Goal: Task Accomplishment & Management: Use online tool/utility

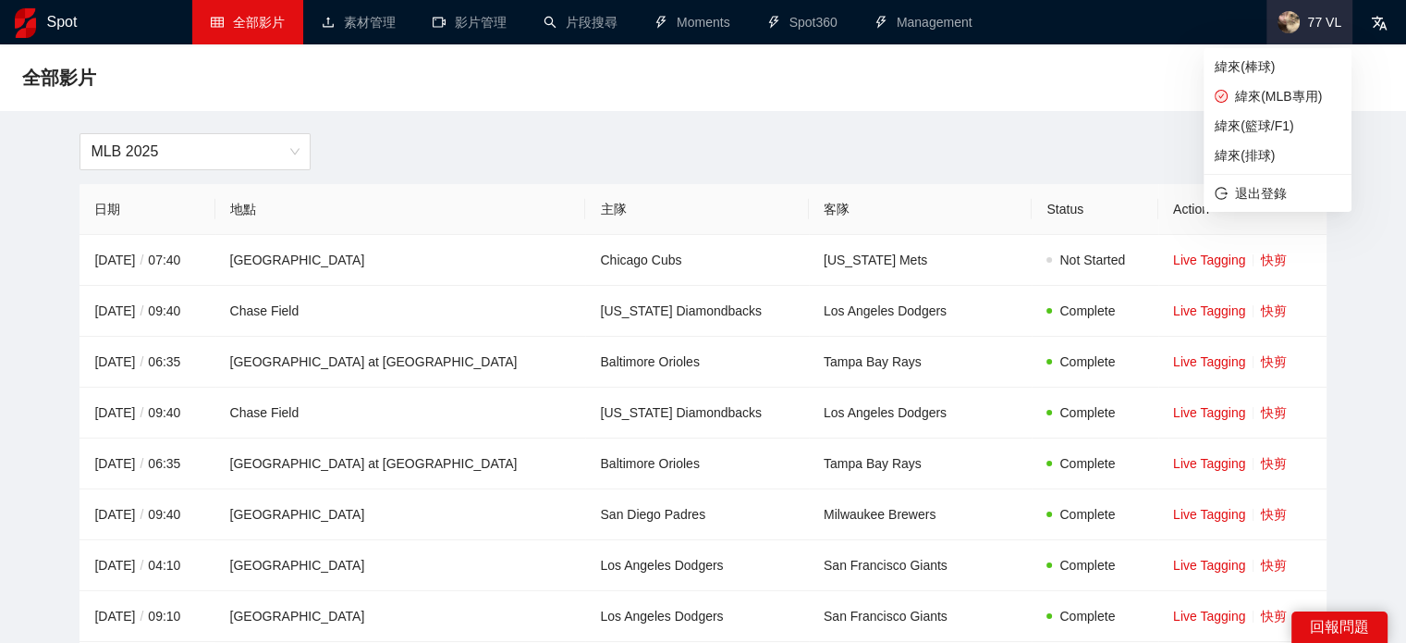
click at [1317, 22] on span "77 VL" at bounding box center [1324, 22] width 34 height 0
click at [1268, 126] on span "緯來(籃球/F1)" at bounding box center [1278, 126] width 126 height 20
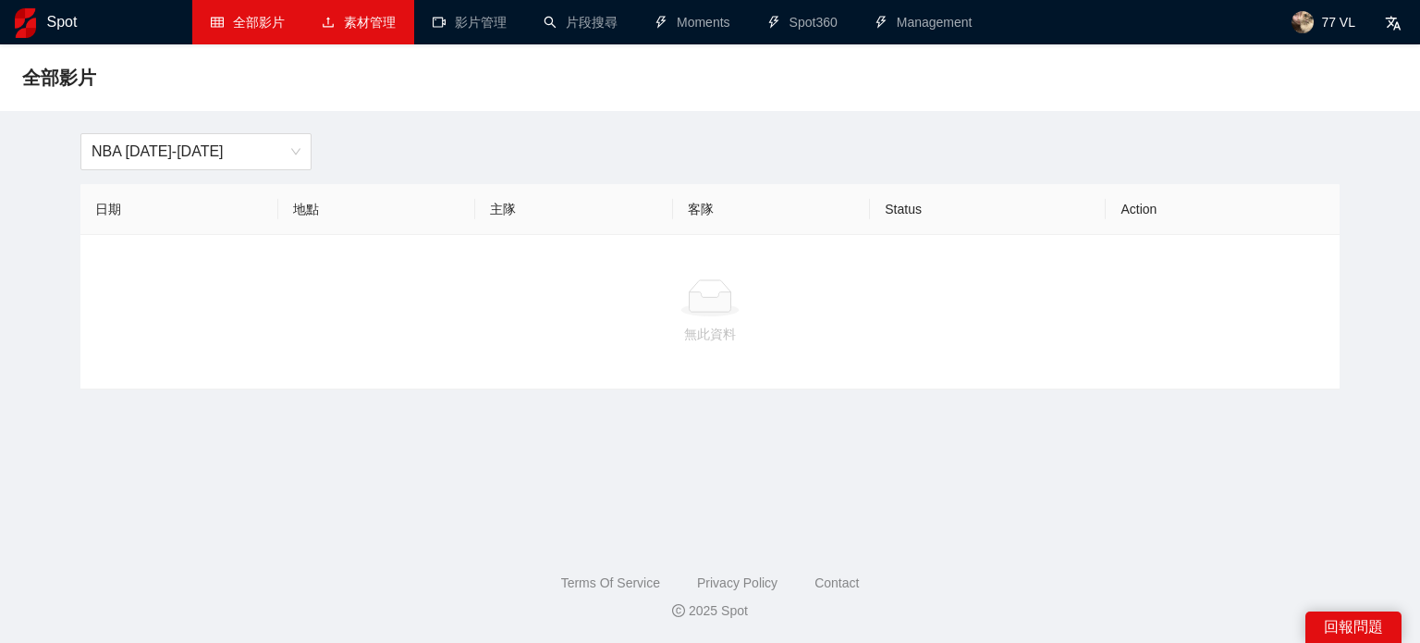
click at [362, 30] on link "素材管理" at bounding box center [359, 22] width 74 height 15
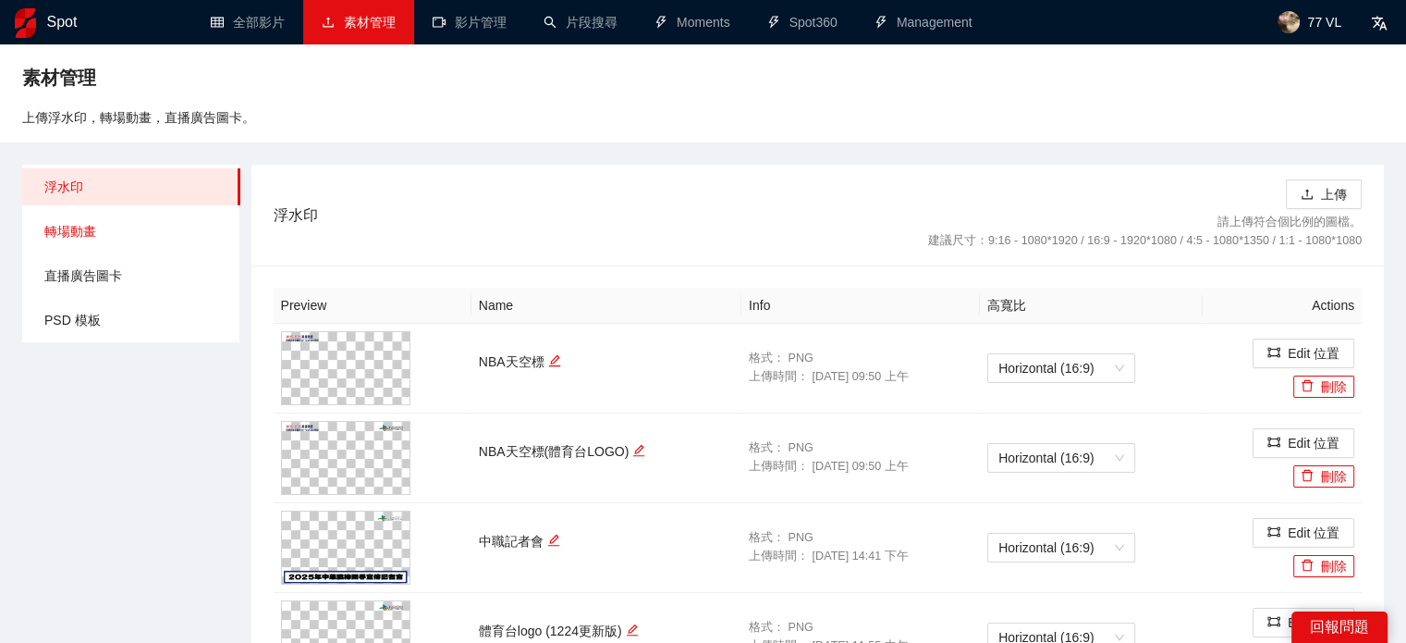
click at [103, 239] on span "轉場動畫" at bounding box center [134, 231] width 181 height 37
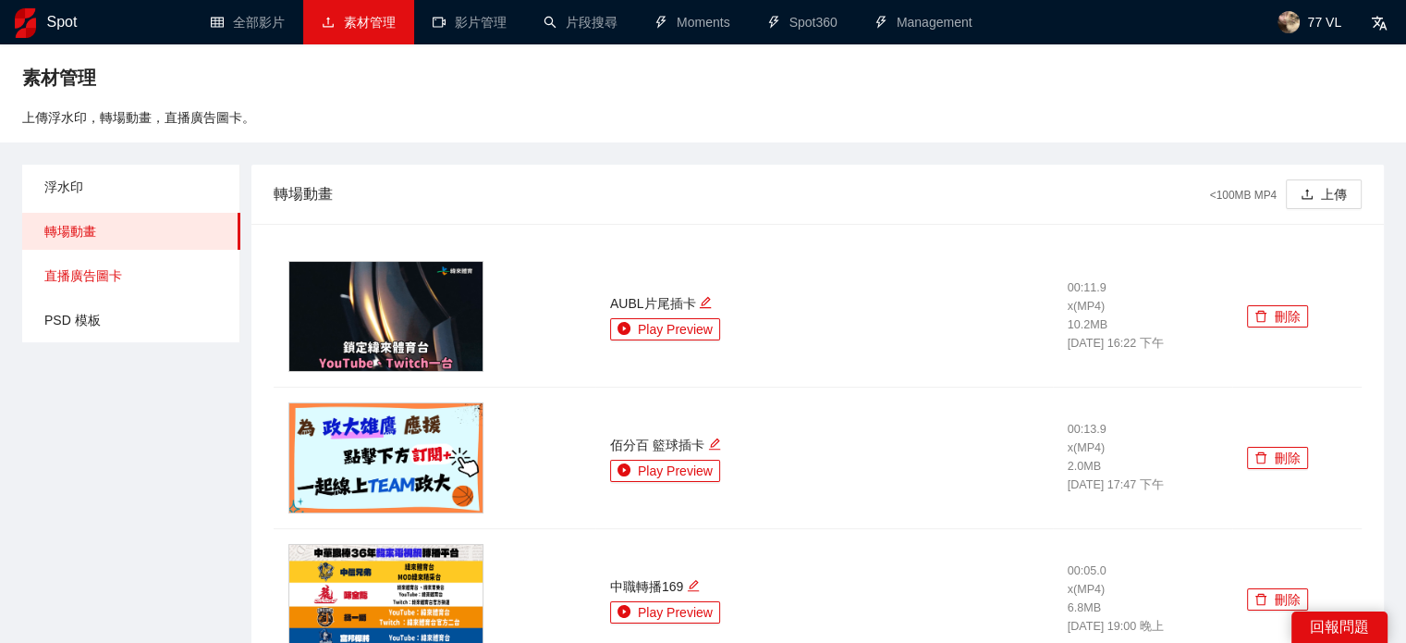
click at [122, 277] on span "直播廣告圖卡" at bounding box center [134, 275] width 181 height 37
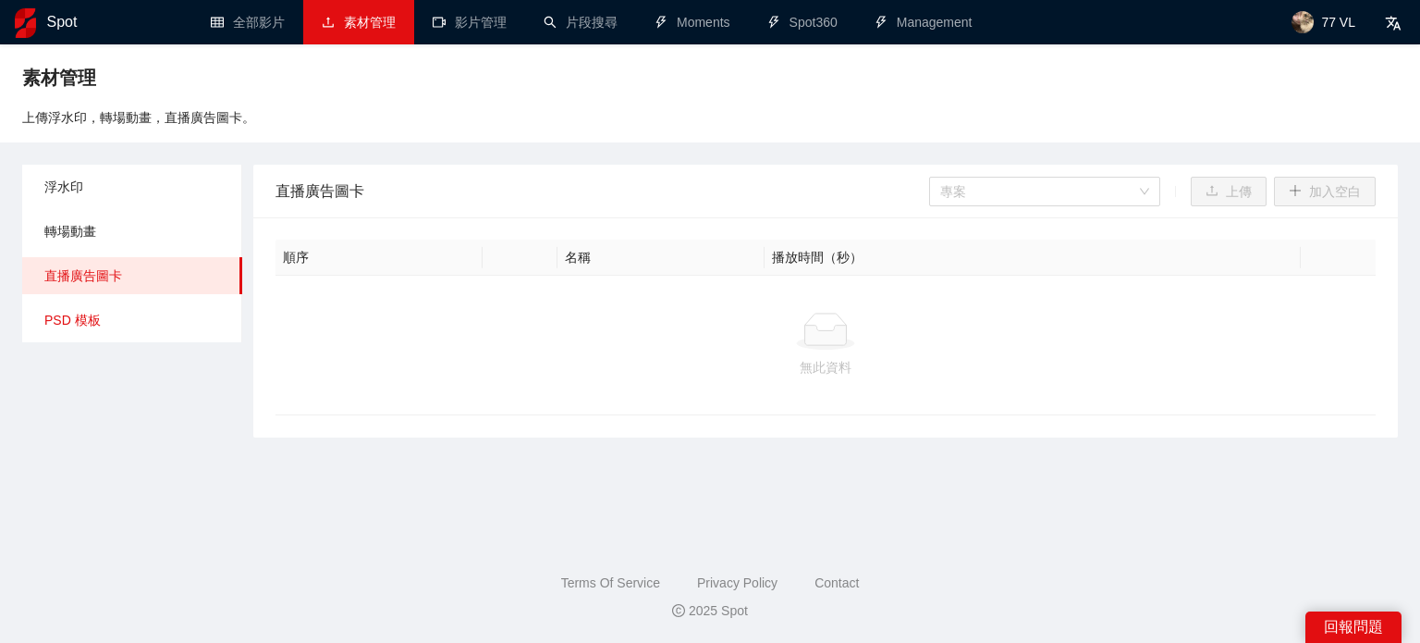
click at [118, 313] on span "PSD 模板" at bounding box center [135, 319] width 183 height 37
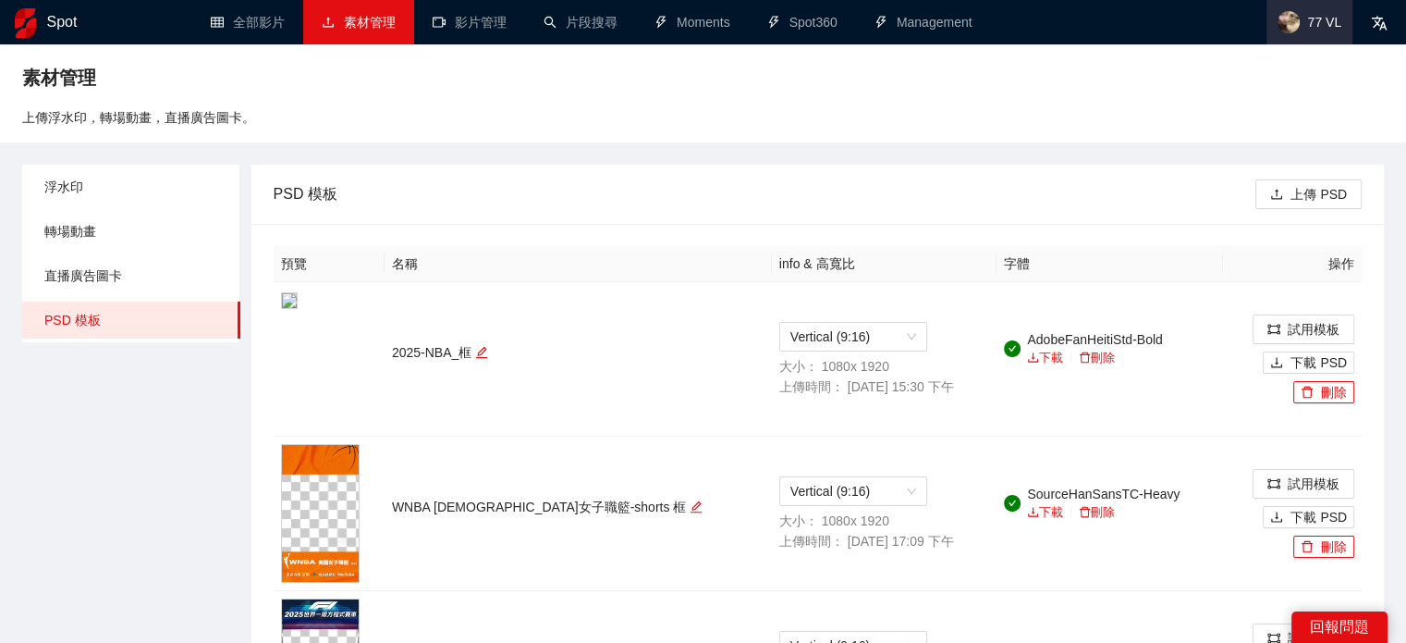
click at [1297, 26] on img at bounding box center [1289, 22] width 22 height 22
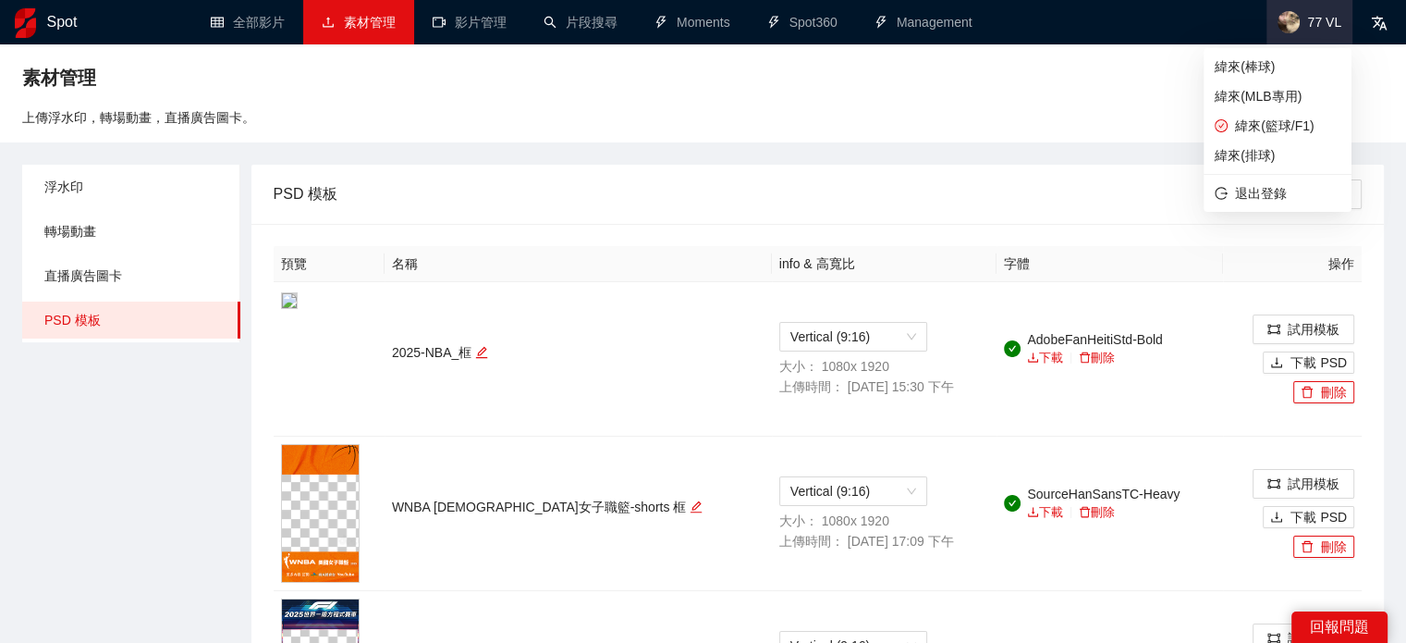
click at [1295, 26] on img at bounding box center [1289, 22] width 22 height 22
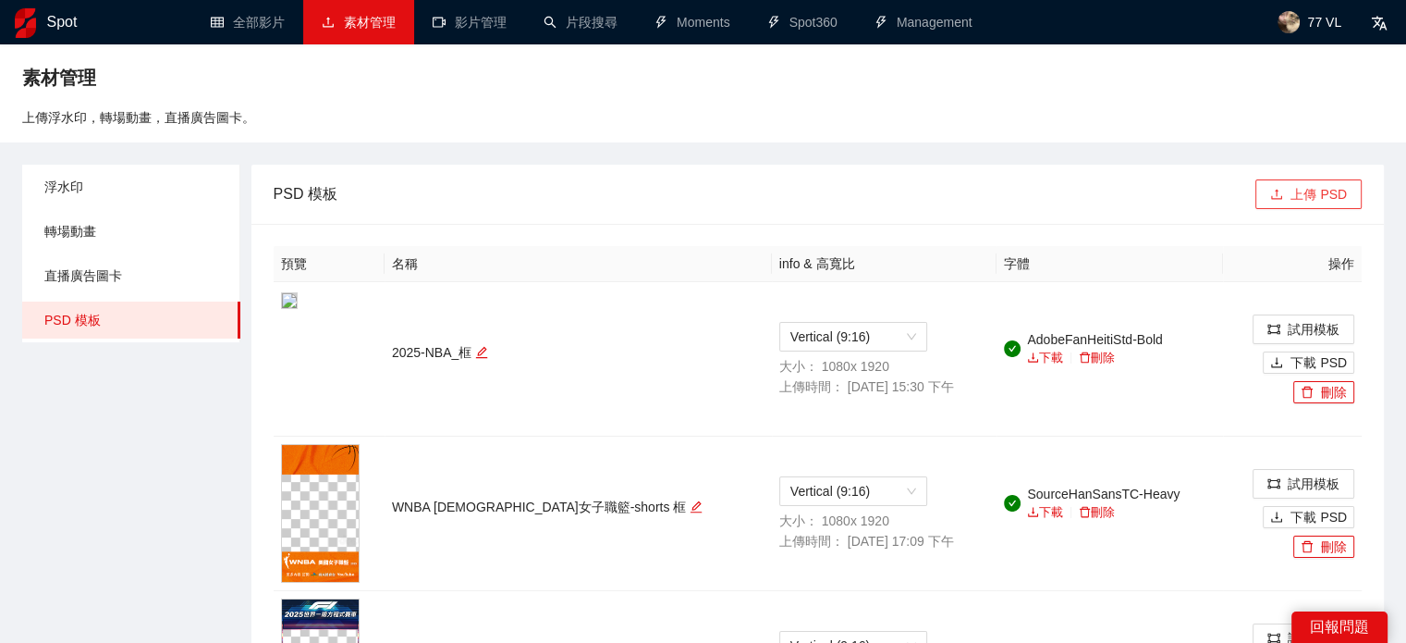
click at [1292, 205] on button "上傳 PSD" at bounding box center [1309, 194] width 106 height 30
click at [1301, 387] on icon "delete" at bounding box center [1307, 392] width 13 height 13
click at [1366, 340] on div "確定刪除? 取 消 是" at bounding box center [1323, 320] width 109 height 83
click at [1359, 337] on button "是" at bounding box center [1350, 336] width 28 height 22
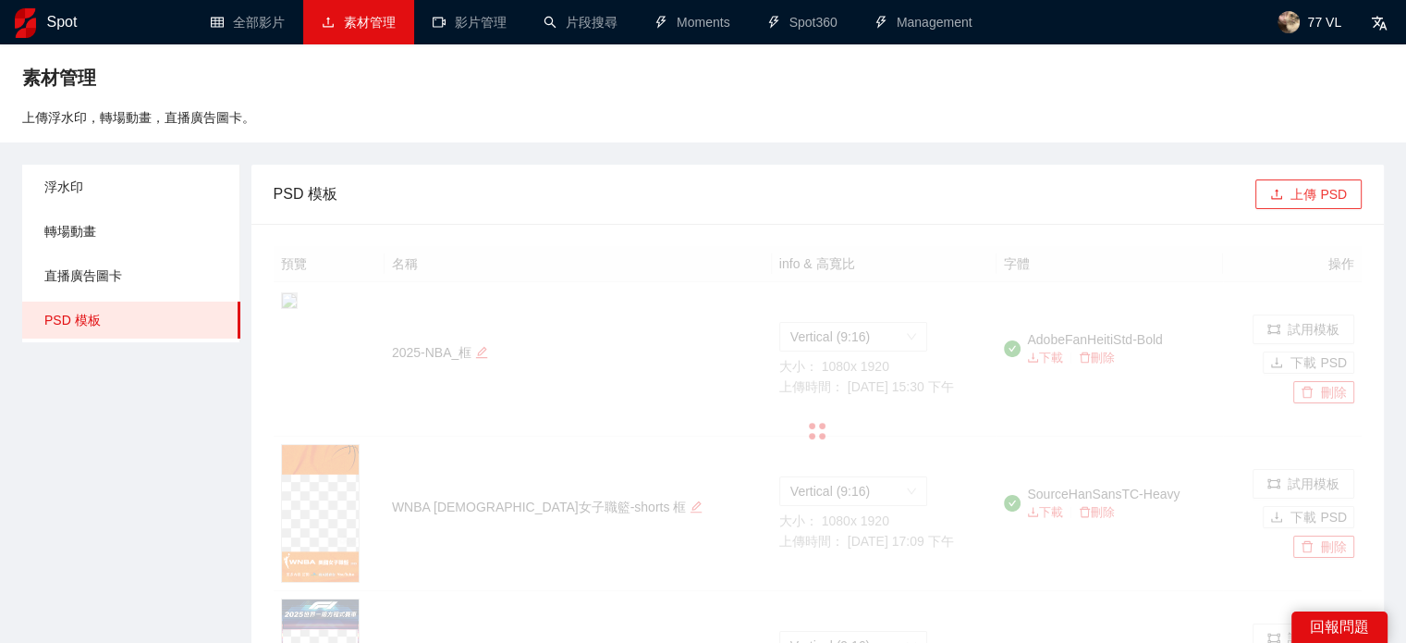
click at [1314, 194] on button "上傳 PSD" at bounding box center [1309, 194] width 106 height 30
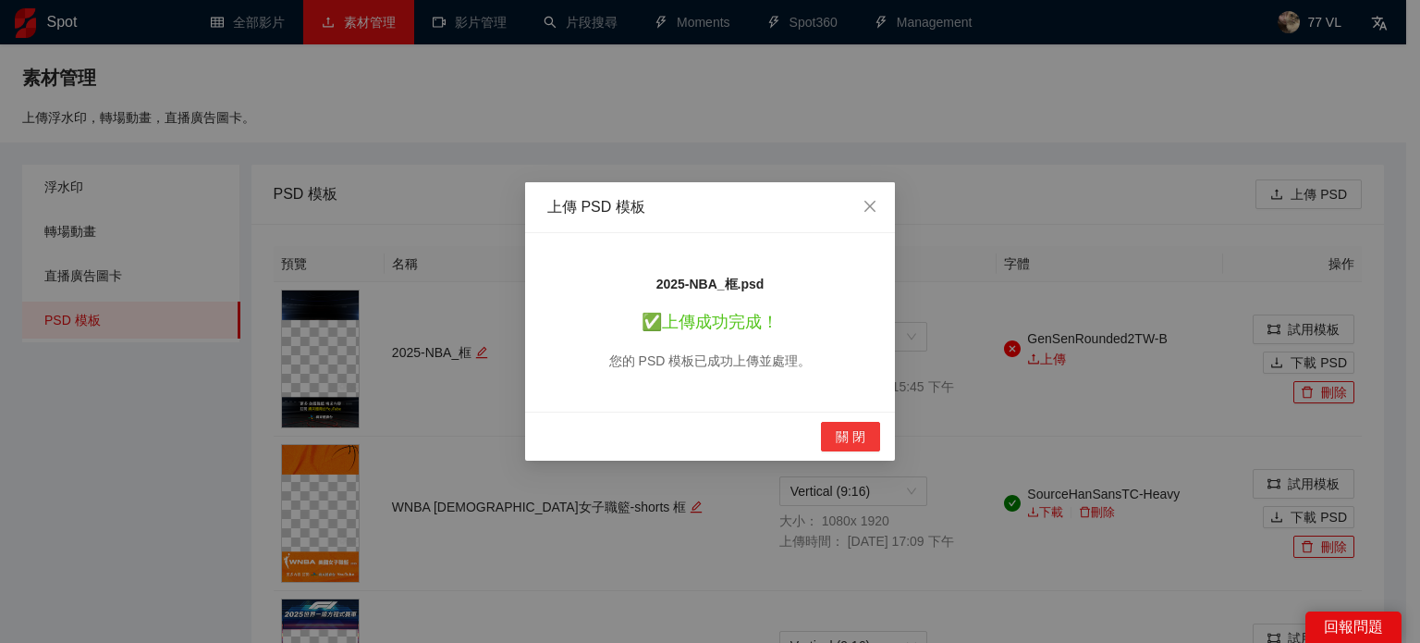
click at [850, 449] on button "關 閉" at bounding box center [850, 437] width 59 height 30
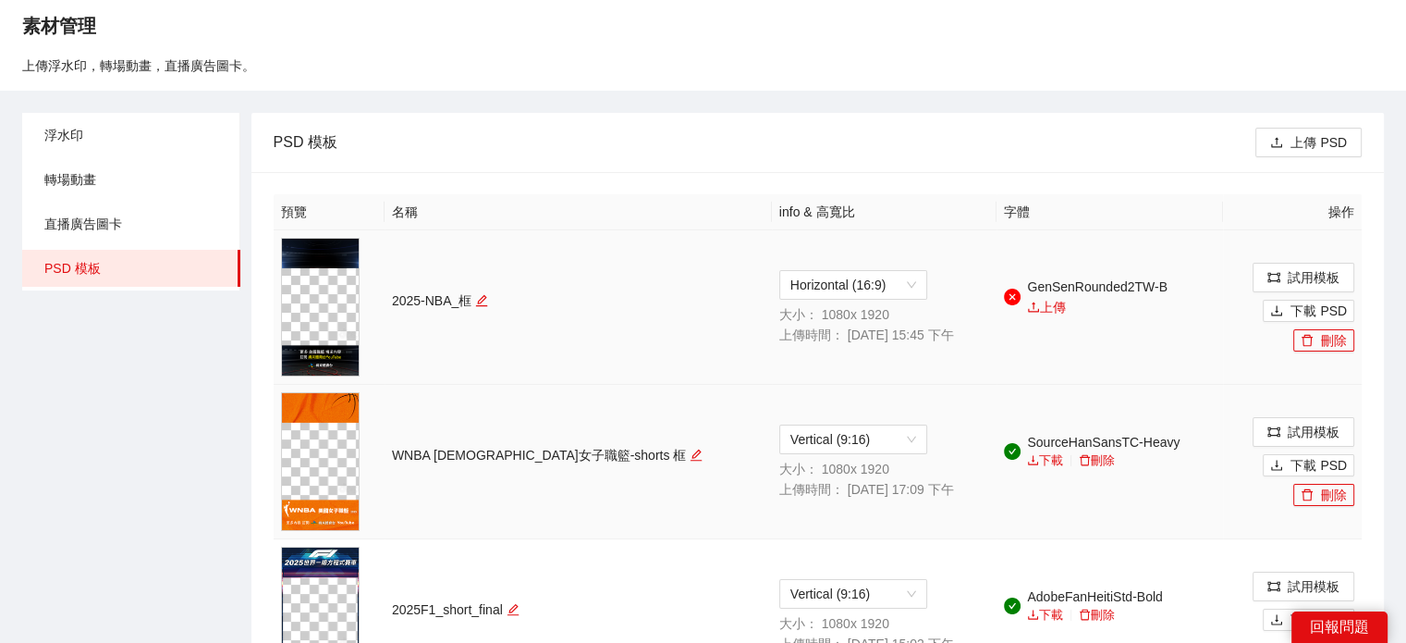
scroll to position [92, 0]
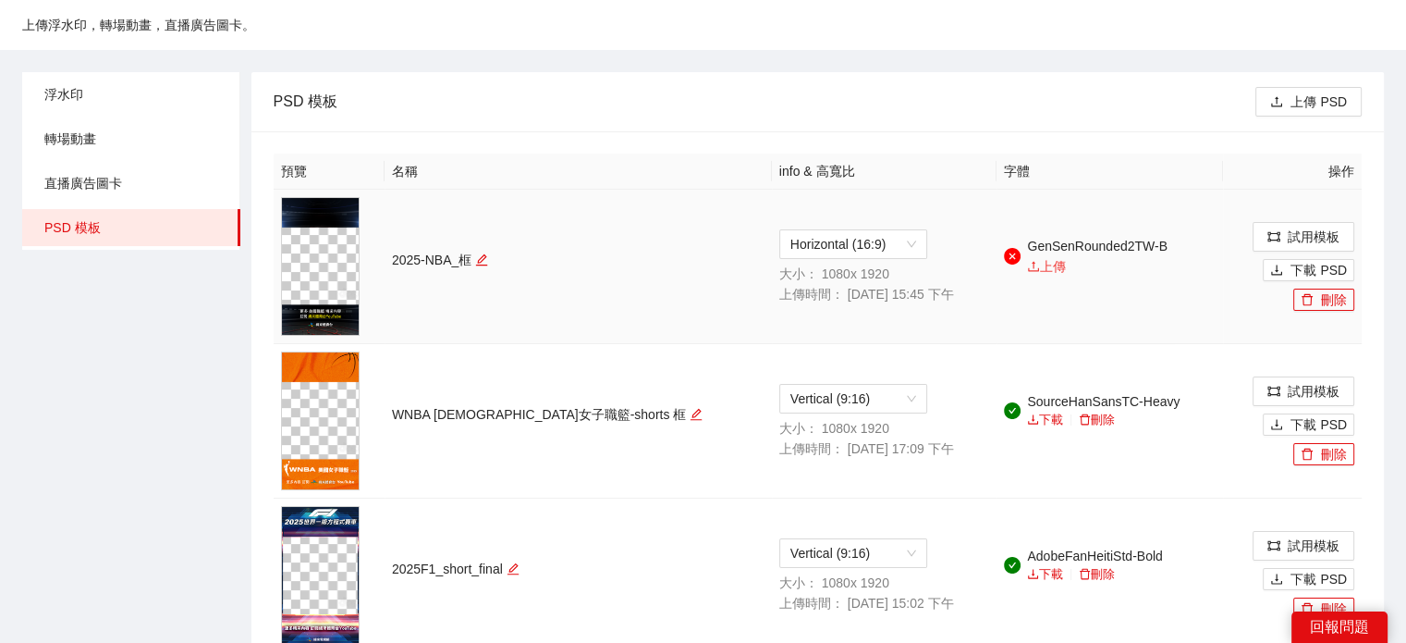
click at [1027, 262] on link "上傳" at bounding box center [1046, 266] width 39 height 15
click at [736, 88] on div "PSD 模板" at bounding box center [765, 101] width 983 height 53
click at [790, 247] on span "Horizontal (16:9)" at bounding box center [853, 244] width 126 height 28
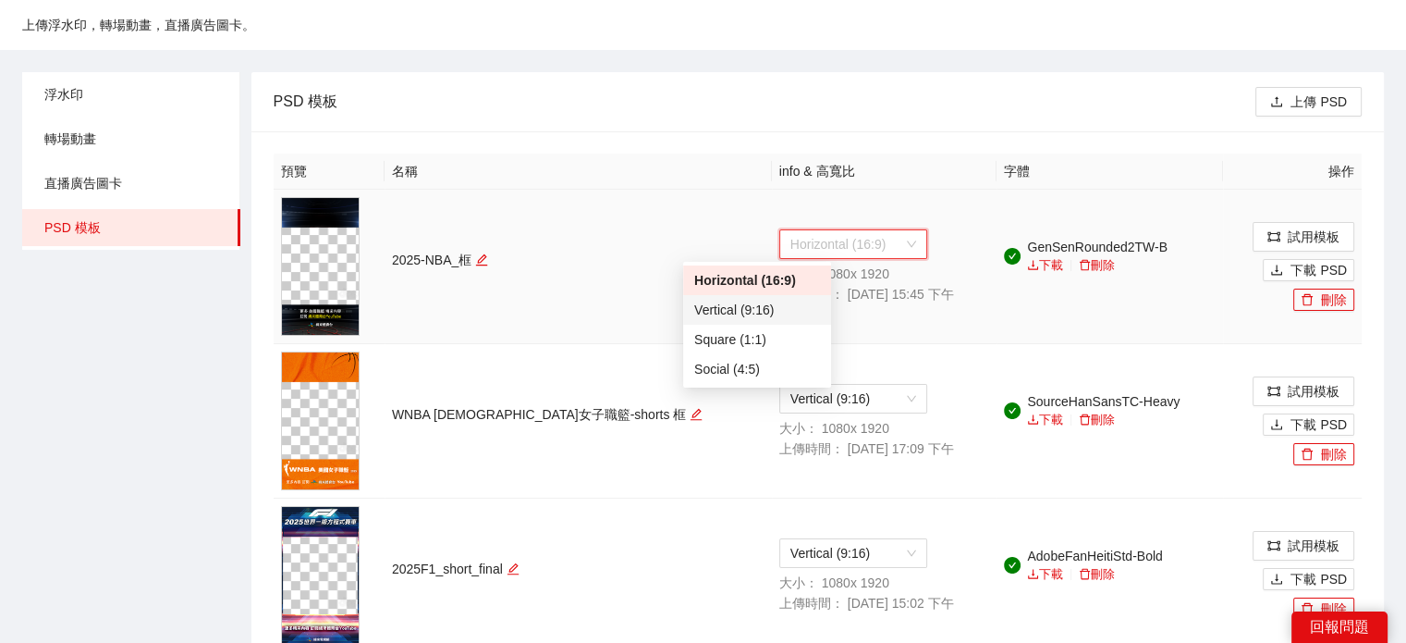
click at [770, 309] on div "Vertical (9:16)" at bounding box center [757, 310] width 126 height 20
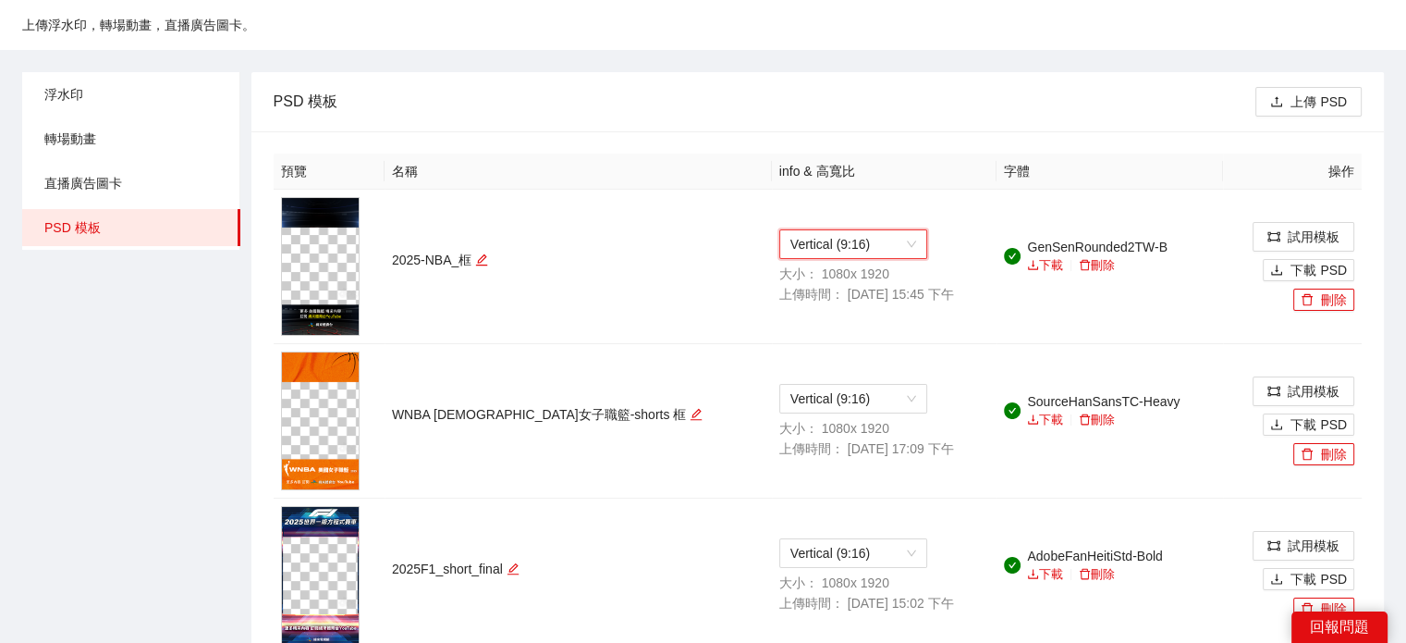
click at [664, 108] on div "PSD 模板" at bounding box center [765, 101] width 983 height 53
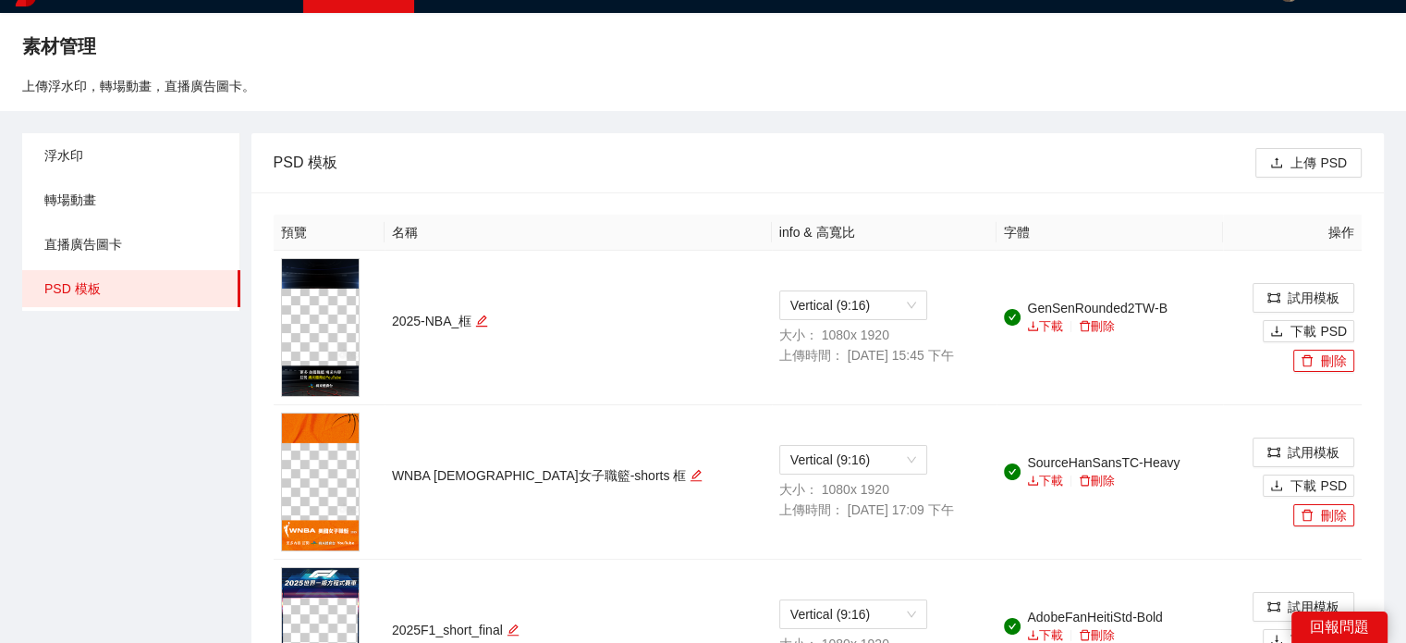
scroll to position [0, 0]
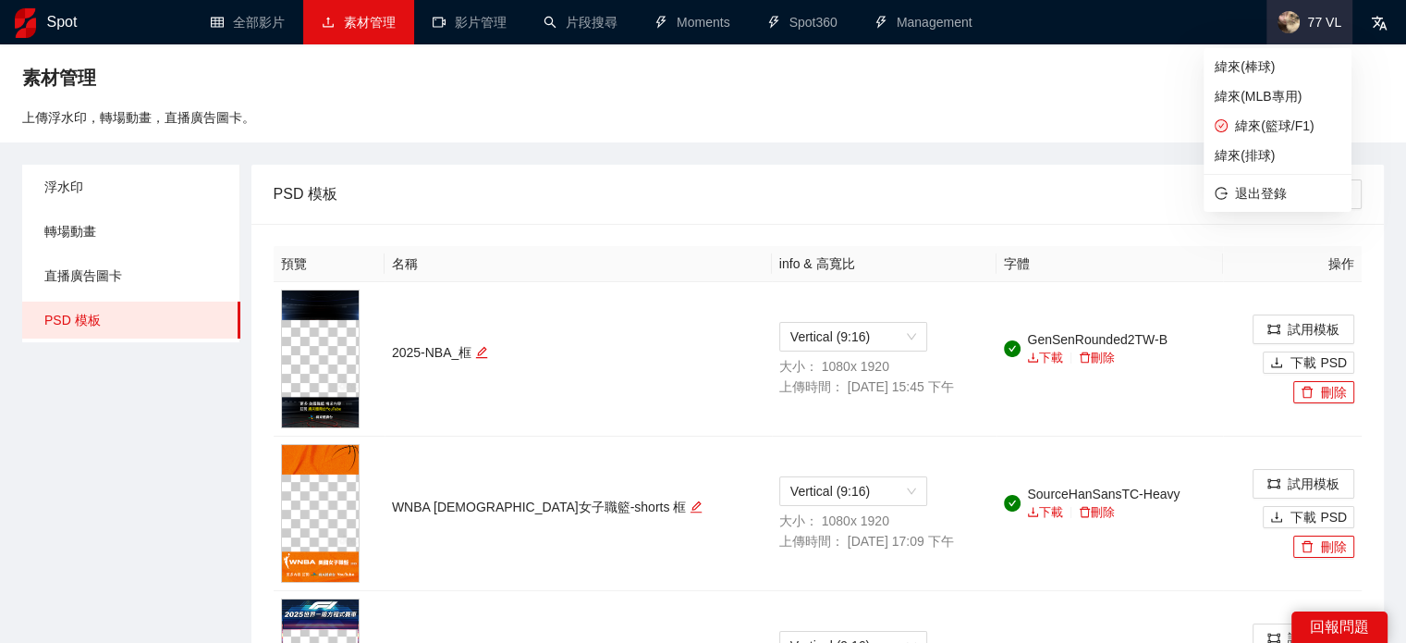
click at [1329, 22] on span "77 VL" at bounding box center [1324, 22] width 34 height 0
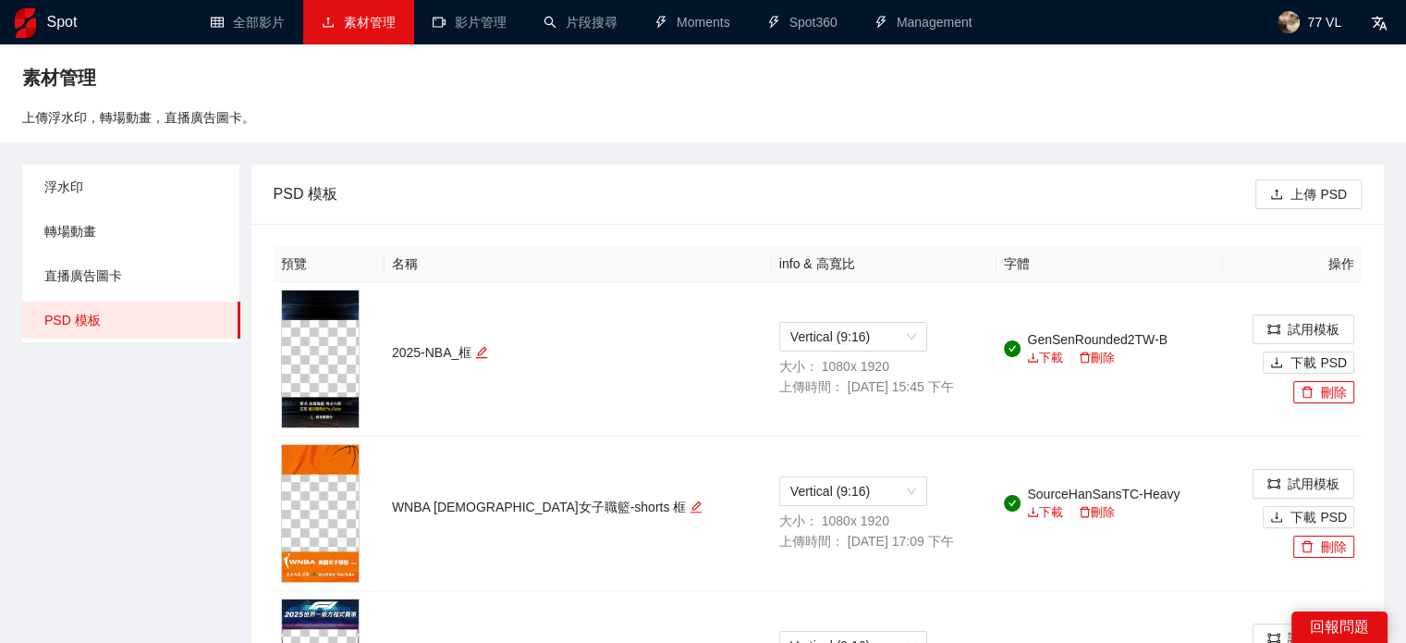
click at [539, 160] on div "素材管理 上傳浮水印，轉場動畫，直播廣告圖卡。 浮水印 轉場動畫 直播廣告圖卡 PSD 模板 PSD 模板 上傳 PSD 預覽 名稱 info & 高寬比 字…" at bounding box center [703, 431] width 1406 height 775
click at [121, 193] on span "浮水印" at bounding box center [134, 186] width 181 height 37
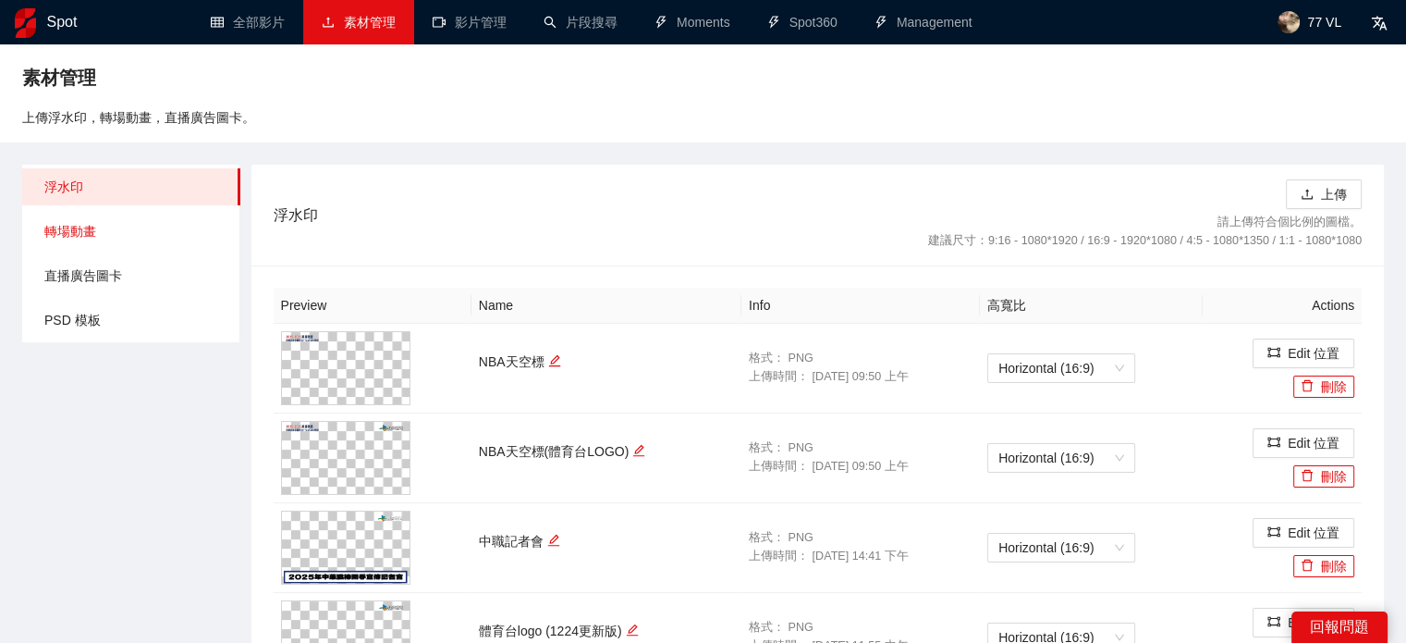
click at [119, 230] on span "轉場動畫" at bounding box center [134, 231] width 181 height 37
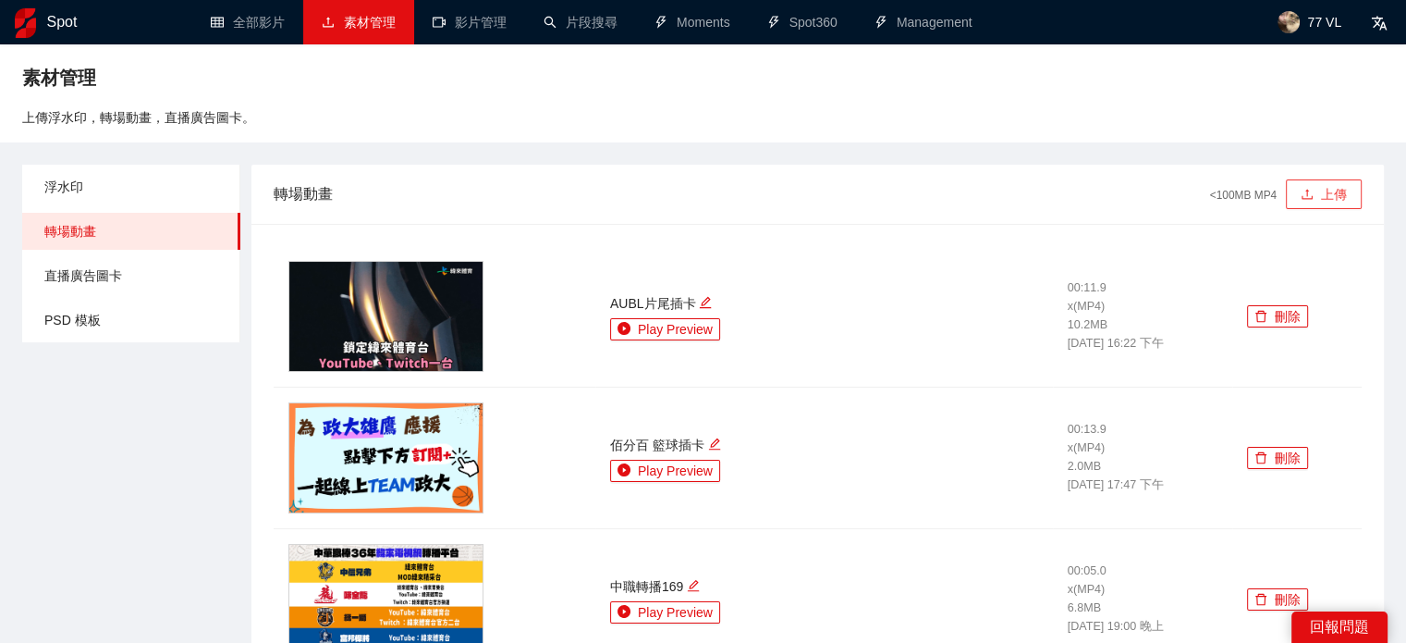
click at [1312, 195] on icon "upload" at bounding box center [1307, 194] width 13 height 13
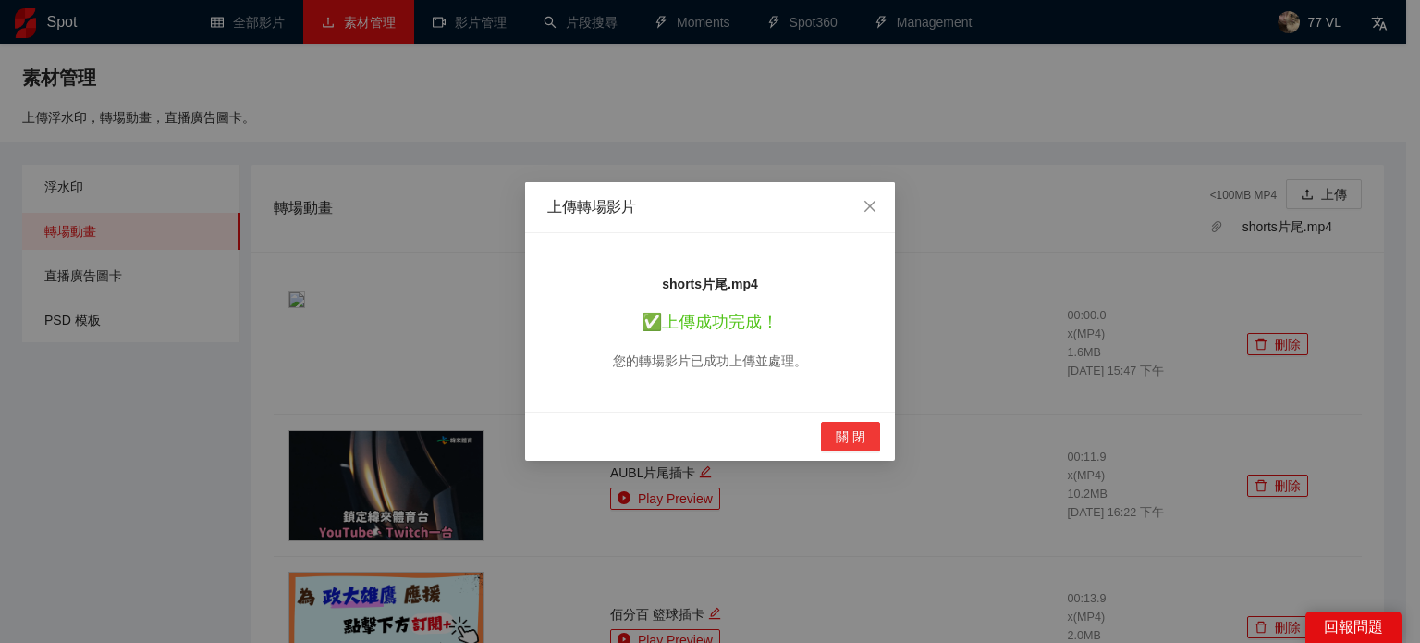
click at [861, 435] on span "關 閉" at bounding box center [851, 436] width 30 height 20
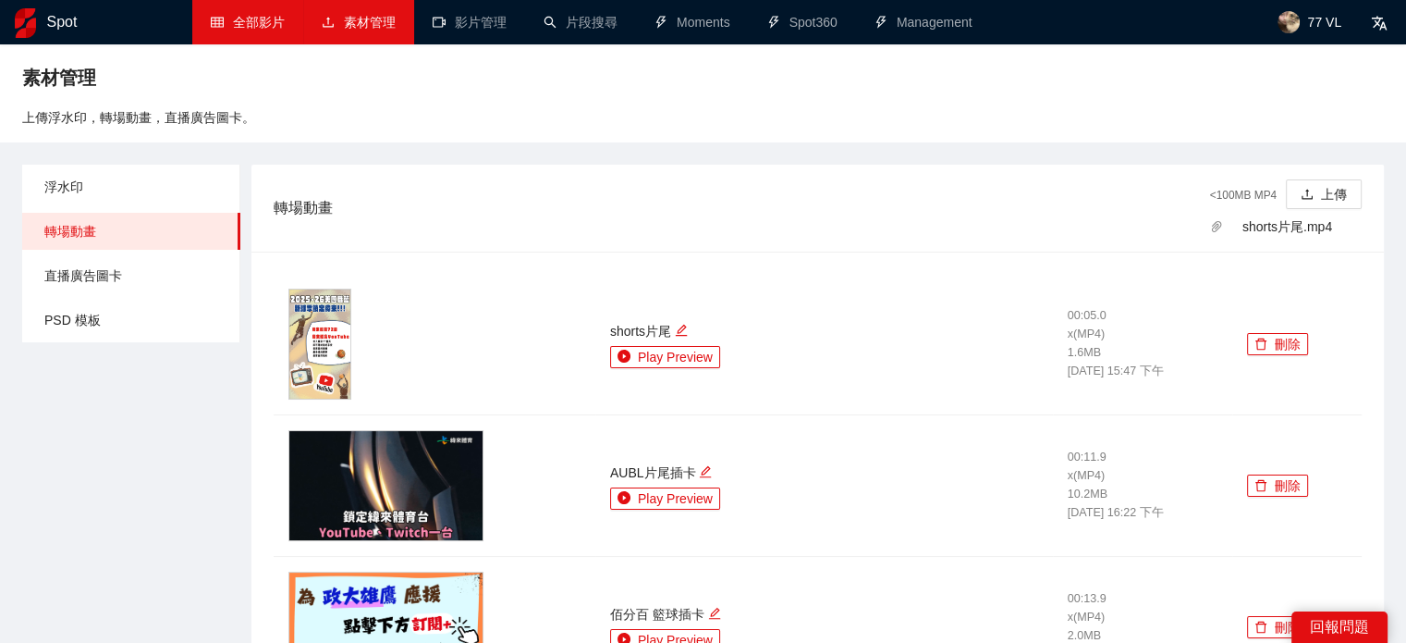
click at [267, 23] on link "全部影片" at bounding box center [248, 22] width 74 height 15
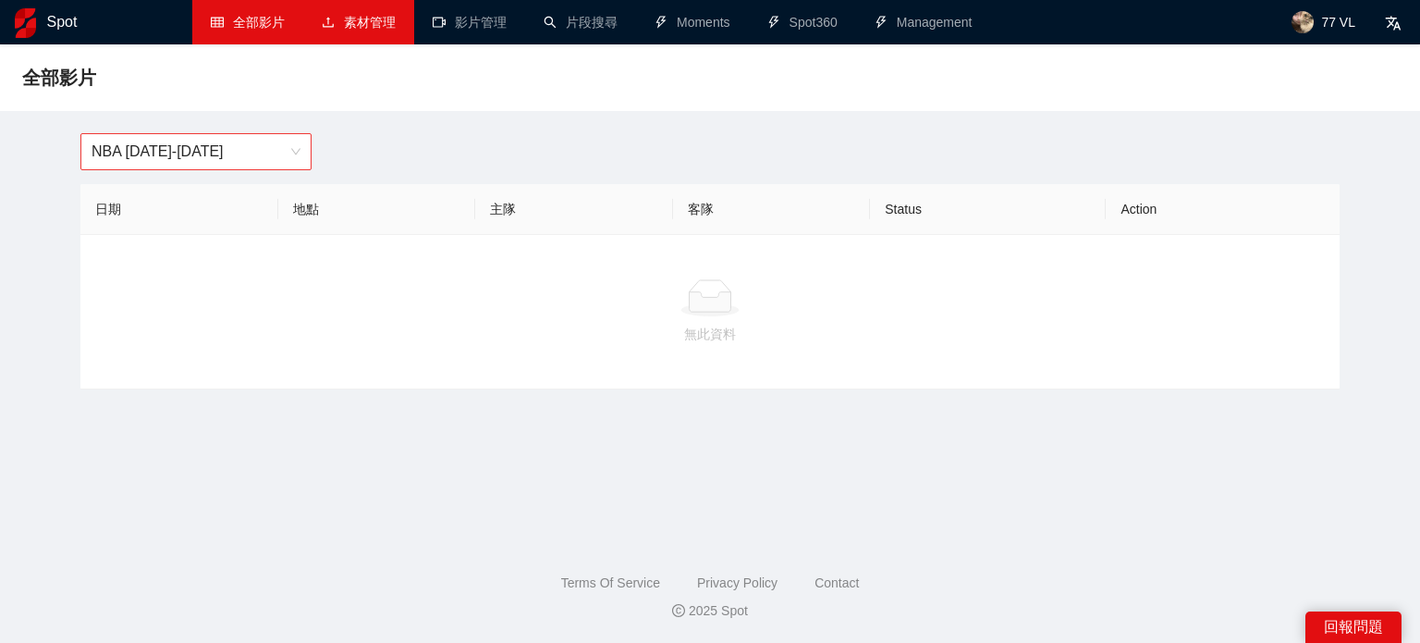
click at [208, 163] on span "NBA [DATE]-[DATE]" at bounding box center [196, 151] width 209 height 35
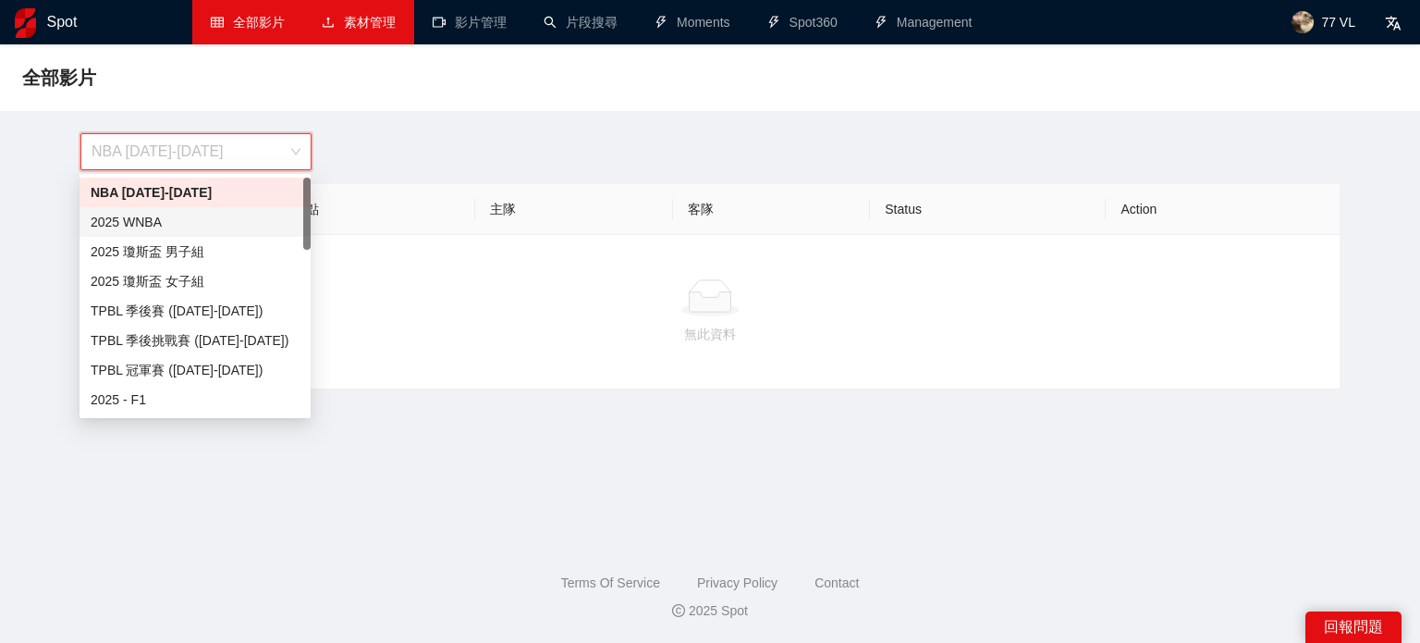
click at [196, 235] on div "2025 WNBA" at bounding box center [195, 222] width 231 height 30
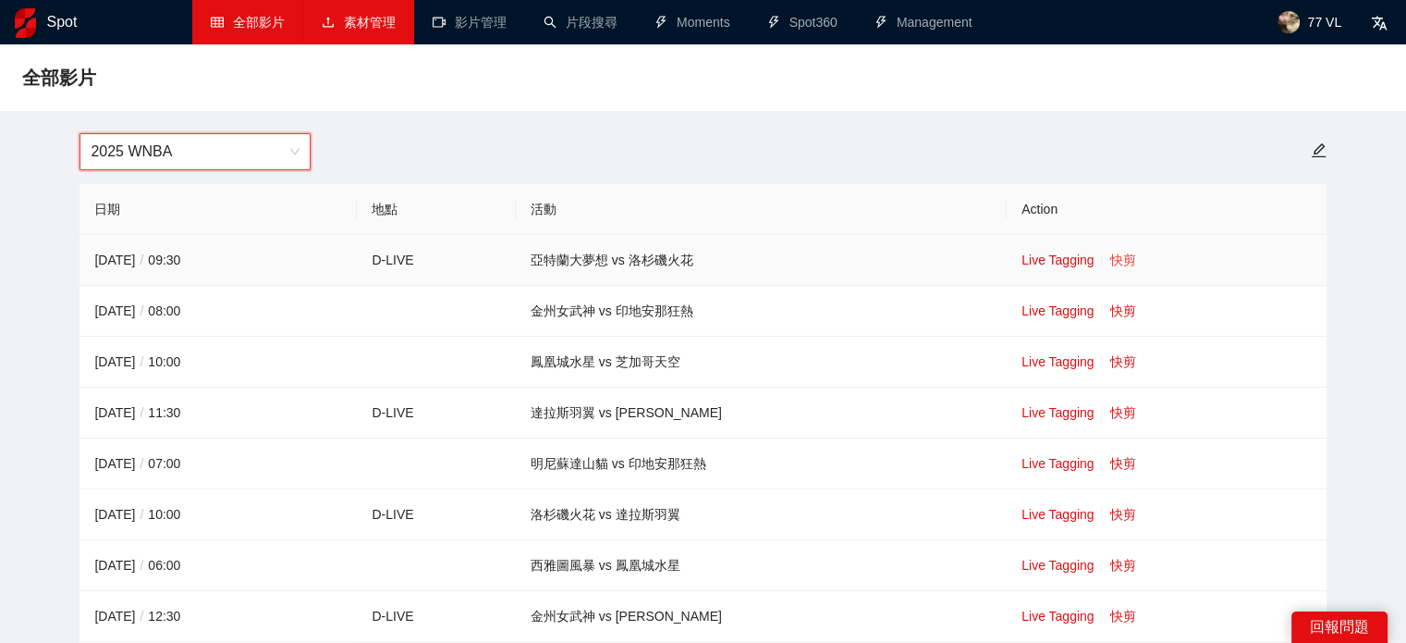
click at [1109, 260] on link "快剪" at bounding box center [1122, 259] width 26 height 15
click at [111, 154] on span "2025 WNBA" at bounding box center [195, 151] width 209 height 35
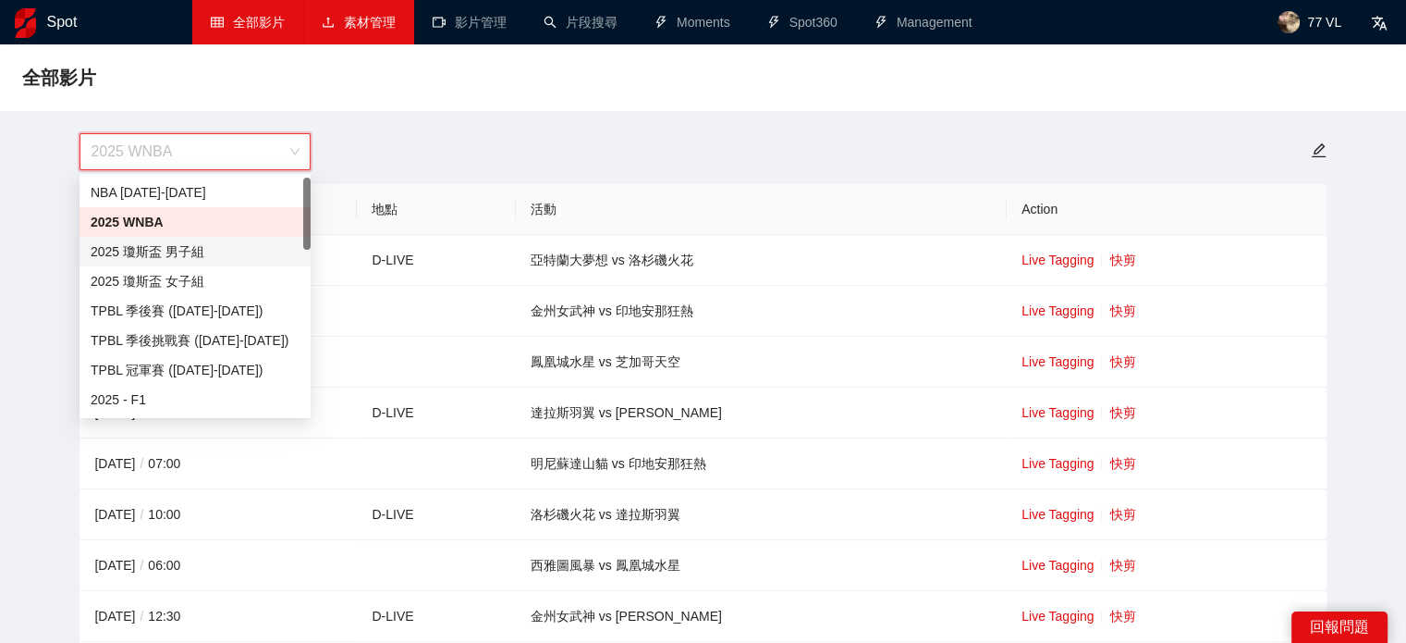
click at [178, 261] on div "2025 瓊斯盃 男子組" at bounding box center [195, 251] width 209 height 20
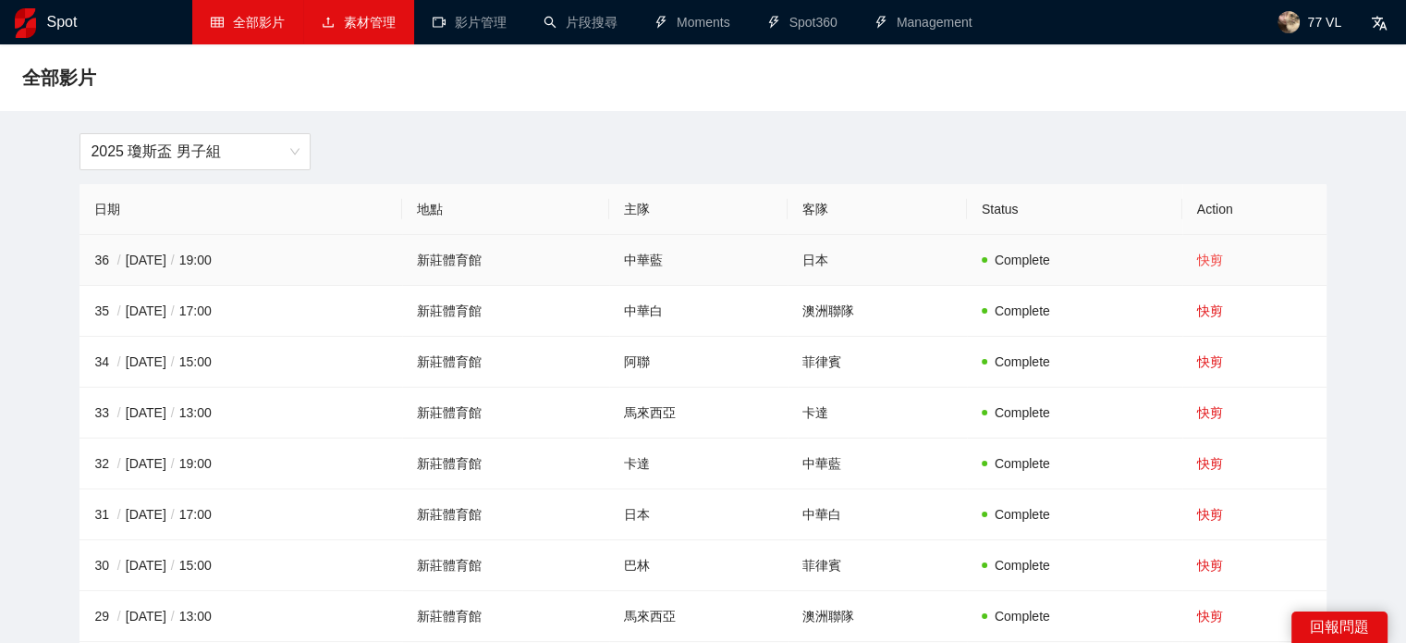
click at [1213, 262] on link "快剪" at bounding box center [1210, 259] width 26 height 15
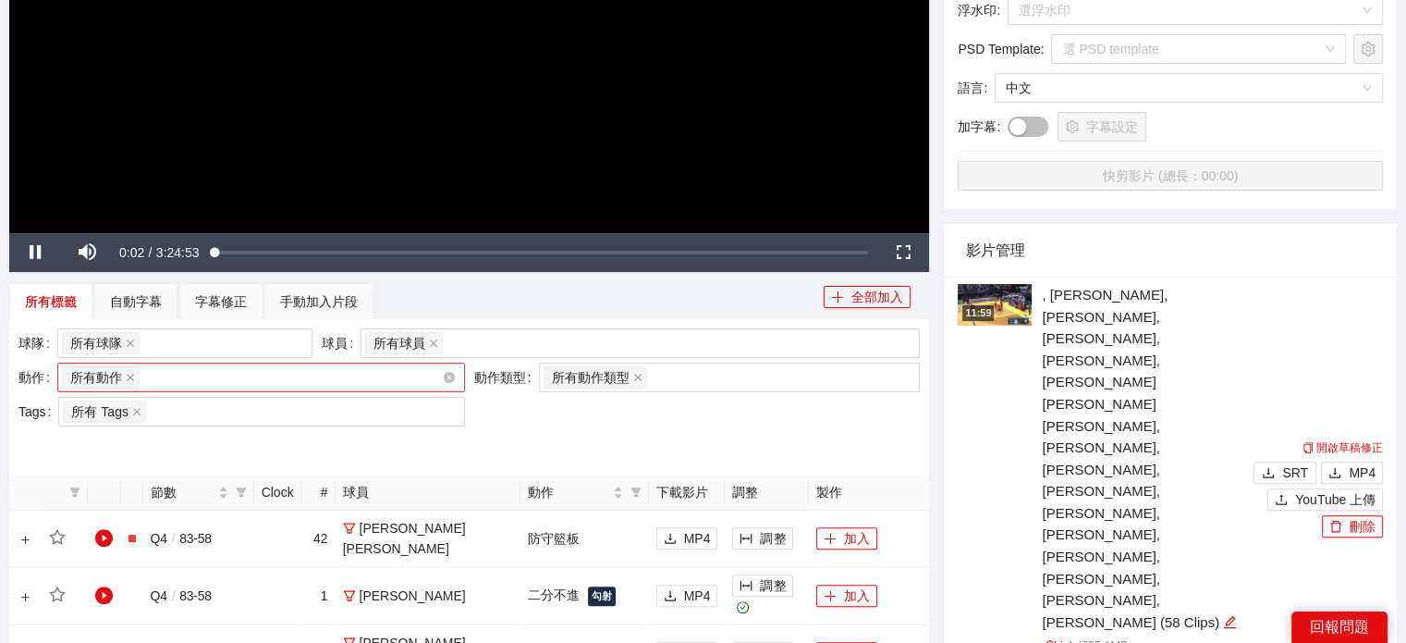
scroll to position [555, 0]
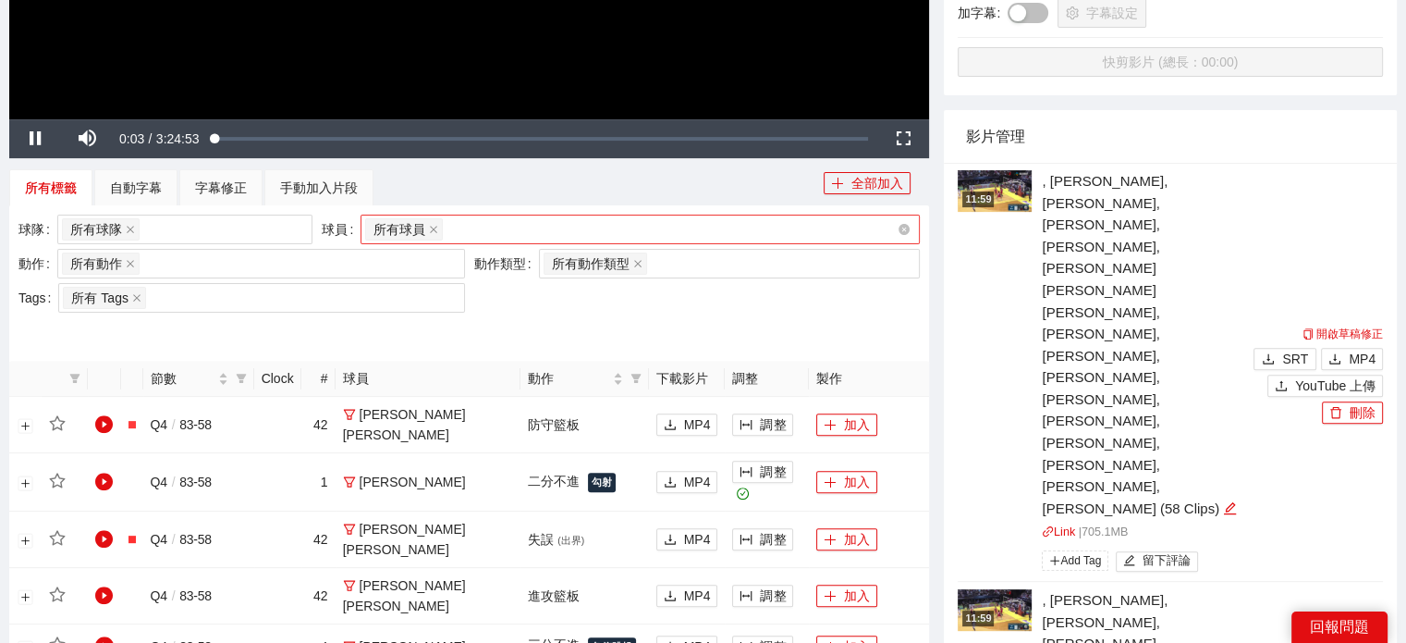
click at [494, 223] on div "所有球員" at bounding box center [631, 229] width 532 height 26
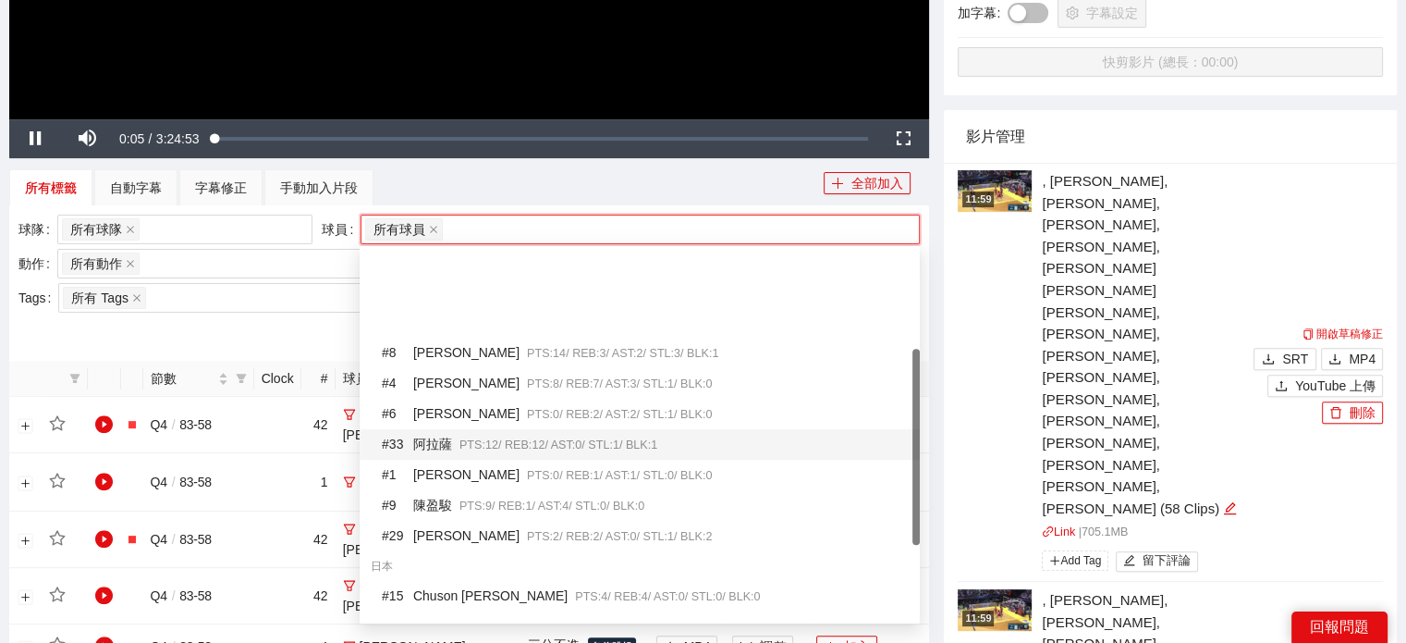
scroll to position [185, 0]
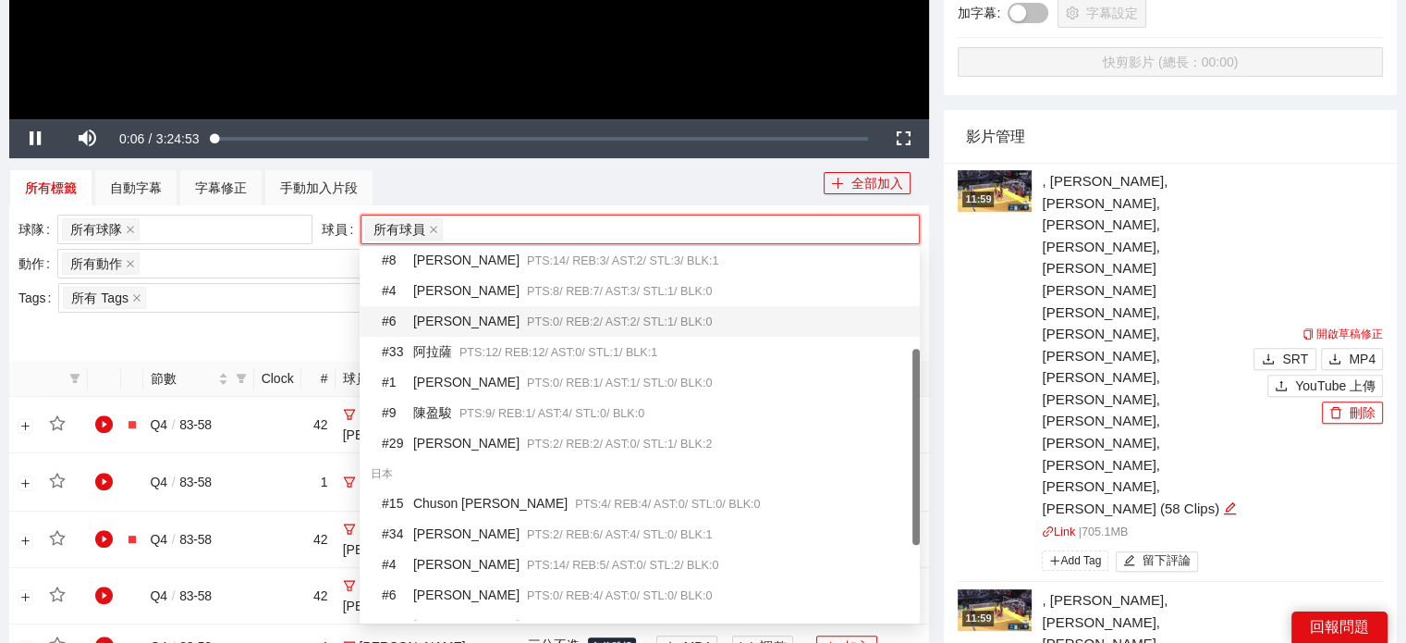
click at [527, 322] on span "PTS: 0 / REB: 2 / AST: 2 / STL: 1 / BLK: 0" at bounding box center [619, 321] width 185 height 13
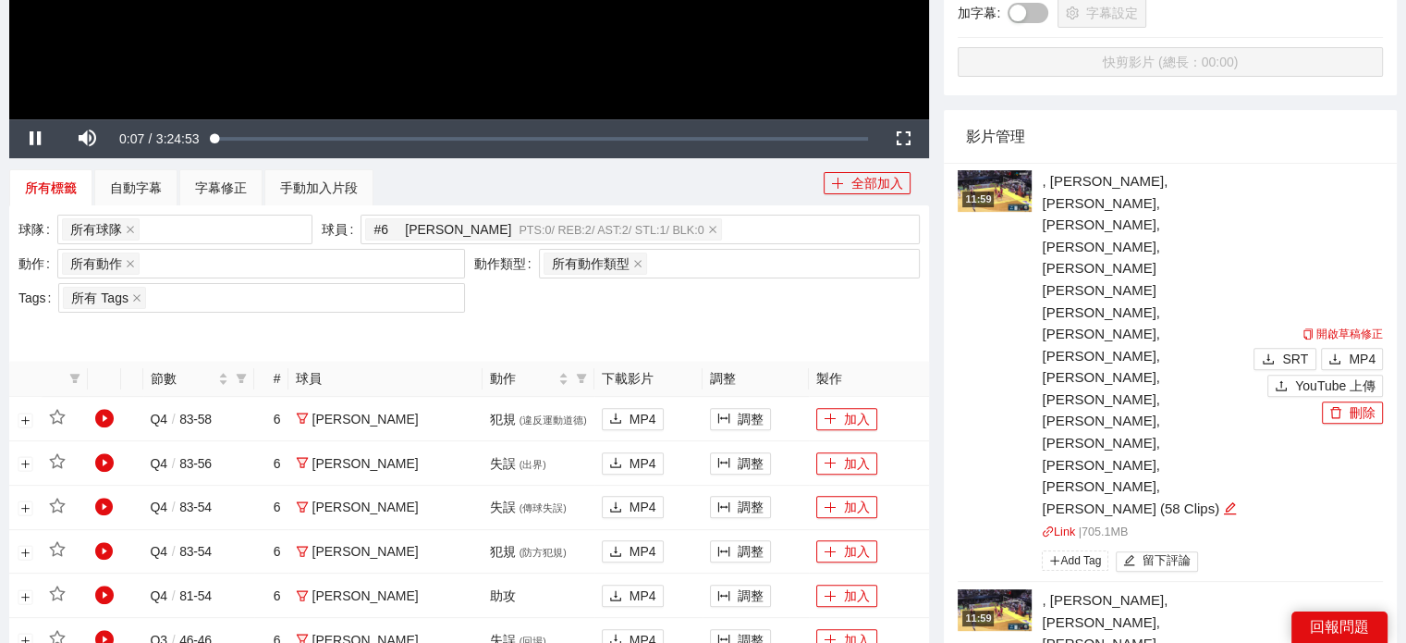
click at [248, 321] on div at bounding box center [468, 332] width 901 height 30
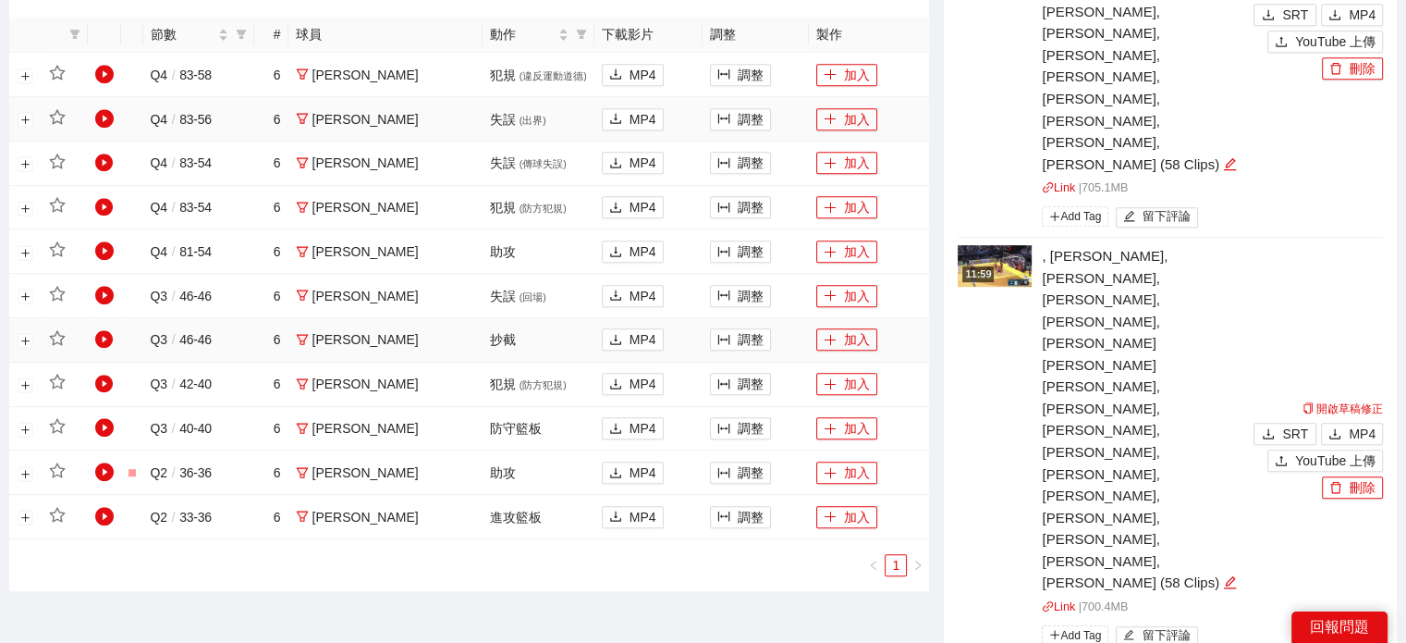
scroll to position [925, 0]
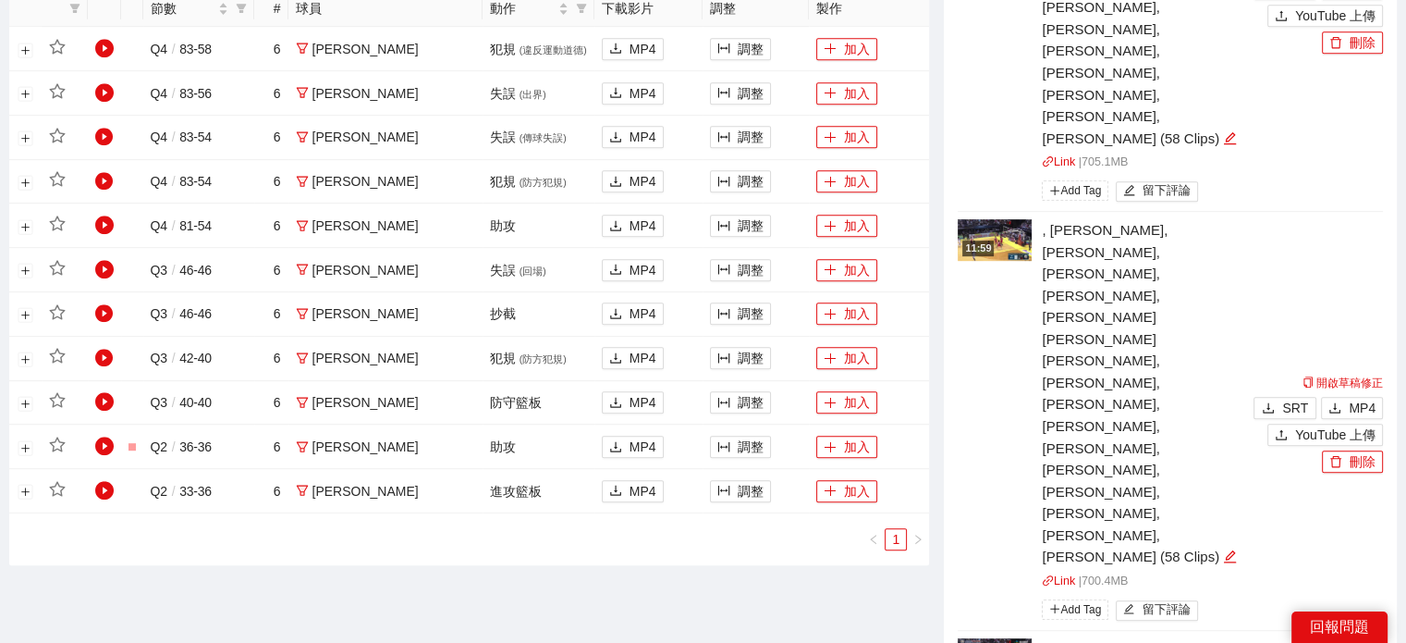
click at [489, 565] on div "**********" at bounding box center [469, 553] width 935 height 2745
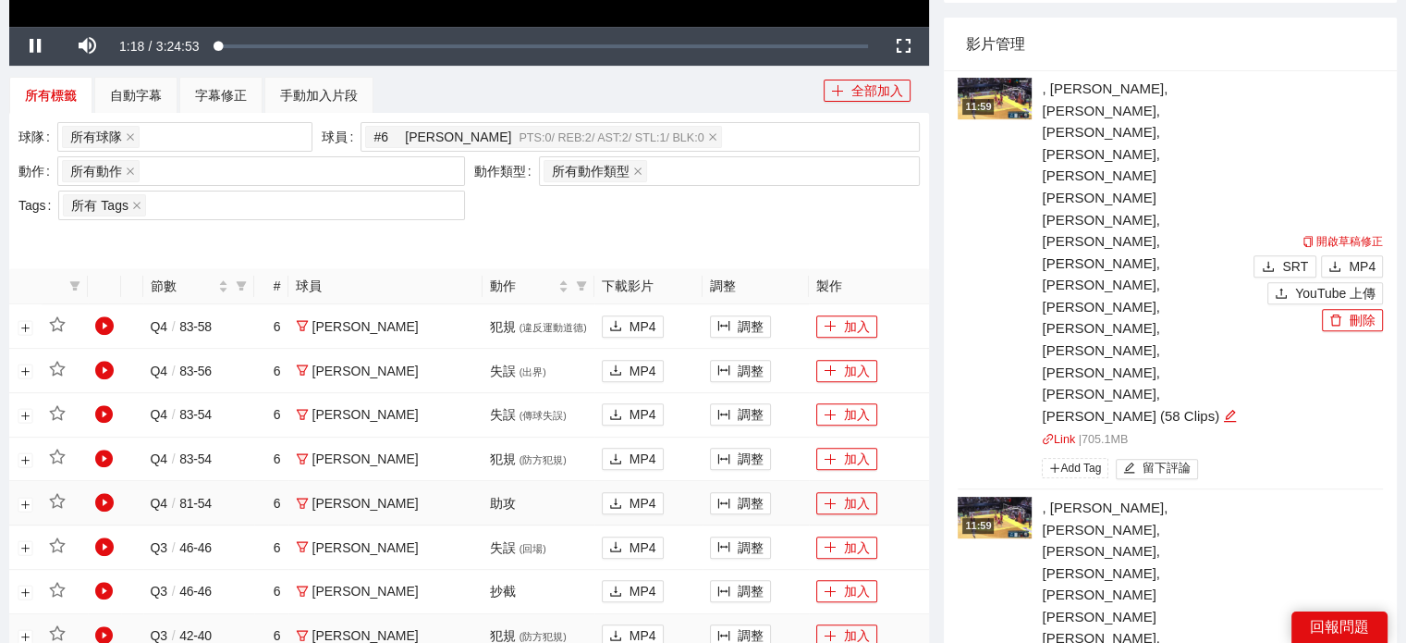
scroll to position [555, 0]
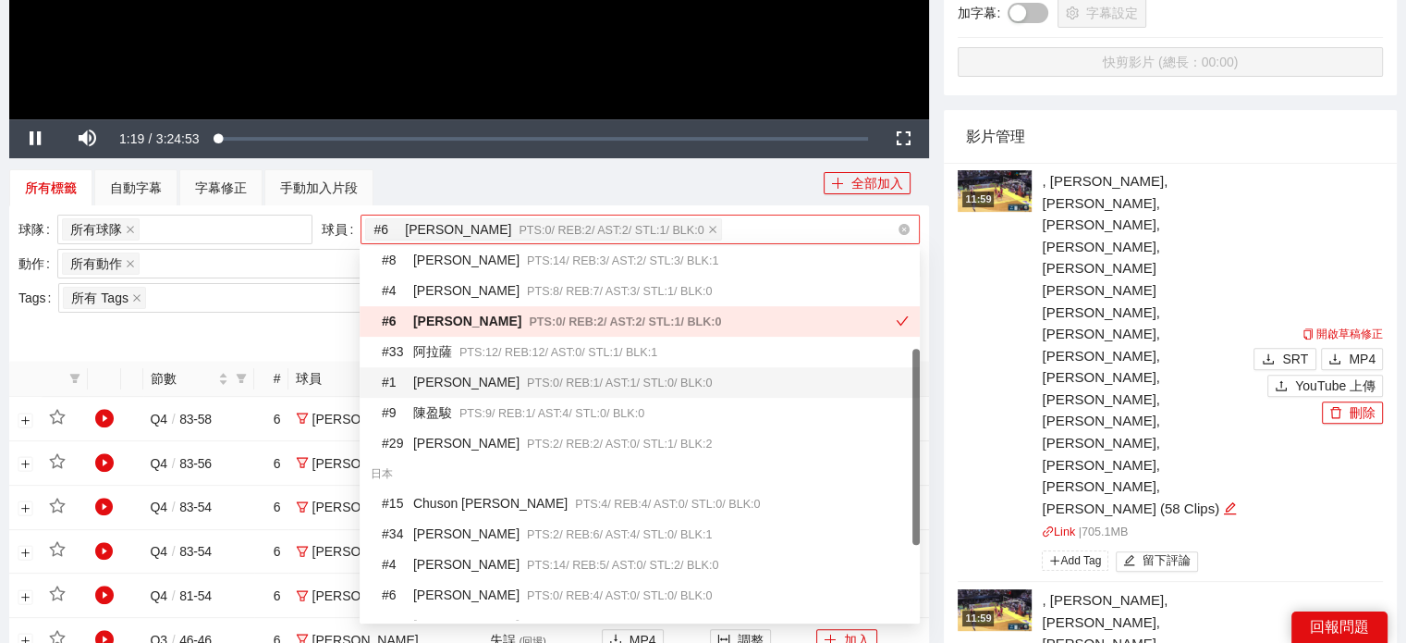
click at [519, 226] on span "PTS: 0 / REB: 2 / AST: 2 / STL: 1 / BLK: 0" at bounding box center [611, 230] width 185 height 13
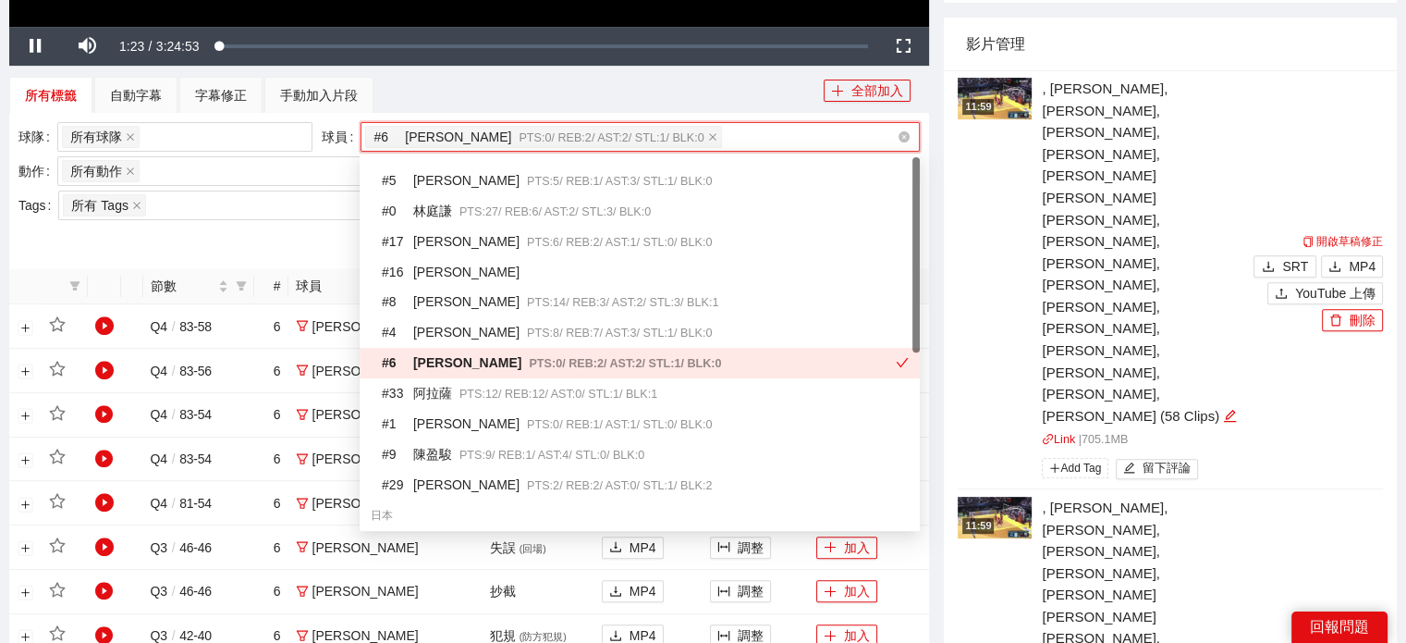
scroll to position [0, 0]
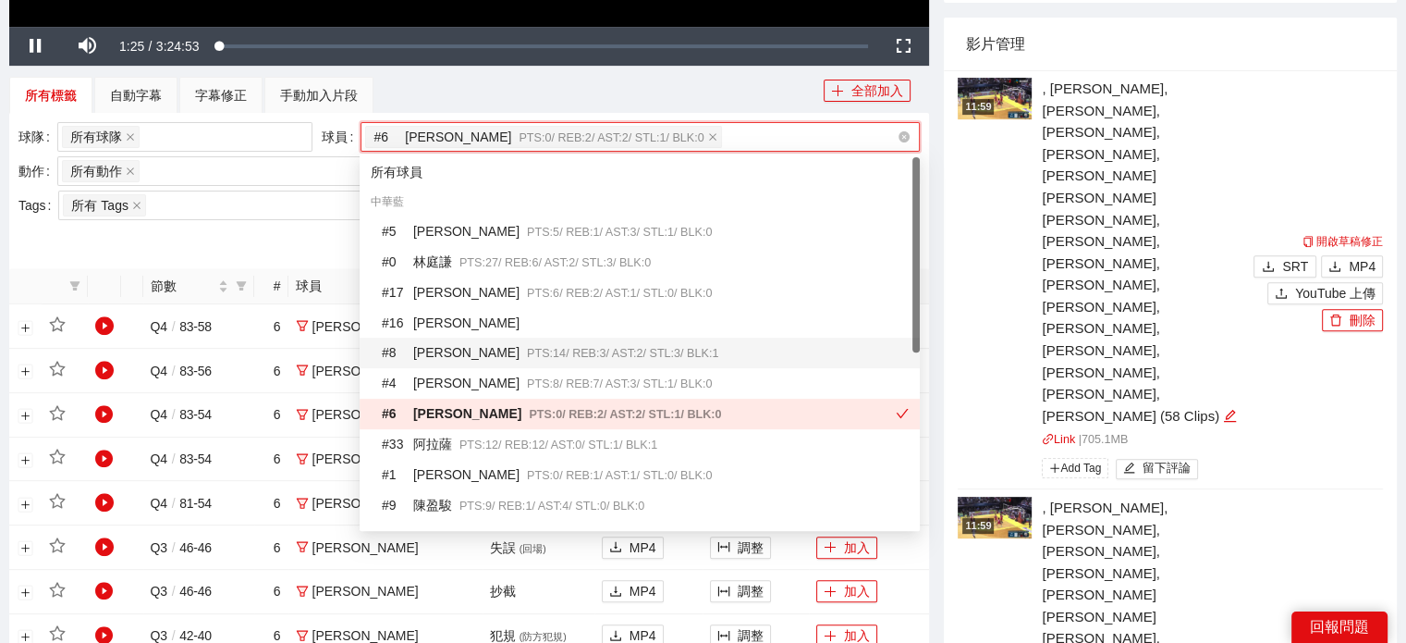
click at [527, 353] on span "PTS: 14 / REB: 3 / AST: 2 / STL: 3 / BLK: 1" at bounding box center [622, 353] width 191 height 13
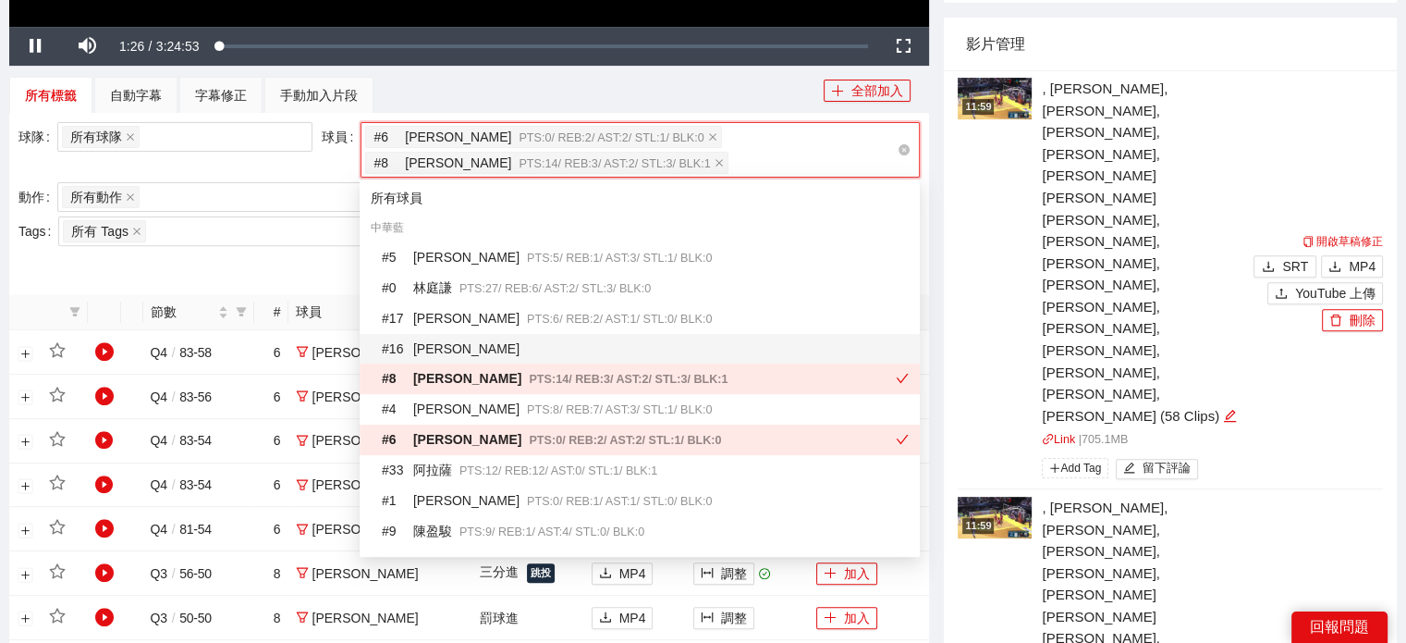
click at [253, 256] on div at bounding box center [468, 266] width 901 height 30
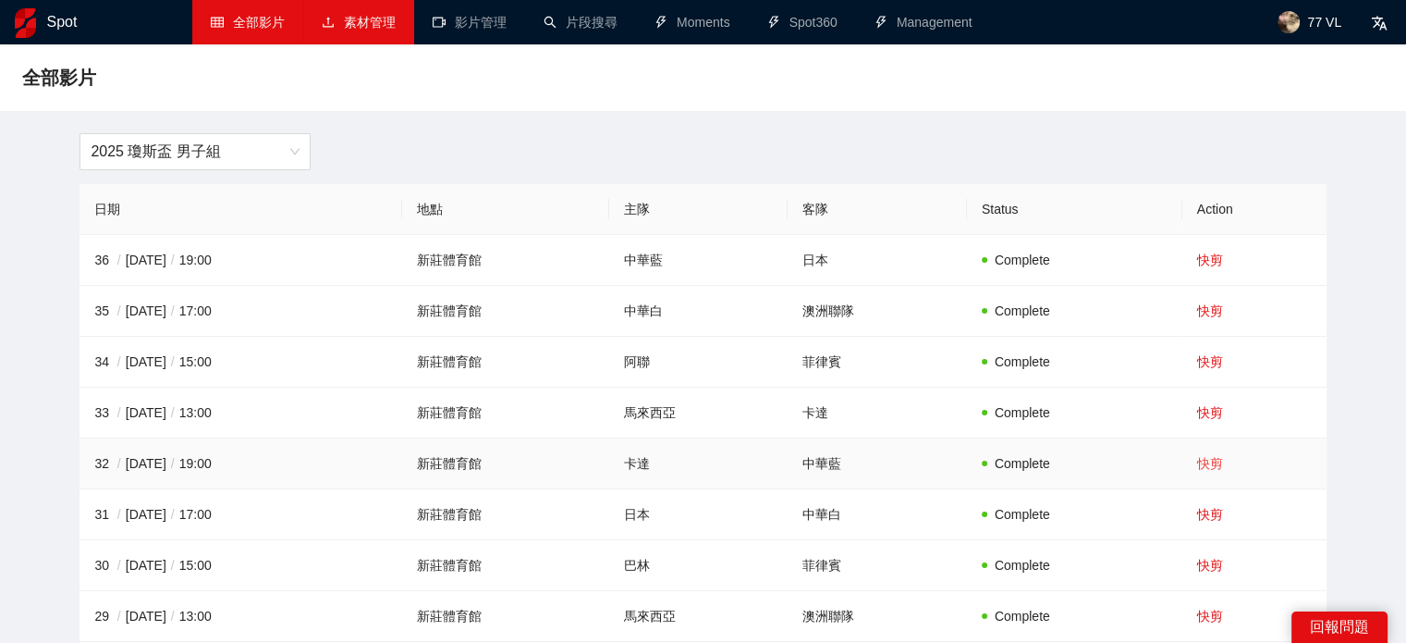
click at [1213, 458] on link "快剪" at bounding box center [1210, 463] width 26 height 15
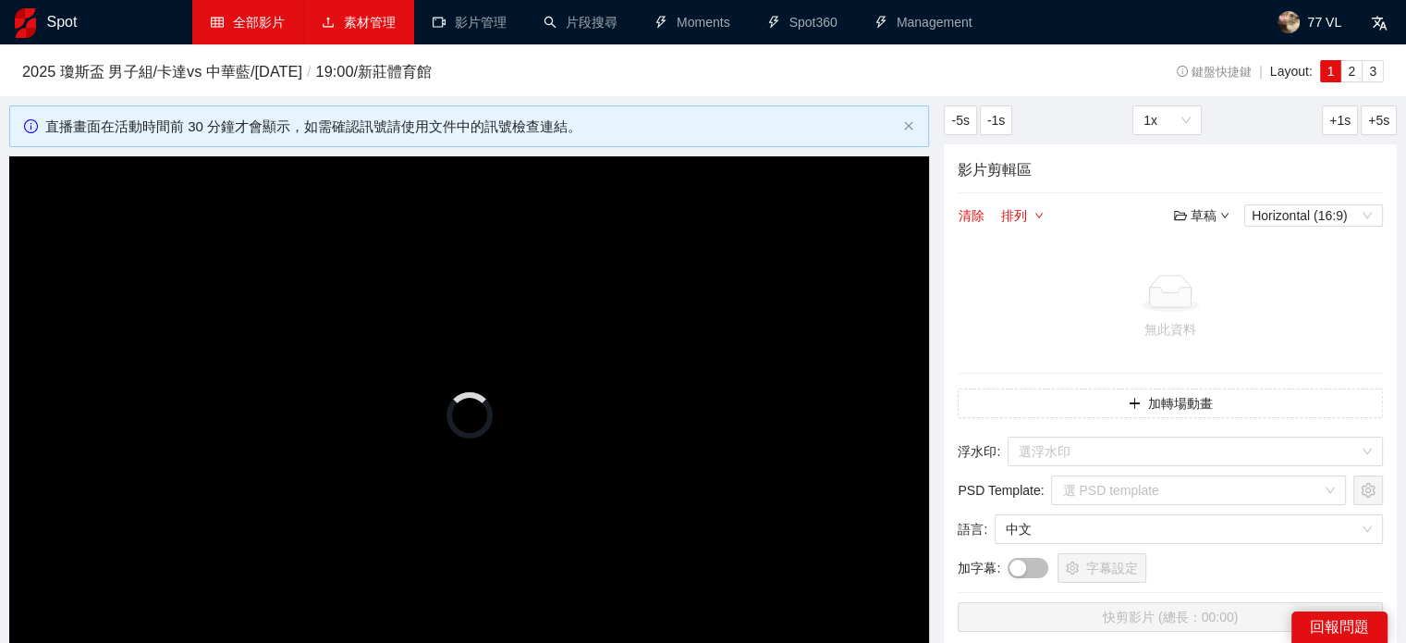
scroll to position [370, 0]
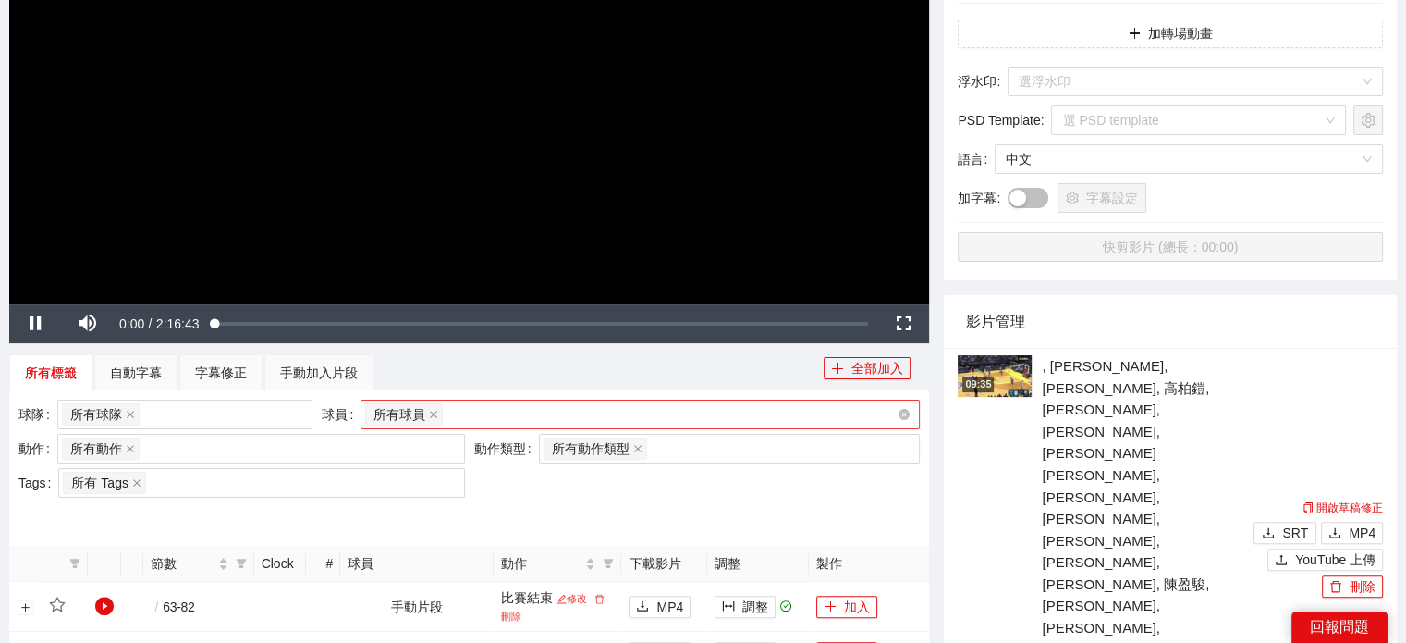
click at [528, 399] on div "所有球員" at bounding box center [640, 414] width 559 height 30
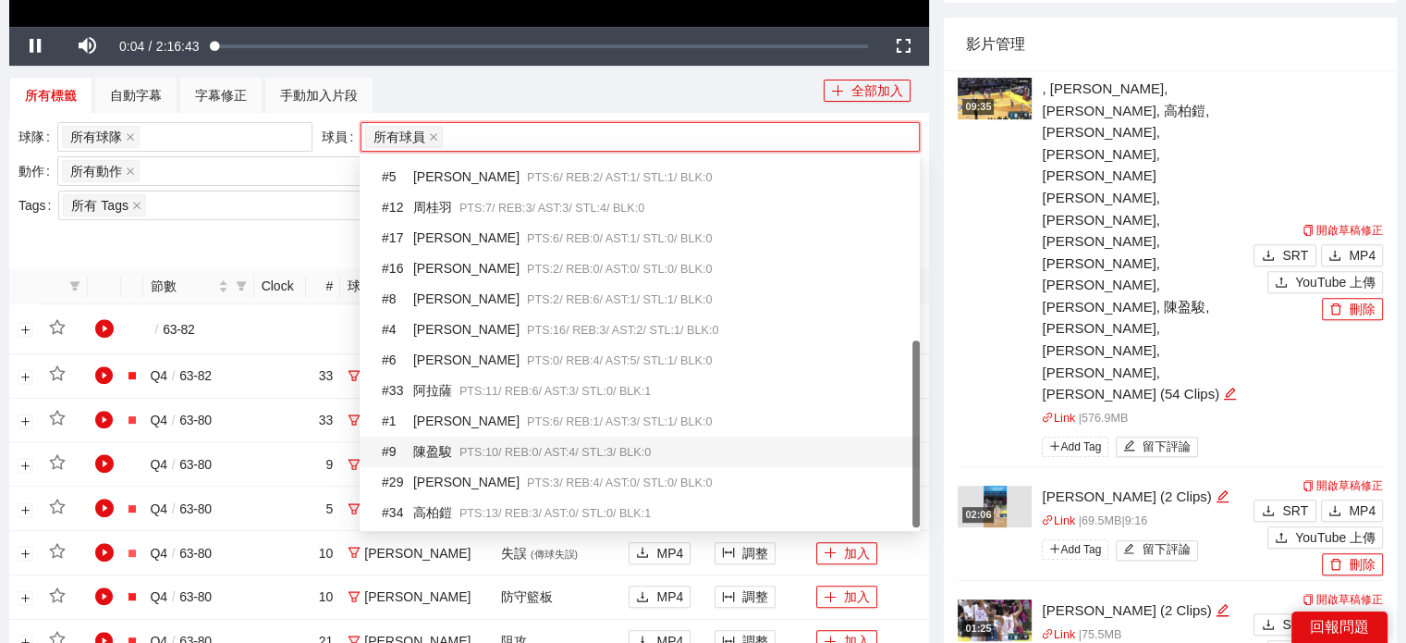
scroll to position [266, 0]
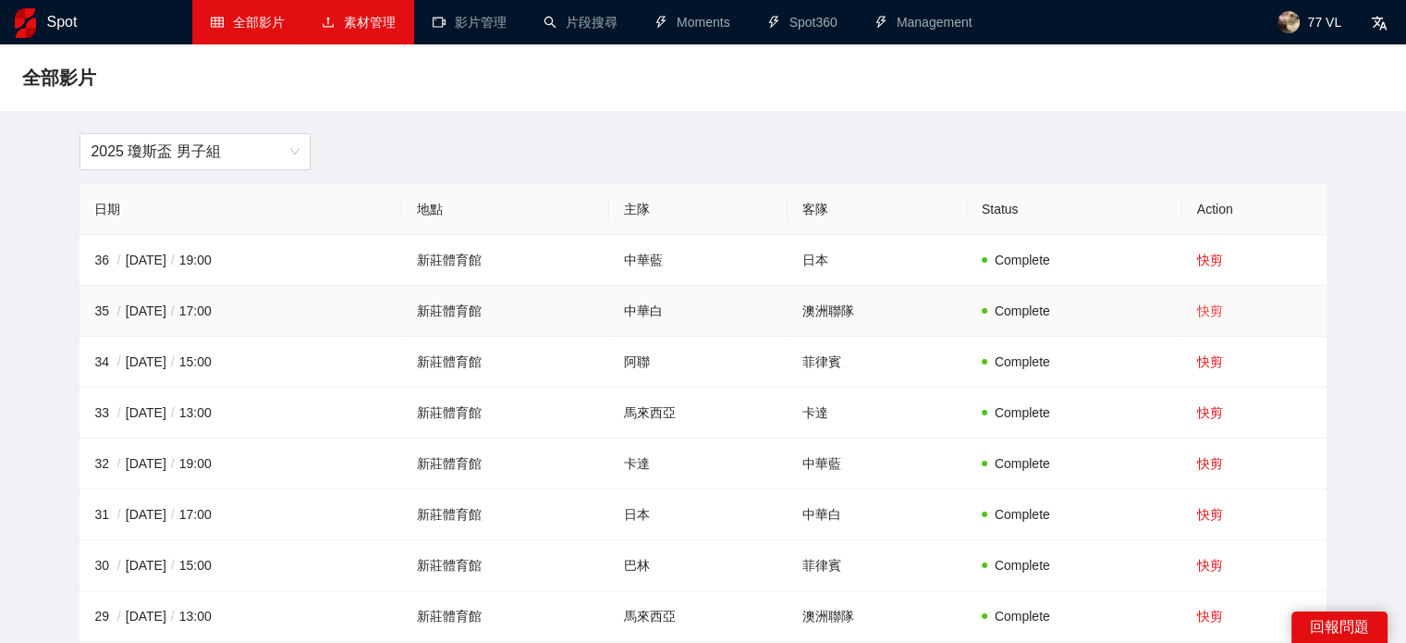
click at [1207, 312] on link "快剪" at bounding box center [1210, 310] width 26 height 15
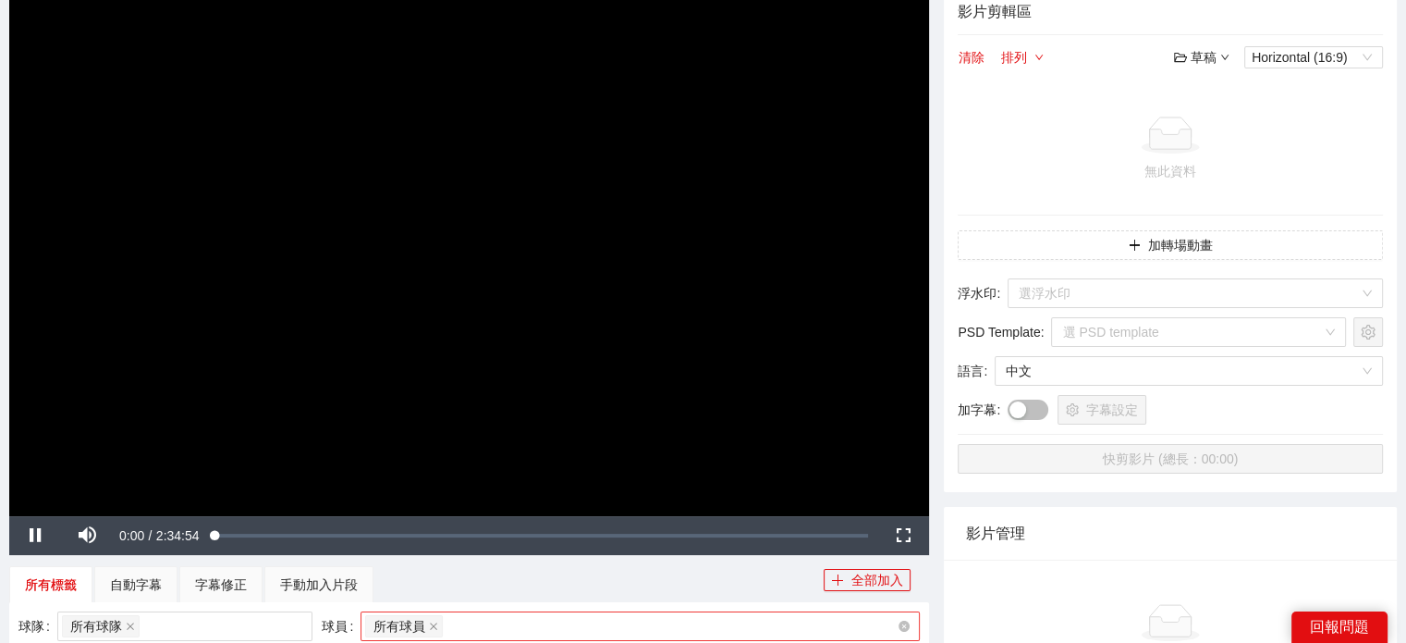
scroll to position [370, 0]
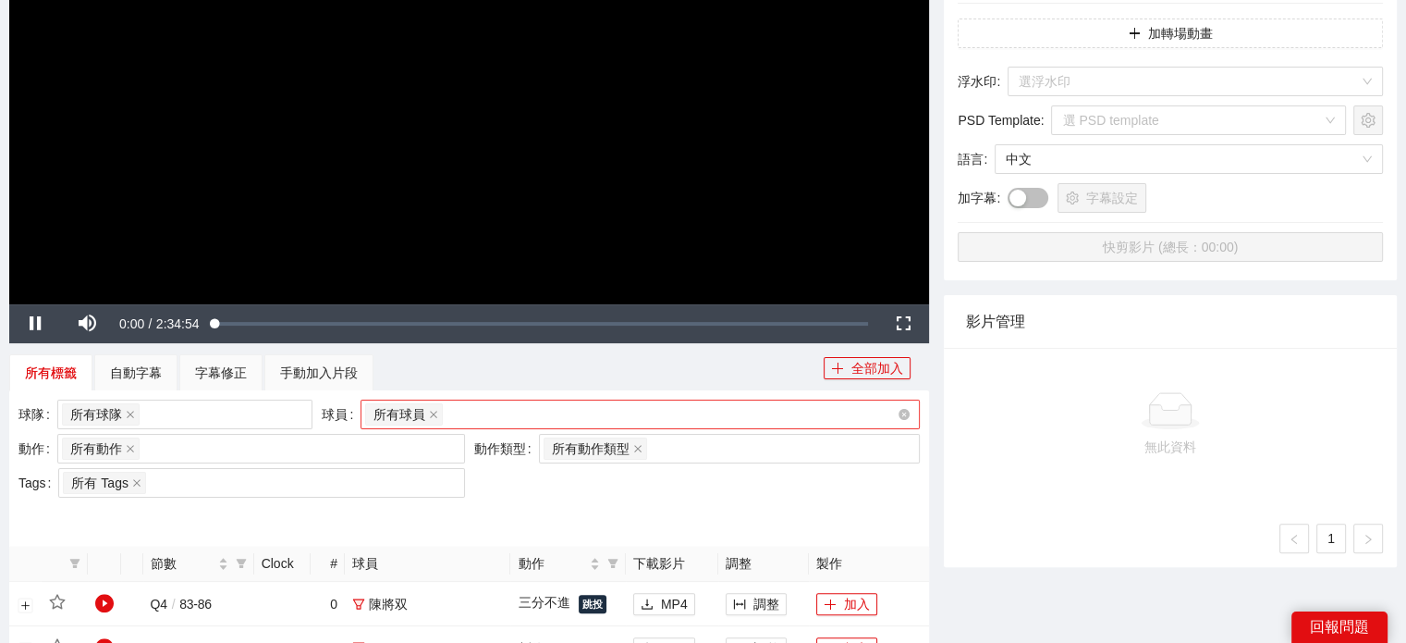
click at [470, 408] on div "所有球員" at bounding box center [631, 414] width 532 height 26
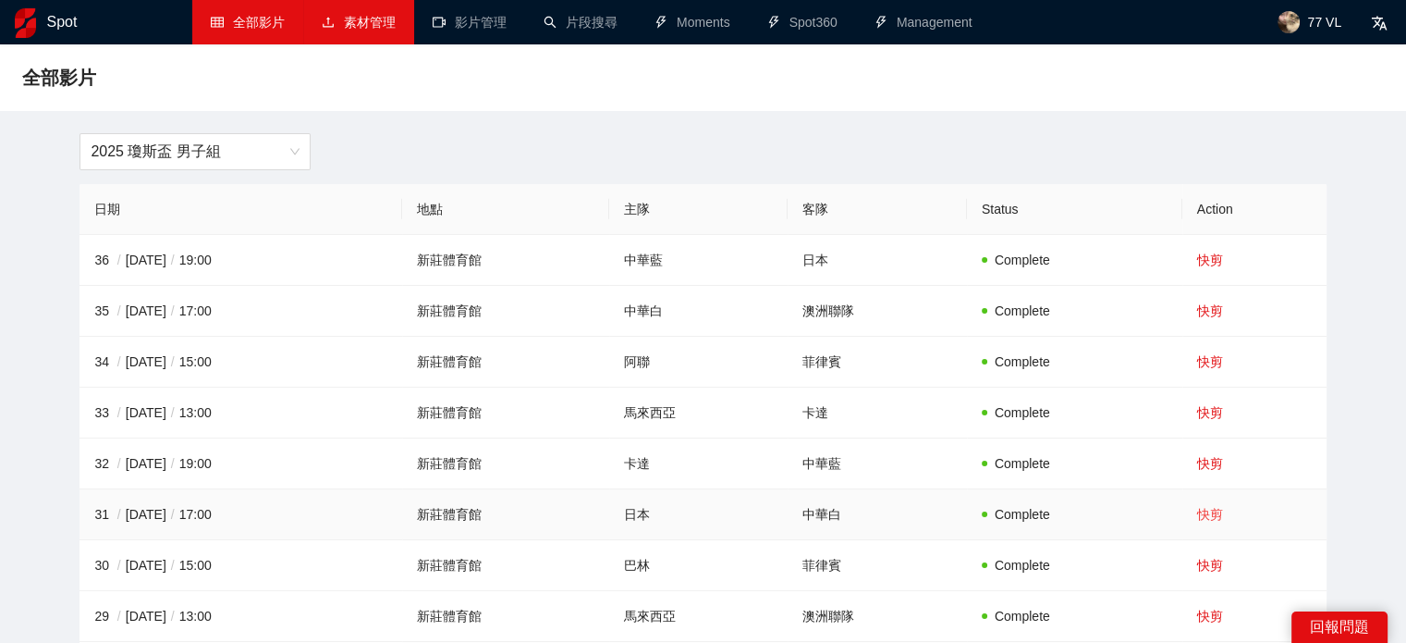
click at [1212, 513] on link "快剪" at bounding box center [1210, 514] width 26 height 15
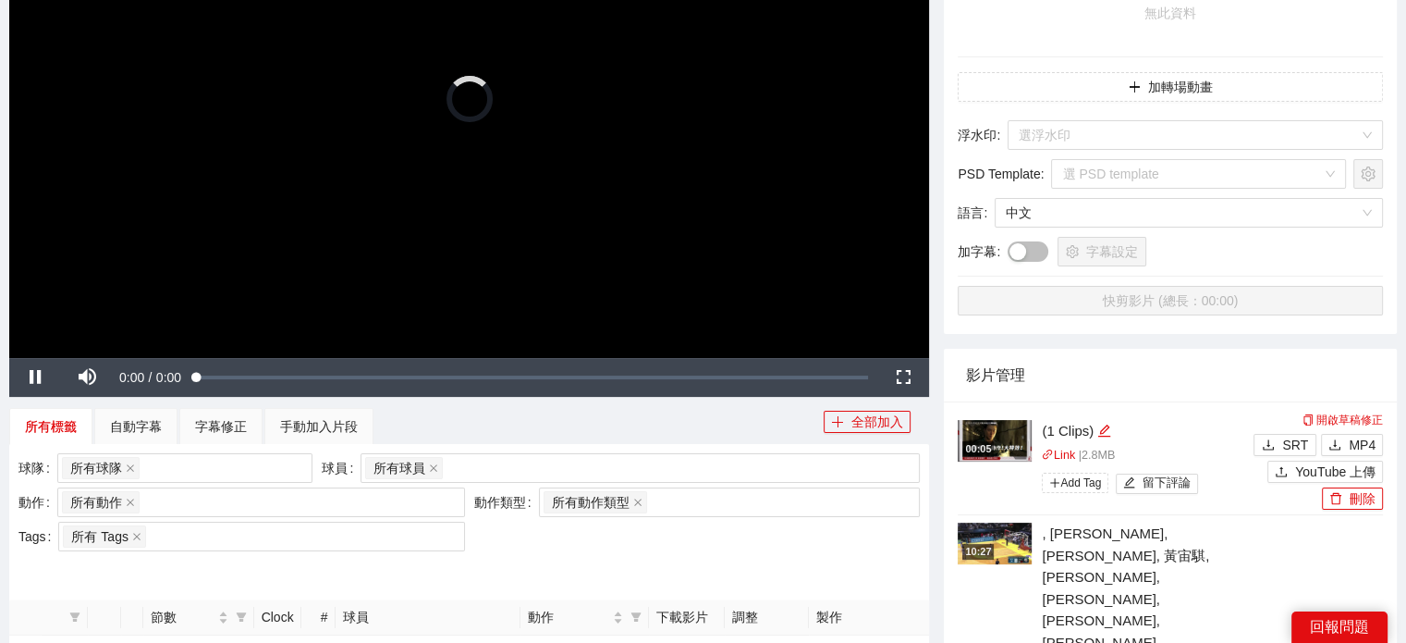
scroll to position [370, 0]
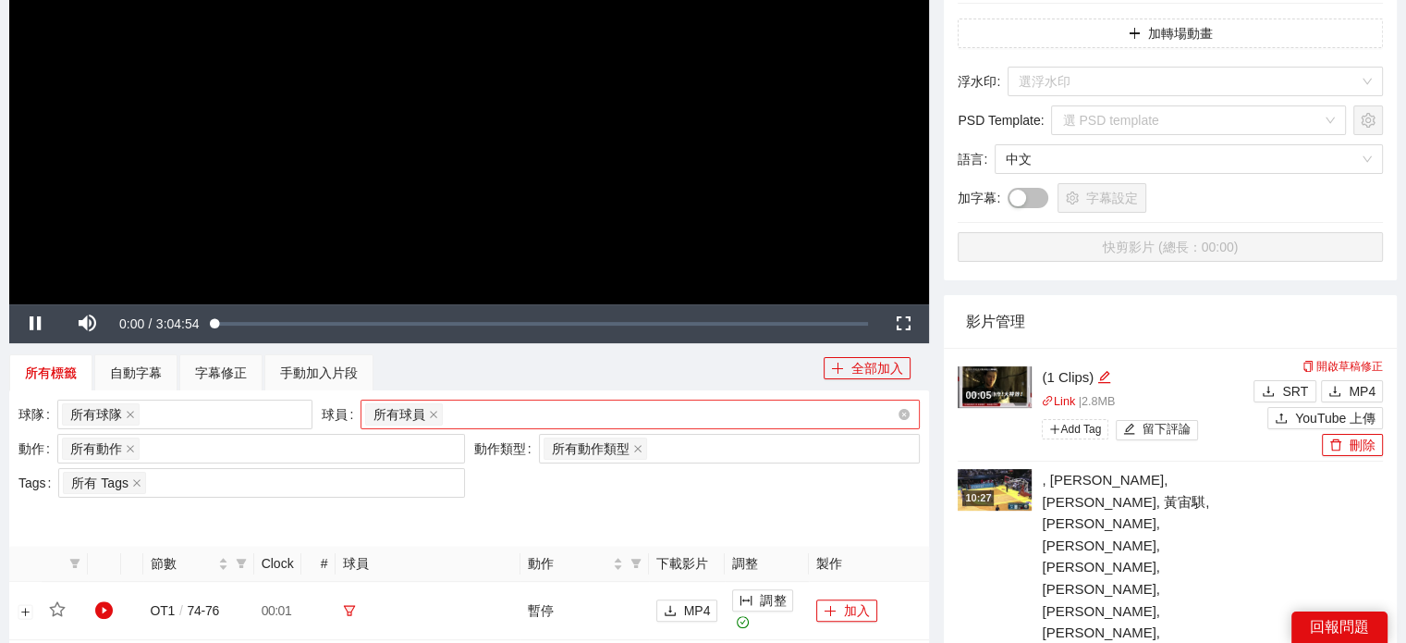
click at [641, 420] on div "所有球員" at bounding box center [631, 414] width 532 height 26
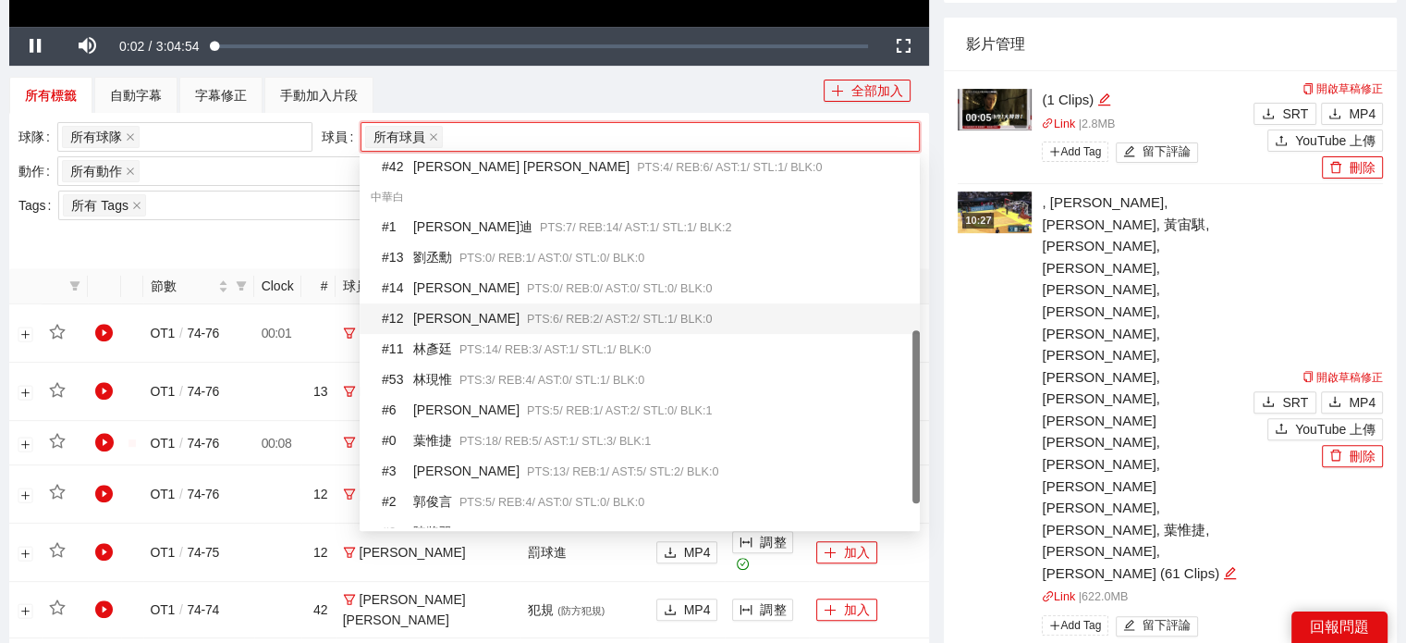
click at [527, 312] on span "PTS: 6 / REB: 2 / AST: 2 / STL: 1 / BLK: 0" at bounding box center [619, 318] width 185 height 13
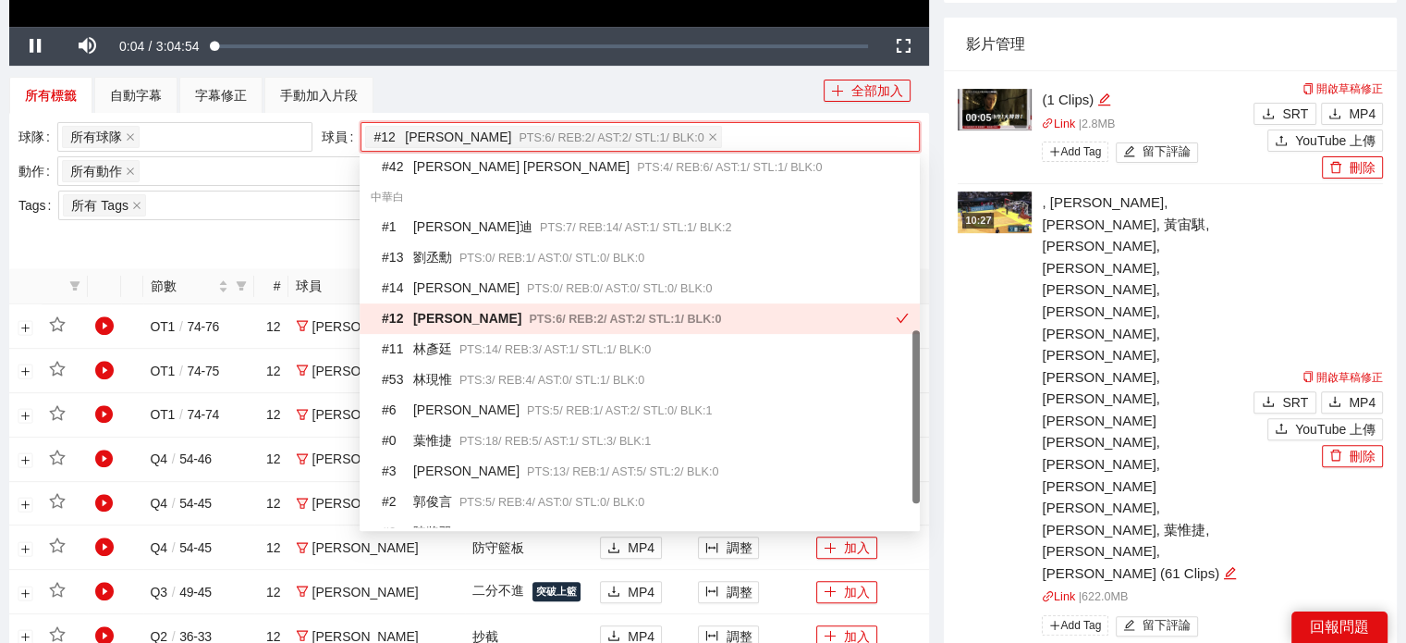
drag, startPoint x: 131, startPoint y: 210, endPoint x: 132, endPoint y: 222, distance: 12.1
click at [131, 217] on div "所有 Tags" at bounding box center [261, 205] width 406 height 30
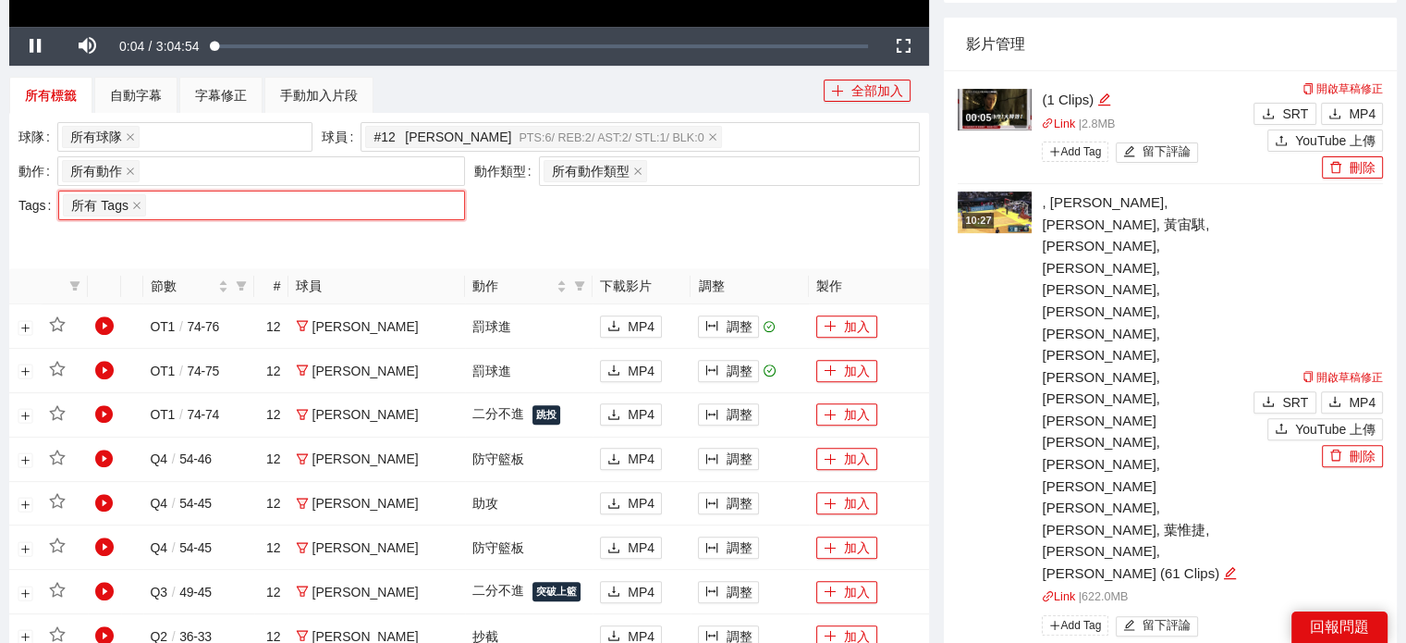
click at [140, 237] on div at bounding box center [468, 240] width 901 height 30
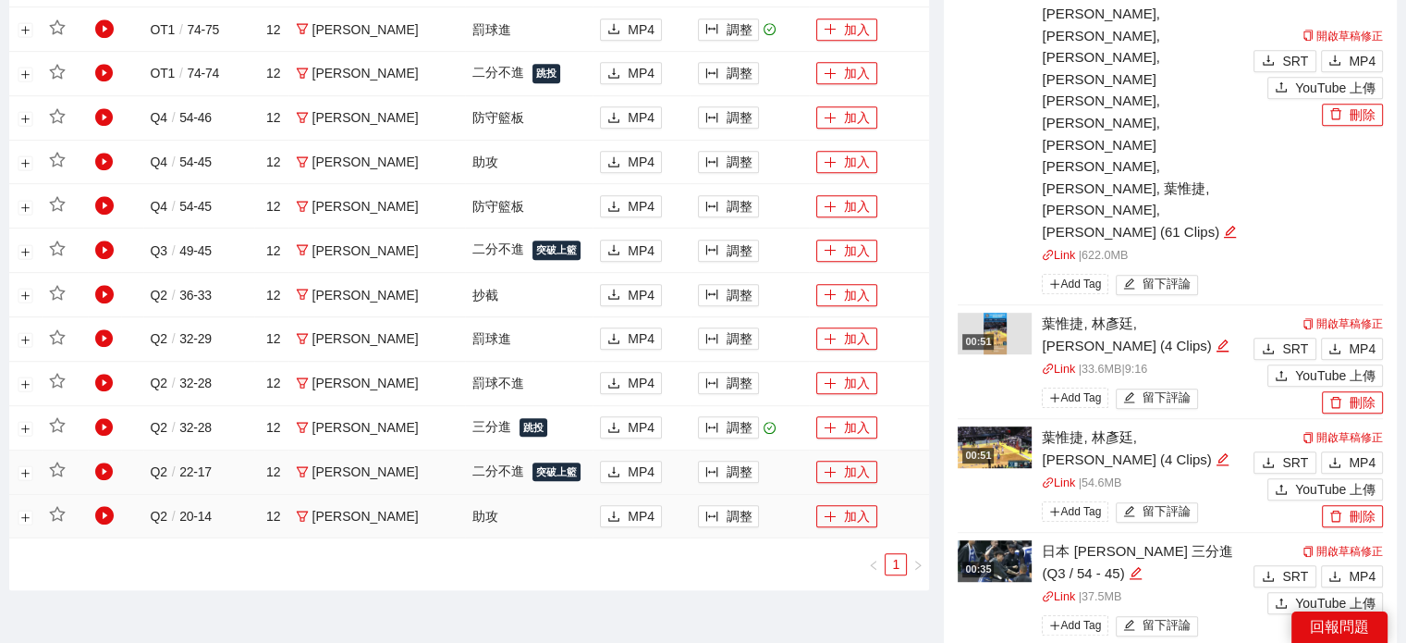
scroll to position [1017, 0]
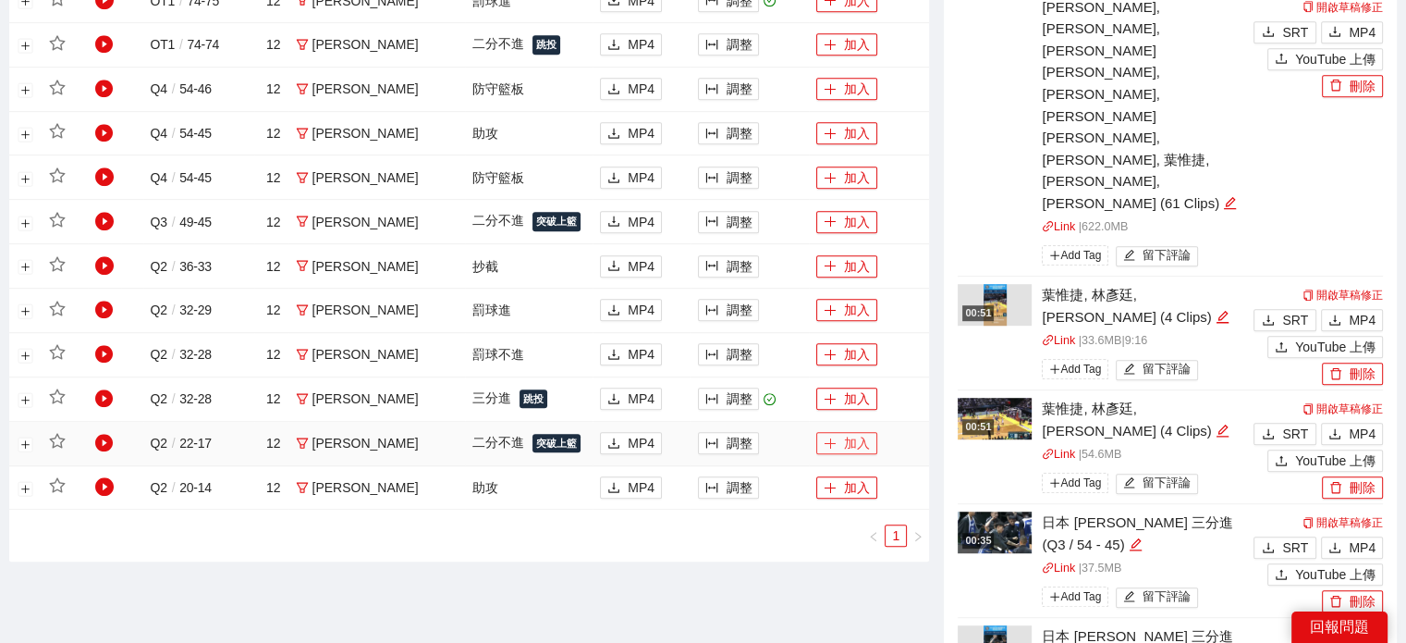
click at [843, 443] on button "加入" at bounding box center [846, 443] width 61 height 22
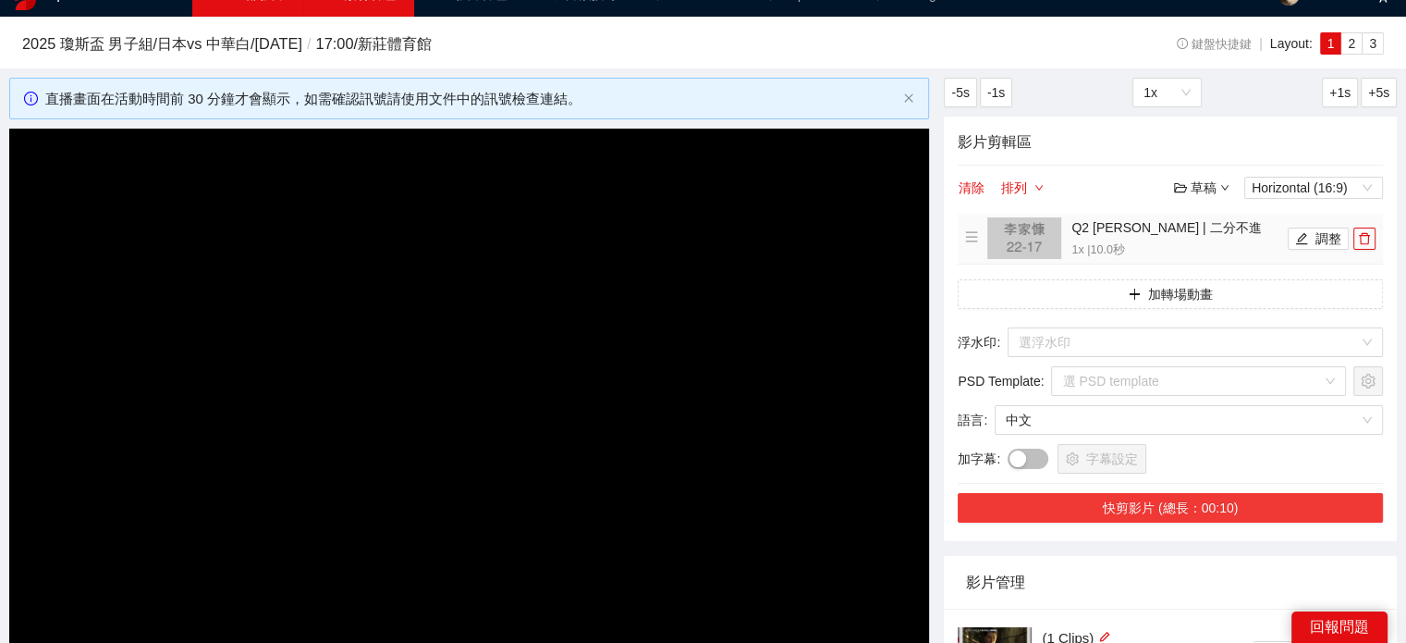
scroll to position [0, 0]
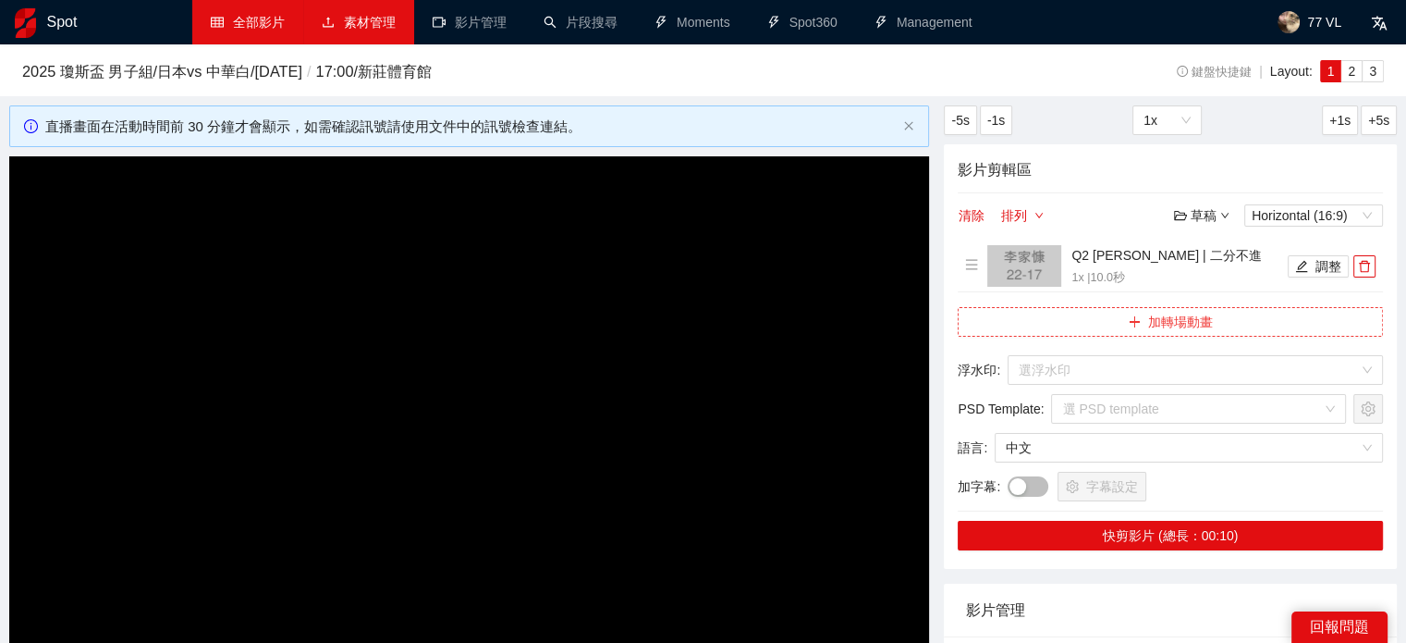
click at [1108, 321] on button "加轉場動畫" at bounding box center [1170, 322] width 425 height 30
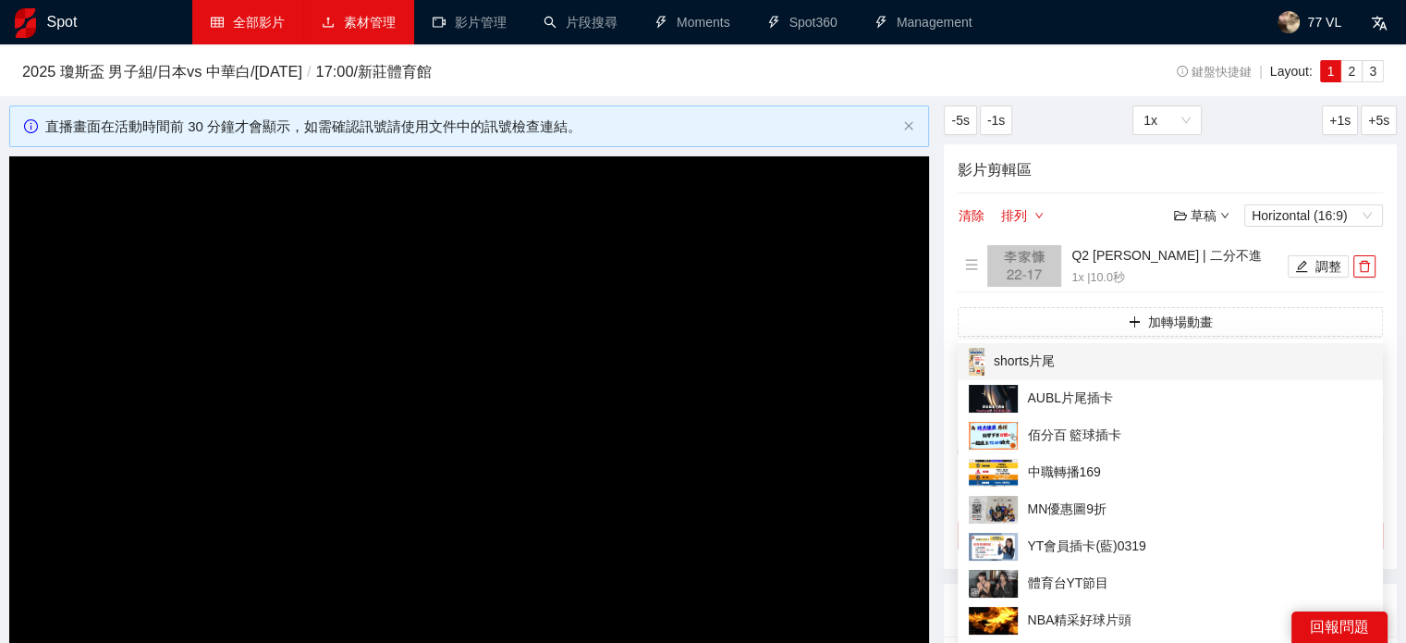
click at [1075, 361] on span "shorts片尾" at bounding box center [1170, 362] width 403 height 28
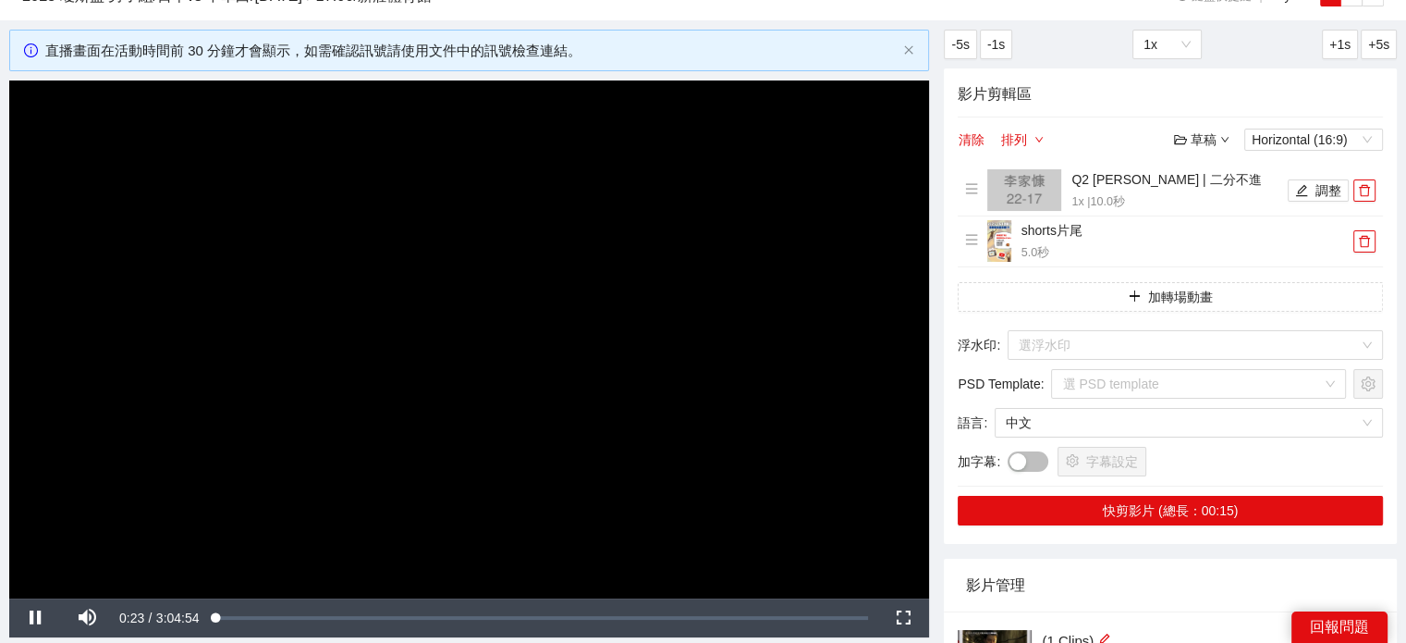
scroll to position [92, 0]
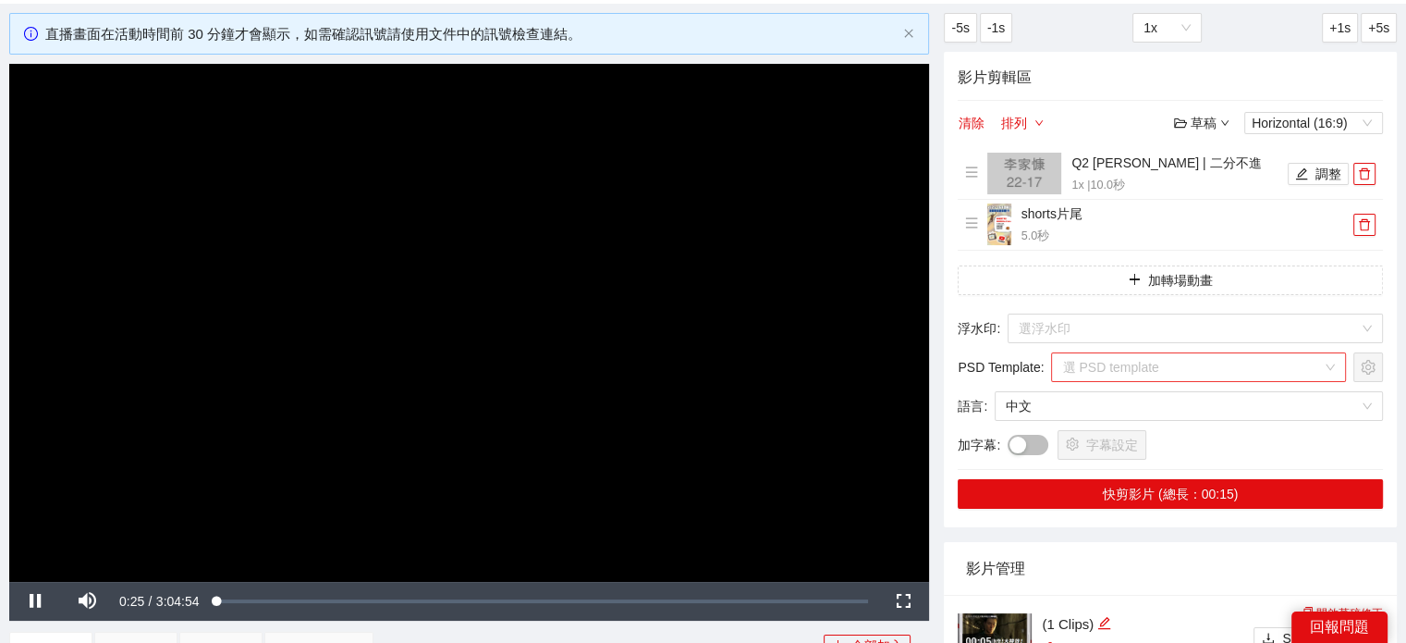
click at [1128, 367] on input "search" at bounding box center [1192, 367] width 260 height 28
click at [1286, 129] on span "Horizontal (16:9)" at bounding box center [1314, 123] width 124 height 20
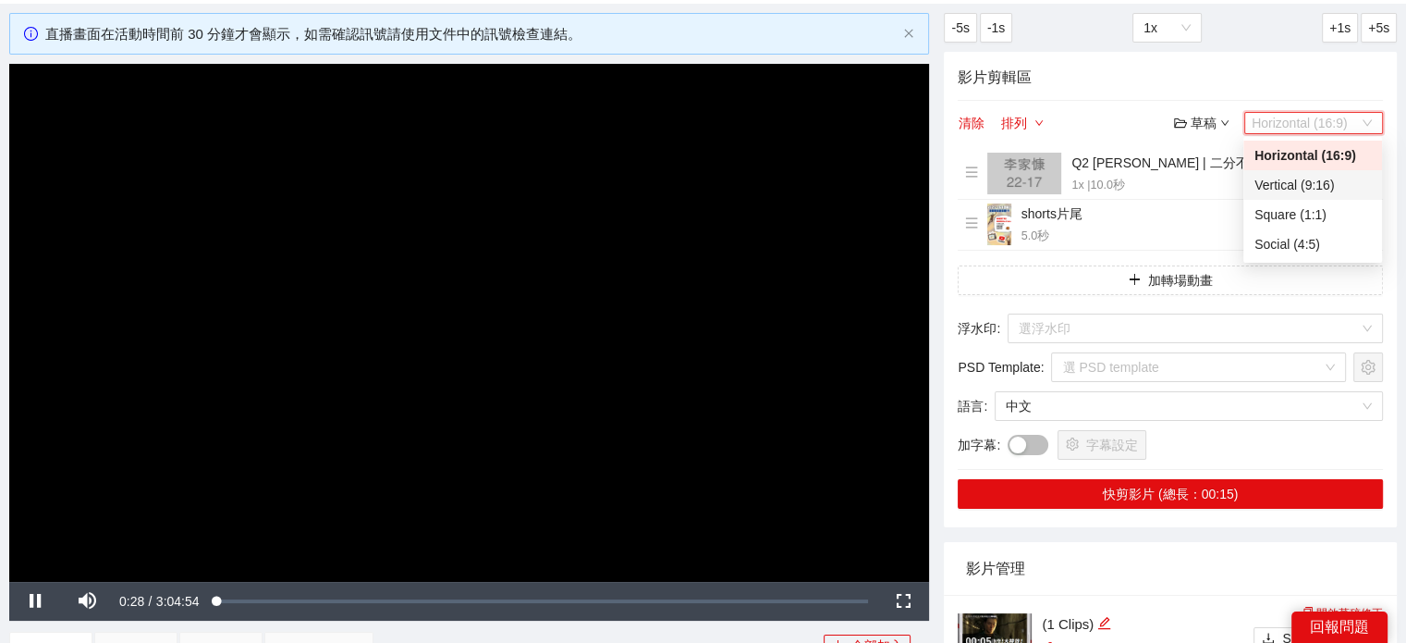
click at [1261, 188] on div "Vertical (9:16)" at bounding box center [1313, 185] width 116 height 20
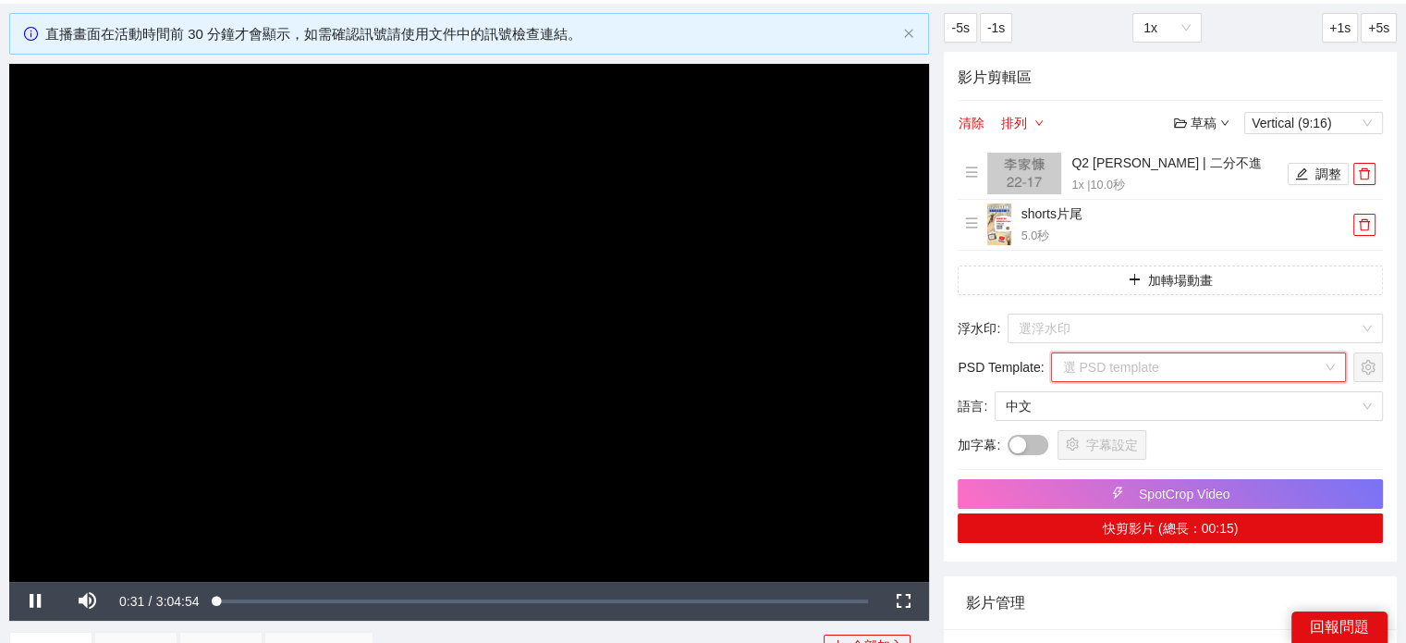
click at [1106, 360] on input "search" at bounding box center [1192, 367] width 260 height 28
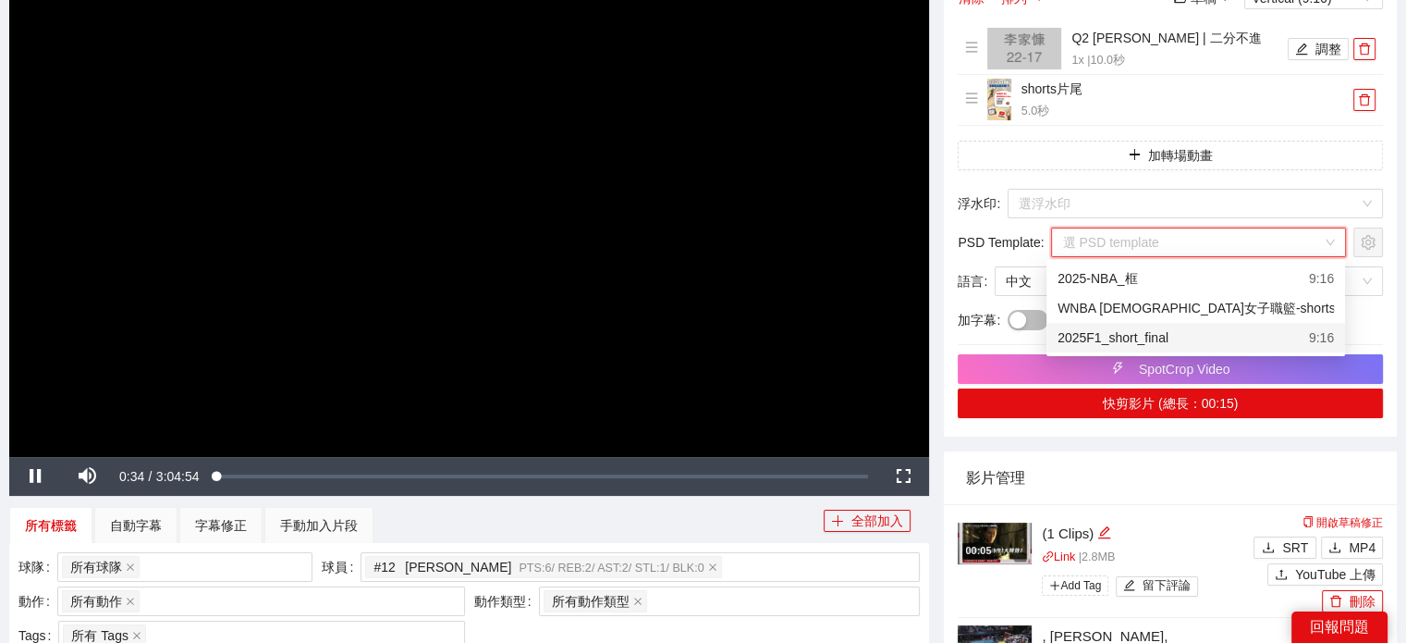
scroll to position [185, 0]
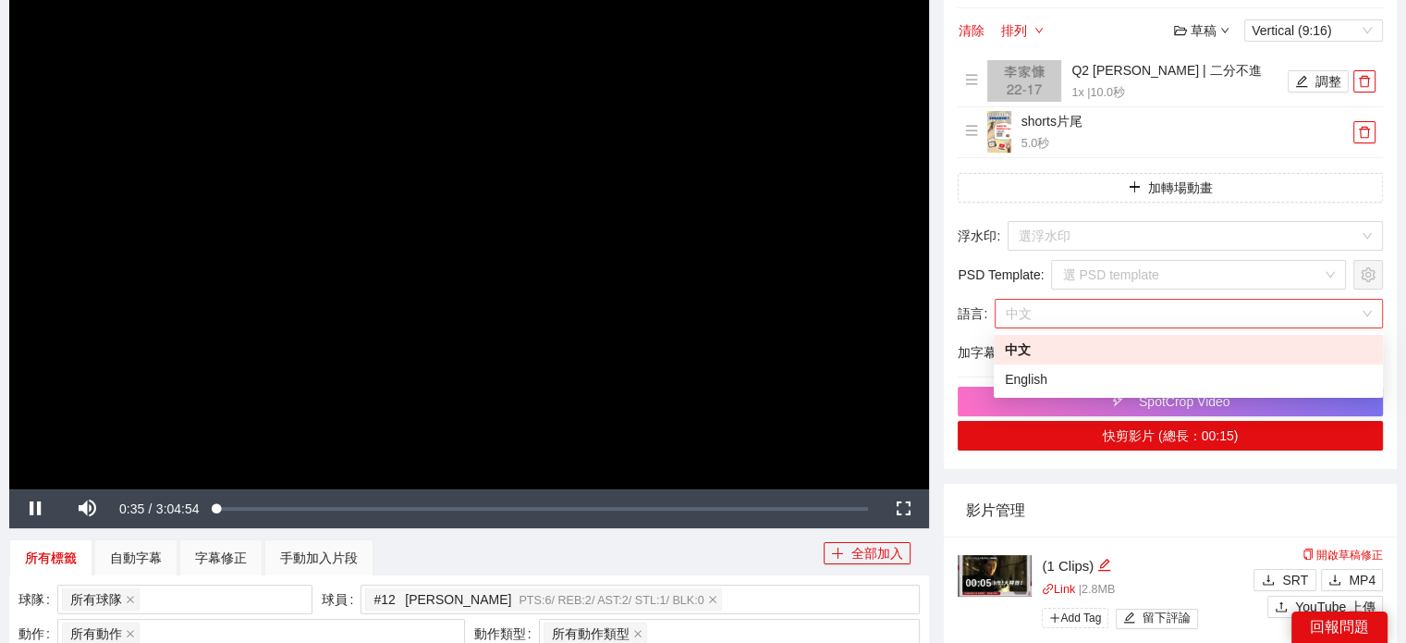
click at [1142, 309] on span "中文" at bounding box center [1189, 314] width 366 height 28
click at [1142, 238] on input "search" at bounding box center [1189, 236] width 340 height 28
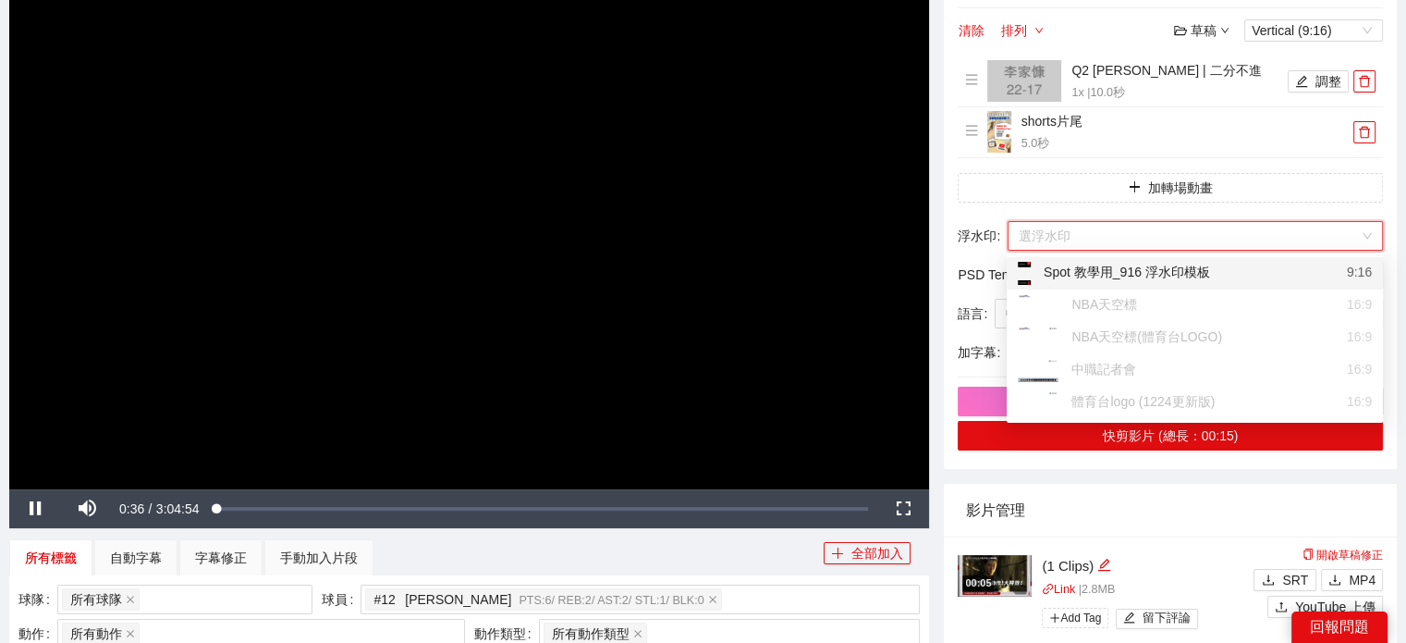
click at [1143, 239] on input "search" at bounding box center [1189, 236] width 340 height 28
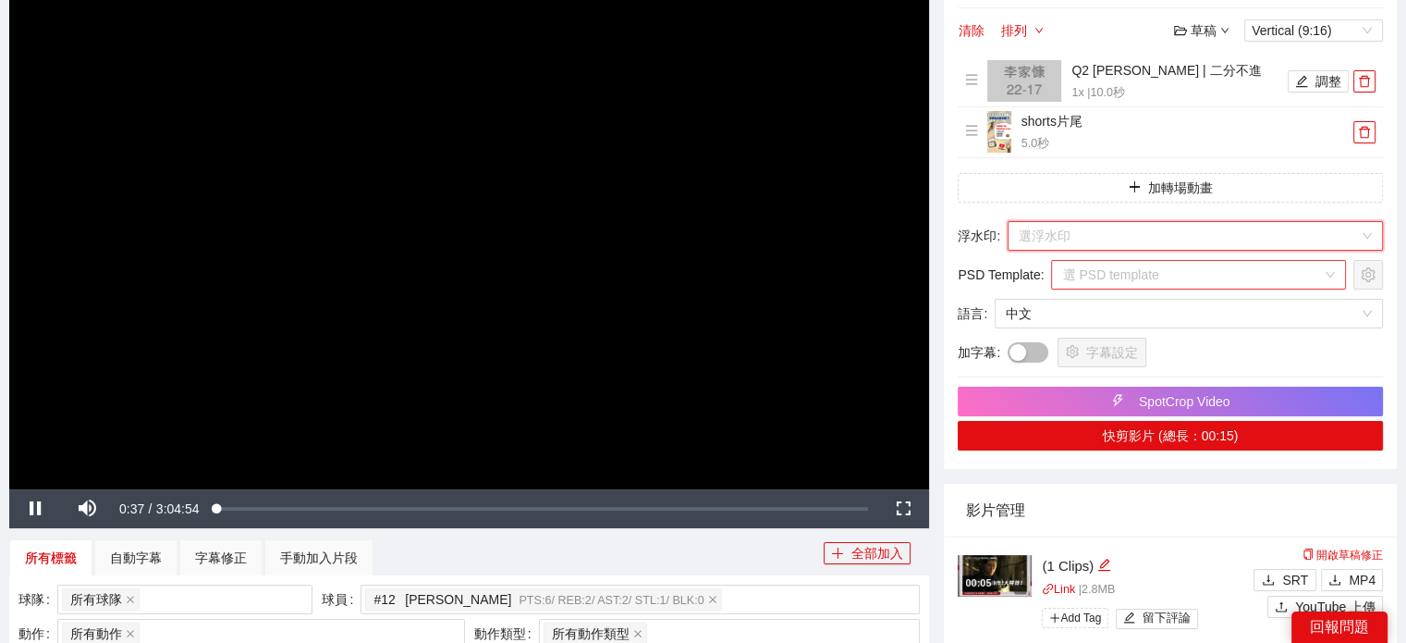
click at [1143, 265] on input "search" at bounding box center [1192, 275] width 260 height 28
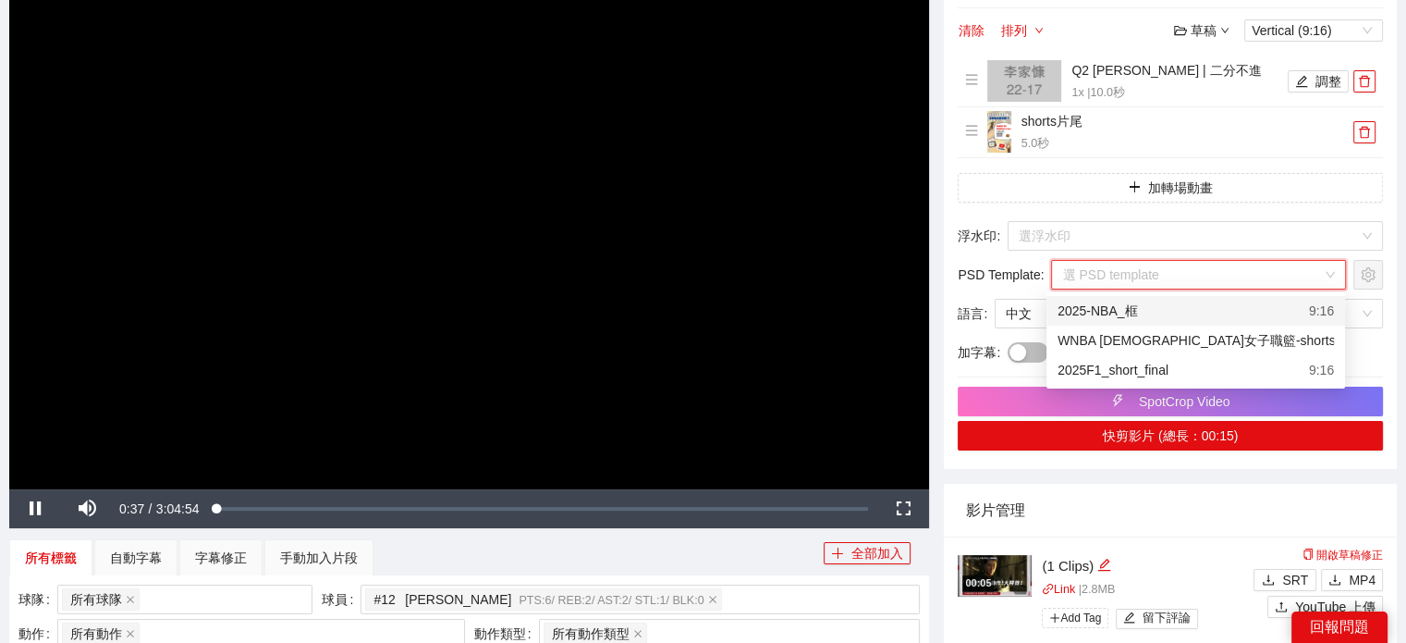
click at [1144, 305] on div "2025-NBA_框 9:16" at bounding box center [1196, 310] width 276 height 20
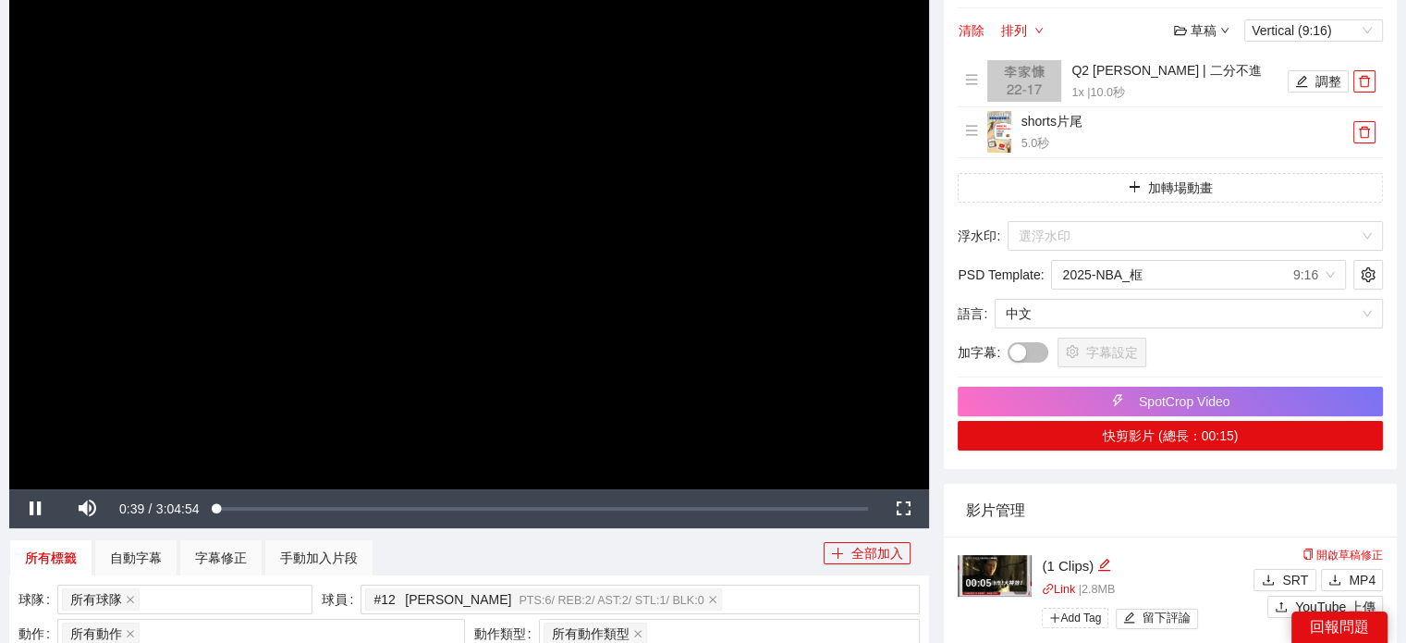
scroll to position [92, 0]
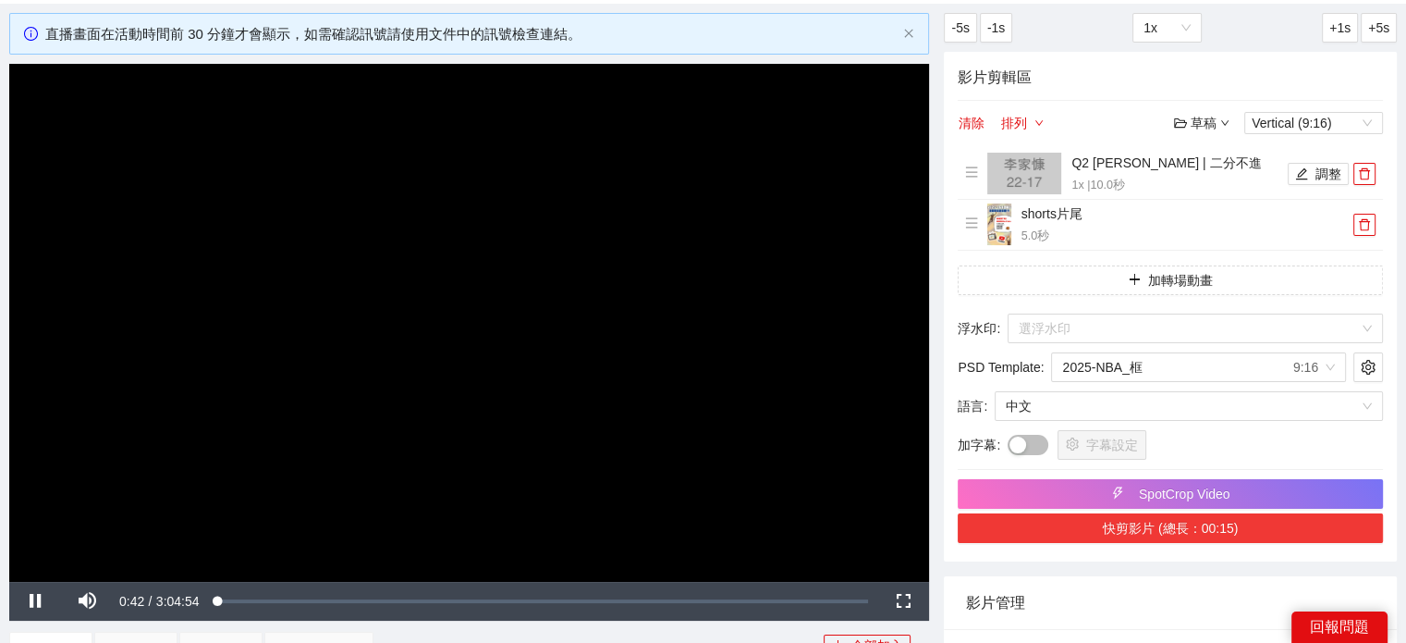
click at [1180, 527] on button "快剪影片 (總長：00:15)" at bounding box center [1170, 528] width 425 height 30
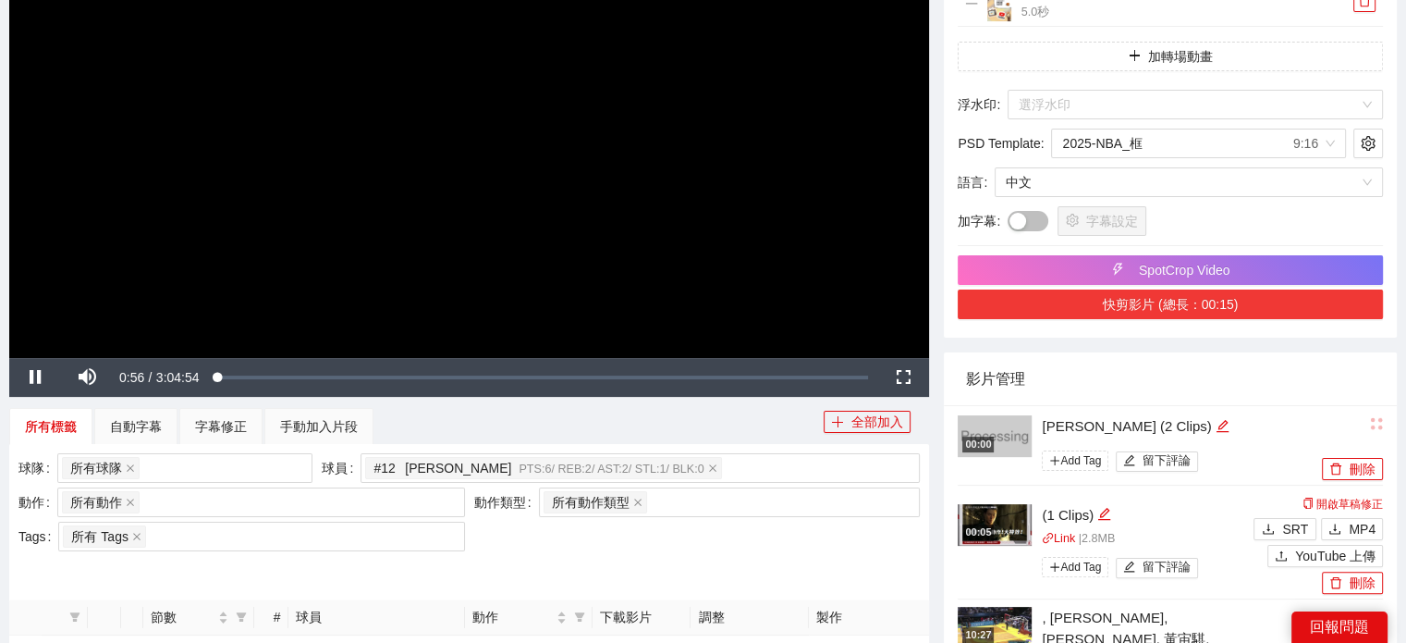
scroll to position [370, 0]
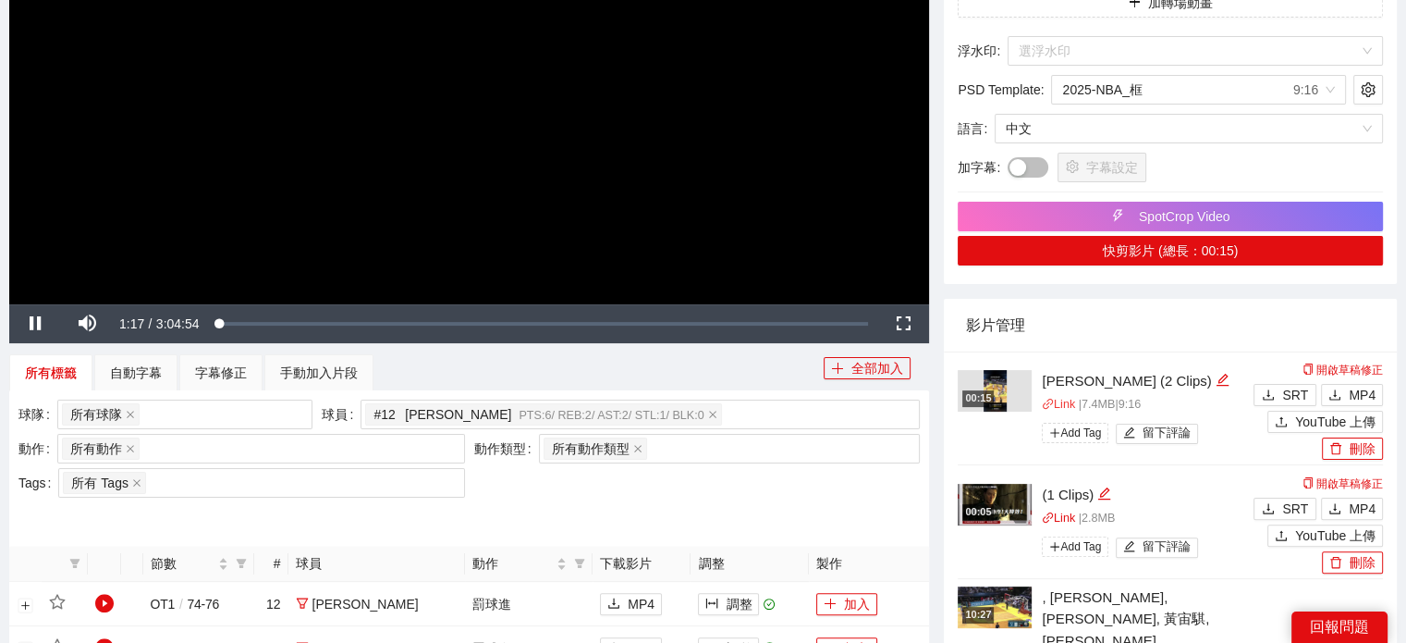
click at [1065, 402] on link "Link" at bounding box center [1058, 404] width 33 height 13
click at [1347, 450] on button "刪除" at bounding box center [1352, 448] width 61 height 22
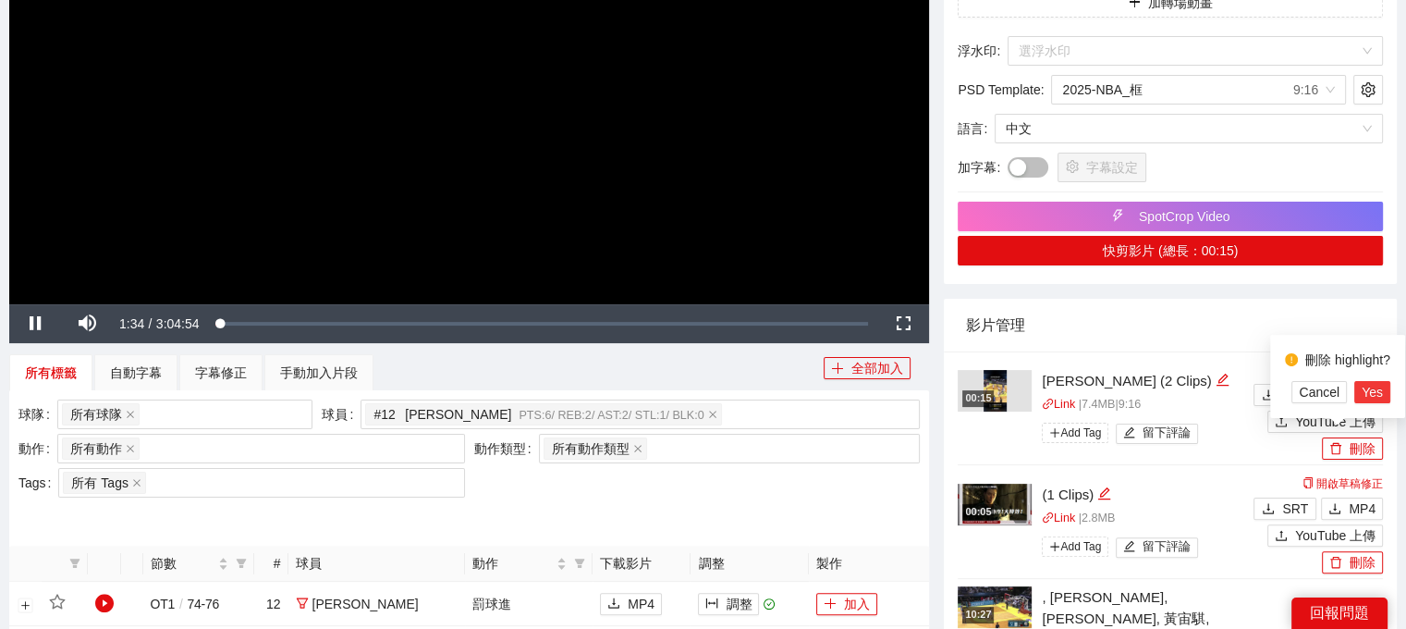
click at [1372, 386] on span "Yes" at bounding box center [1372, 392] width 21 height 20
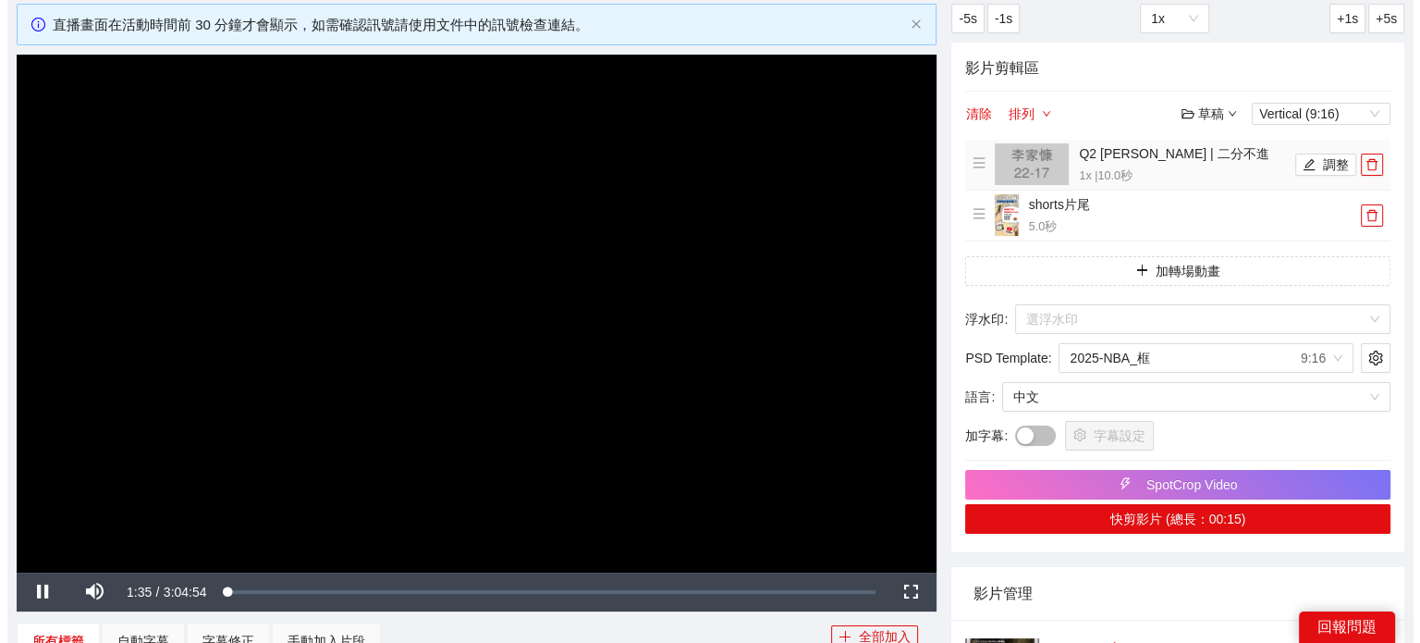
scroll to position [92, 0]
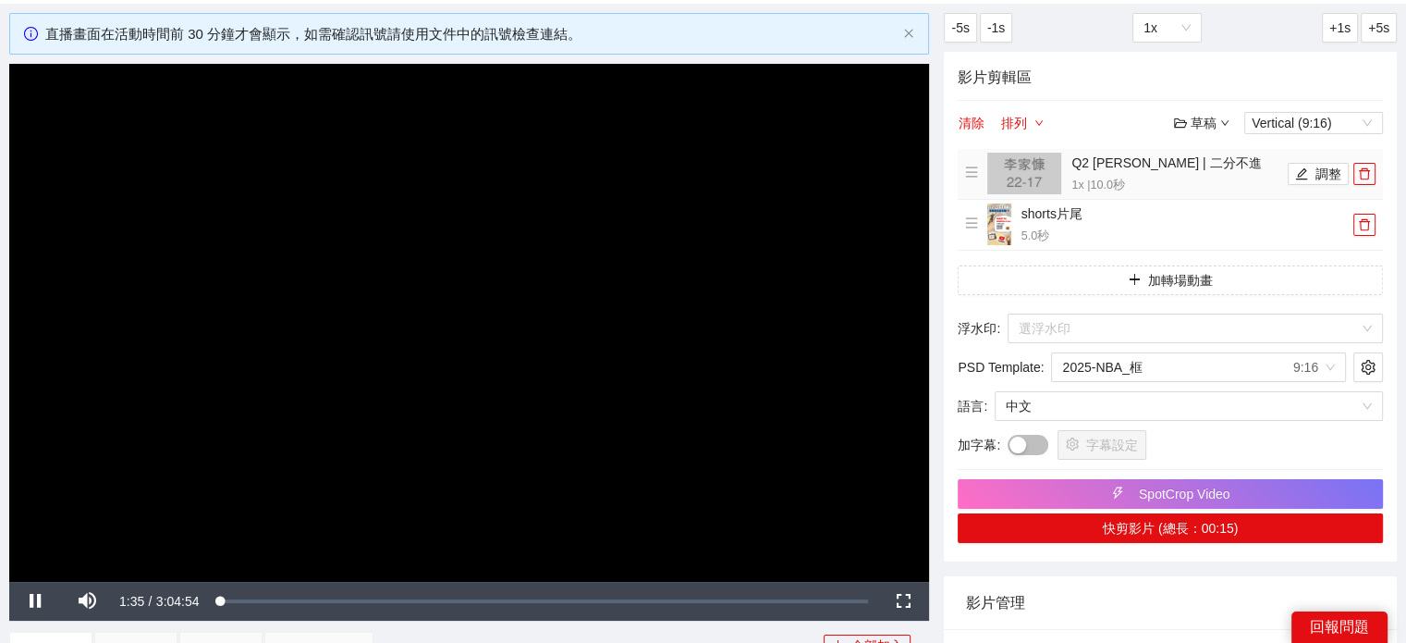
click at [1313, 184] on li "Q2 [PERSON_NAME] | 二分不進 1x | 10.0 秒 調整" at bounding box center [1170, 174] width 410 height 43
click at [1319, 175] on button "調整" at bounding box center [1318, 174] width 61 height 22
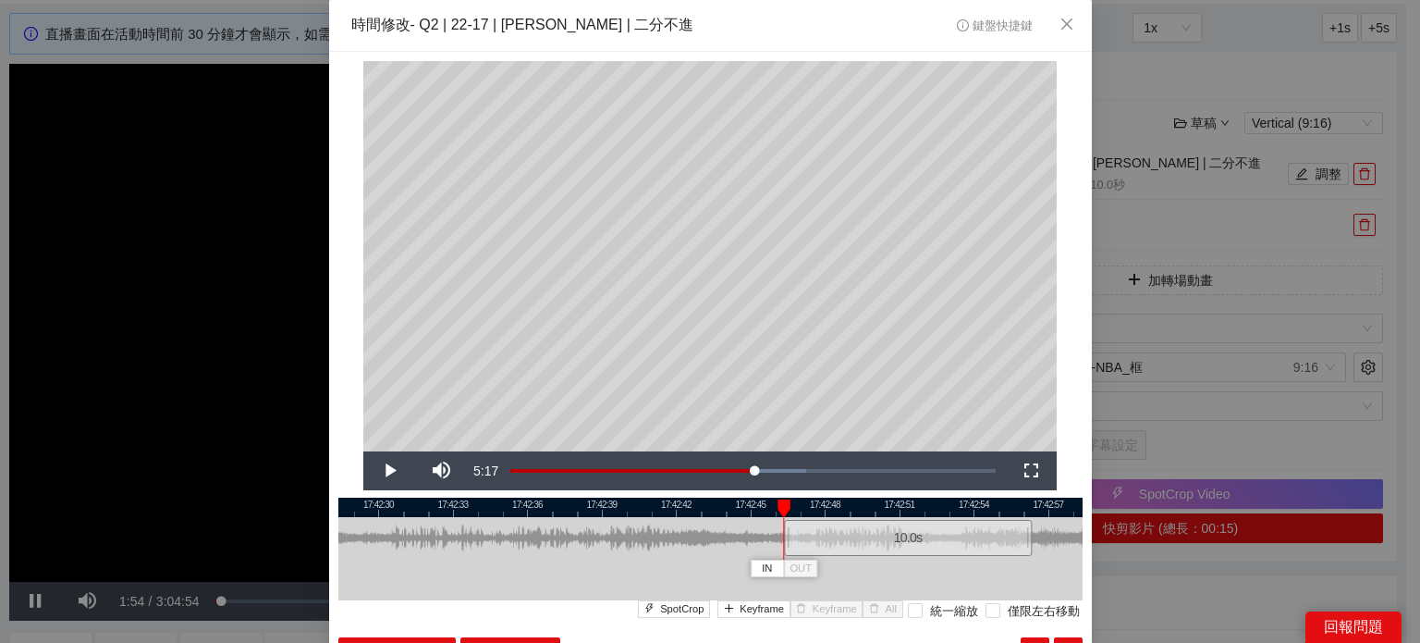
drag, startPoint x: 783, startPoint y: 547, endPoint x: 981, endPoint y: 557, distance: 198.1
click at [981, 557] on div "10.0 s" at bounding box center [710, 538] width 744 height 42
click at [374, 471] on span "Video Player" at bounding box center [389, 471] width 52 height 0
drag, startPoint x: 790, startPoint y: 502, endPoint x: 777, endPoint y: 502, distance: 13.9
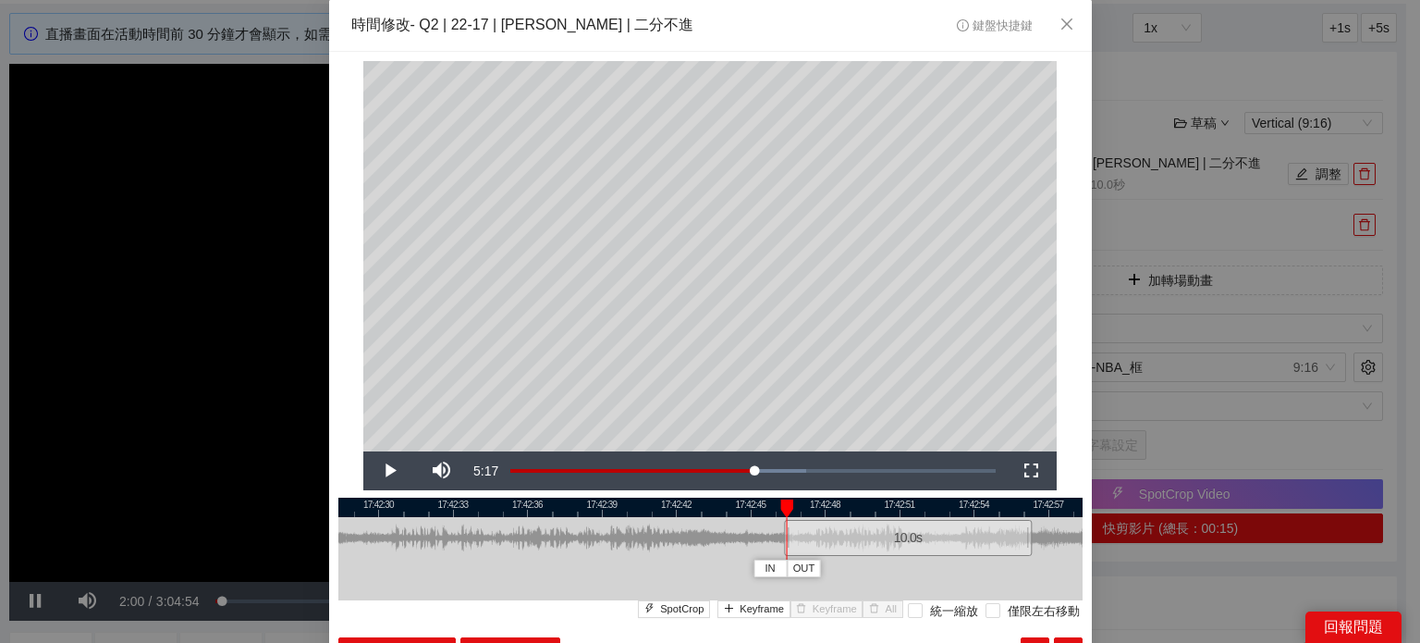
click at [780, 502] on div at bounding box center [786, 508] width 13 height 18
drag, startPoint x: 778, startPoint y: 503, endPoint x: 729, endPoint y: 508, distance: 49.3
click at [732, 508] on div at bounding box center [738, 508] width 13 height 18
click at [366, 471] on span "Video Player" at bounding box center [389, 471] width 52 height 0
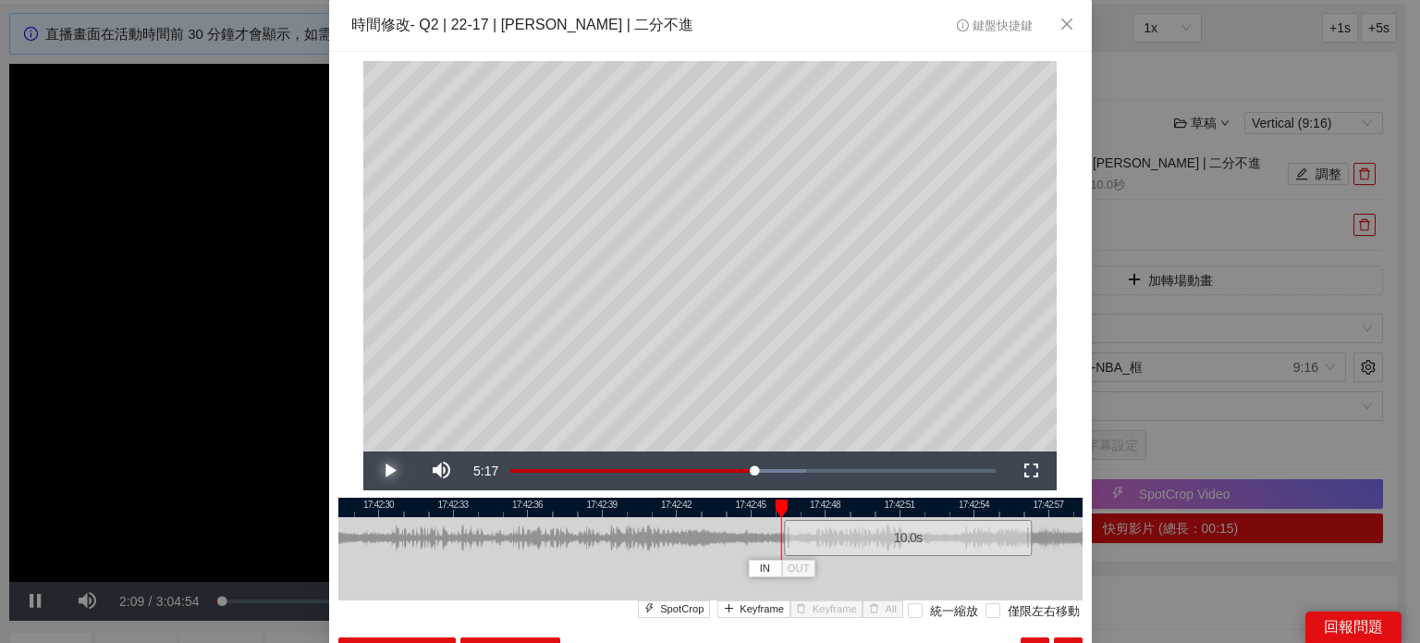
click at [366, 471] on span "Video Player" at bounding box center [389, 471] width 52 height 0
click at [759, 610] on span "Keyframe" at bounding box center [762, 609] width 44 height 17
drag, startPoint x: 893, startPoint y: 504, endPoint x: 866, endPoint y: 506, distance: 26.9
click at [866, 506] on div at bounding box center [870, 508] width 13 height 18
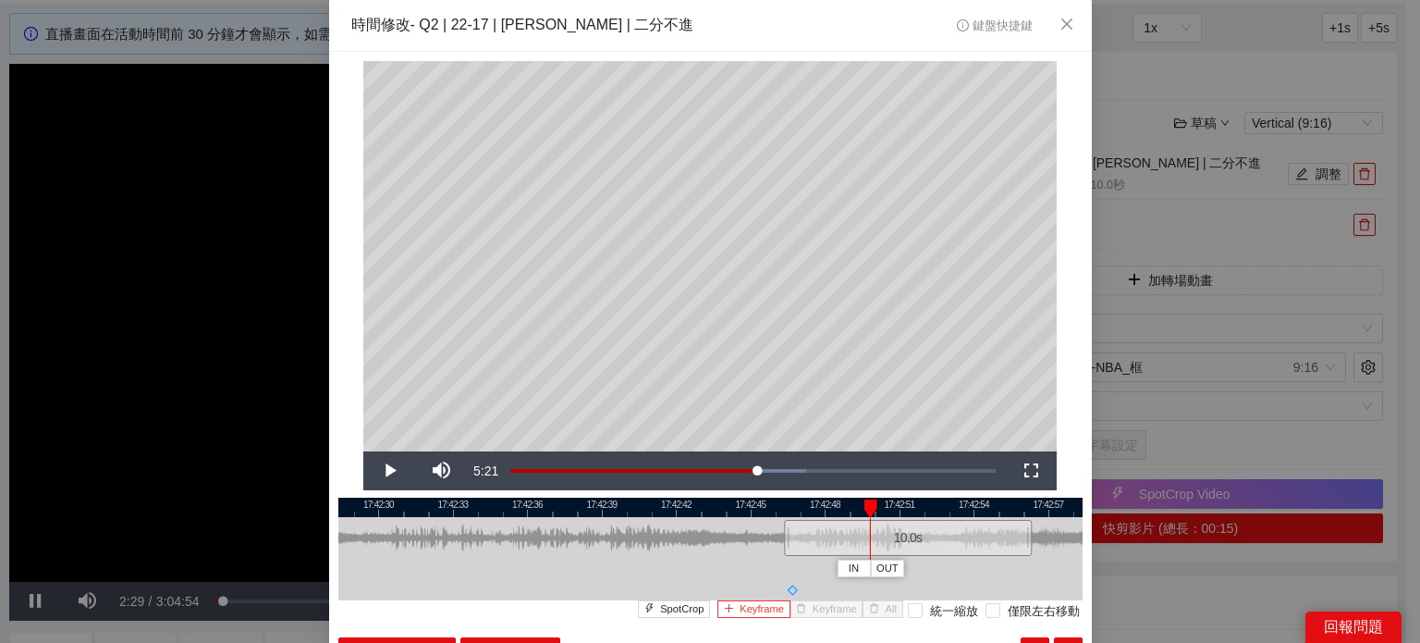
click at [774, 610] on span "Keyframe" at bounding box center [762, 609] width 44 height 17
click at [778, 505] on div at bounding box center [710, 506] width 744 height 19
click at [384, 471] on span "Video Player" at bounding box center [389, 471] width 52 height 0
click at [929, 508] on div at bounding box center [710, 506] width 744 height 19
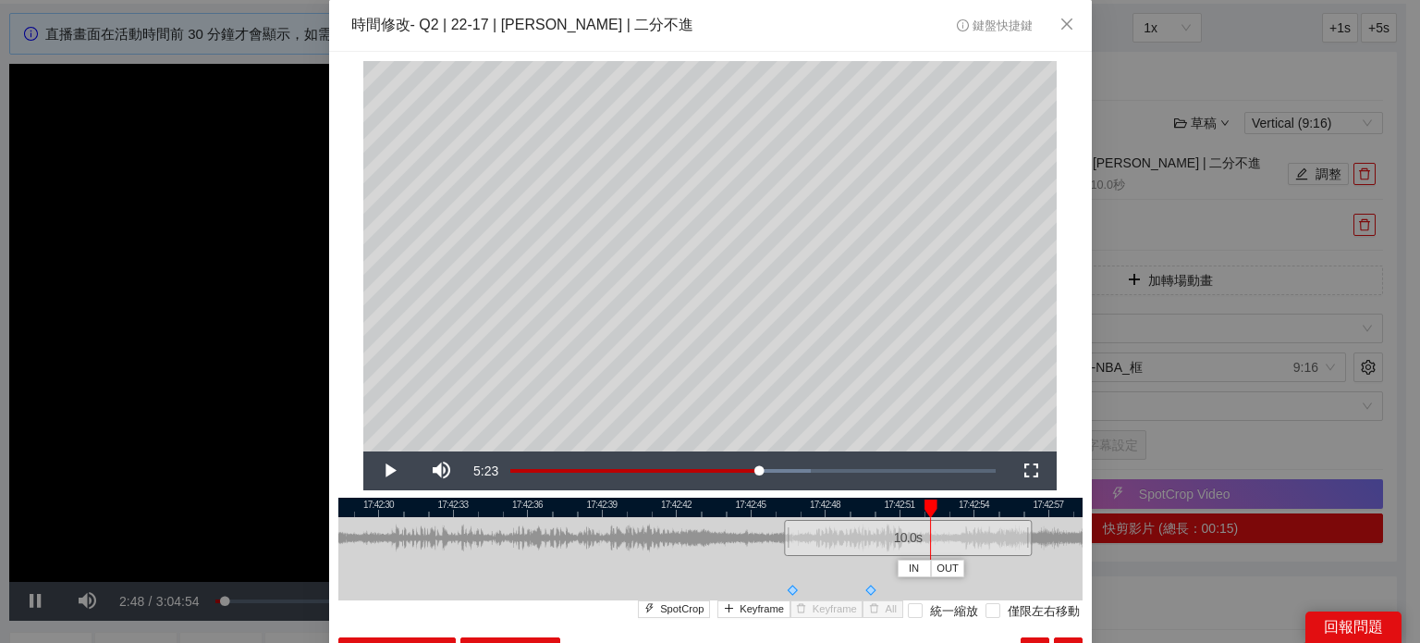
click at [925, 508] on div at bounding box center [931, 508] width 13 height 18
click at [768, 606] on span "Keyframe" at bounding box center [762, 609] width 44 height 17
click at [769, 501] on div at bounding box center [710, 506] width 744 height 19
click at [973, 502] on div at bounding box center [710, 506] width 744 height 19
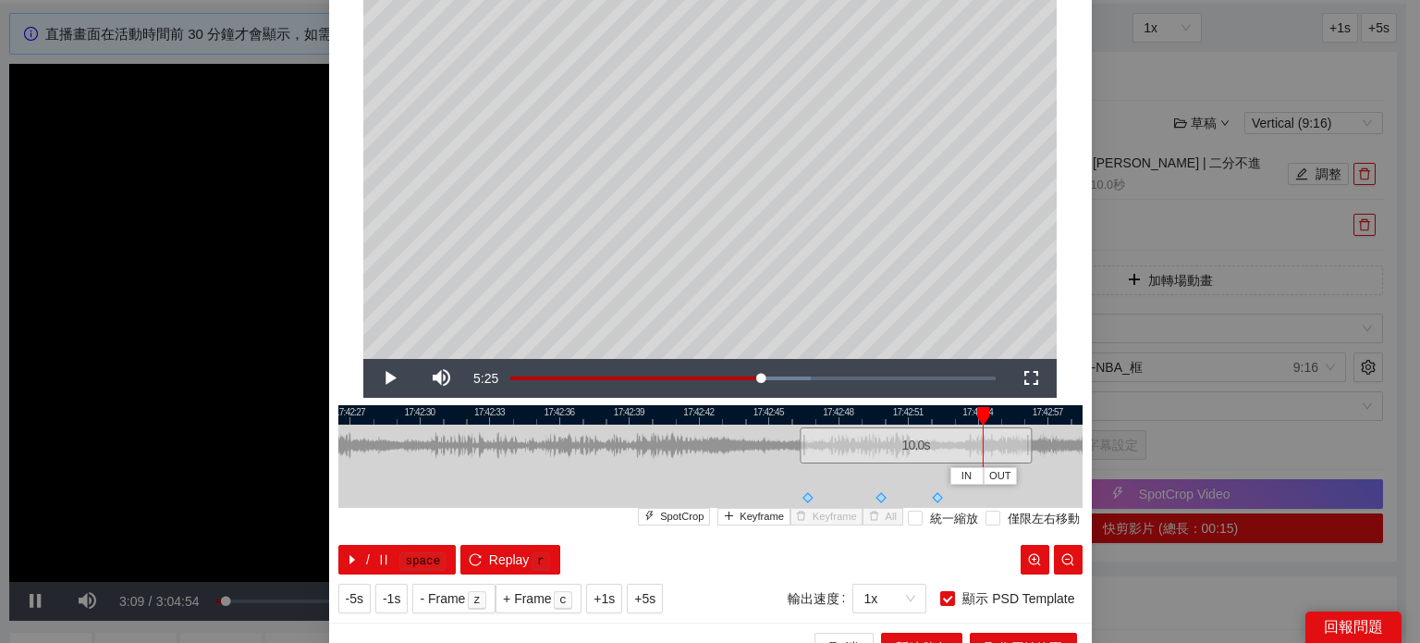
scroll to position [120, 0]
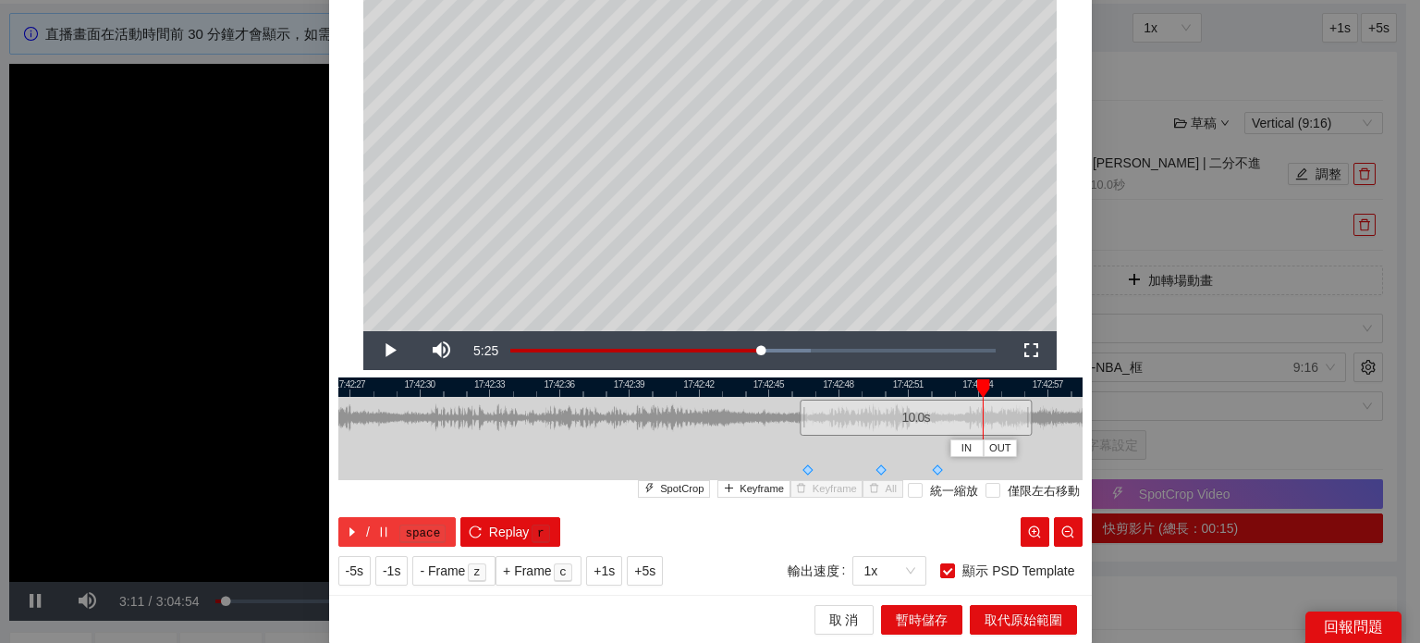
click at [366, 530] on span "/" at bounding box center [368, 531] width 4 height 20
drag, startPoint x: 1020, startPoint y: 412, endPoint x: 996, endPoint y: 413, distance: 24.1
click at [999, 413] on div at bounding box center [1004, 418] width 11 height 42
click at [386, 525] on button "/ space" at bounding box center [397, 532] width 118 height 30
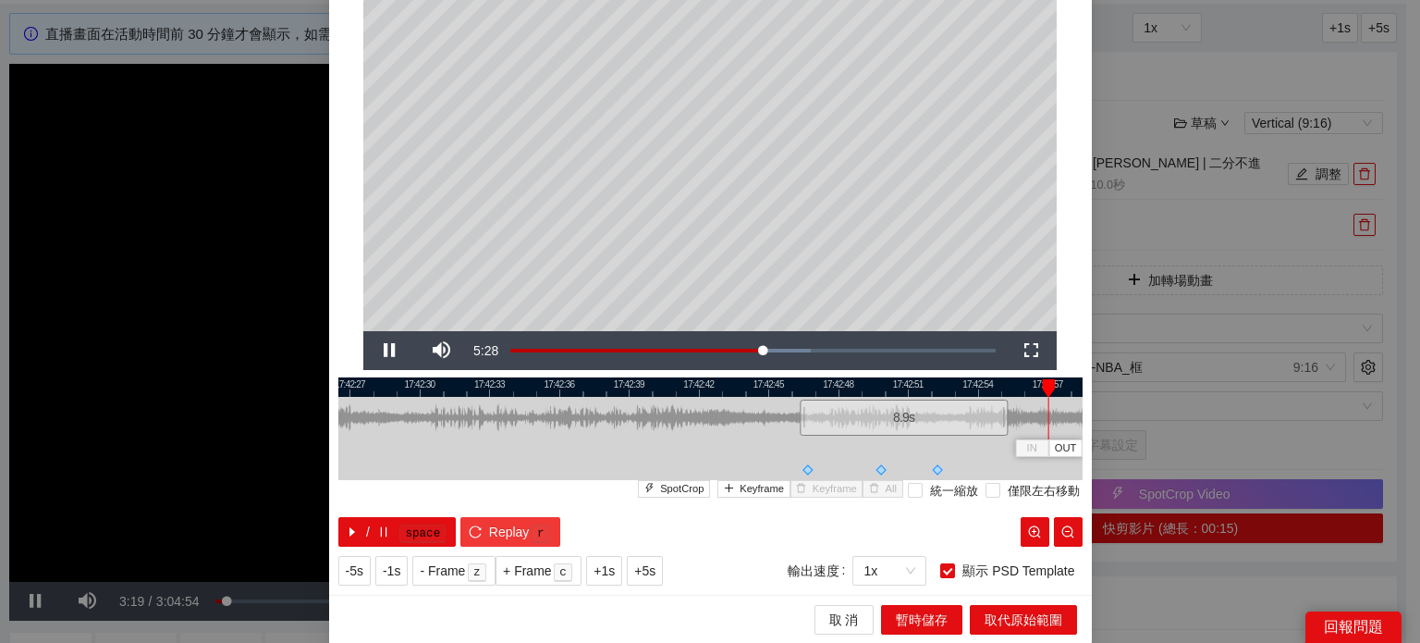
click at [478, 527] on button "Replay r" at bounding box center [509, 532] width 99 height 30
drag, startPoint x: 795, startPoint y: 407, endPoint x: 768, endPoint y: 410, distance: 27.0
click at [770, 410] on div at bounding box center [775, 418] width 11 height 42
click at [742, 482] on span "Keyframe" at bounding box center [762, 489] width 44 height 17
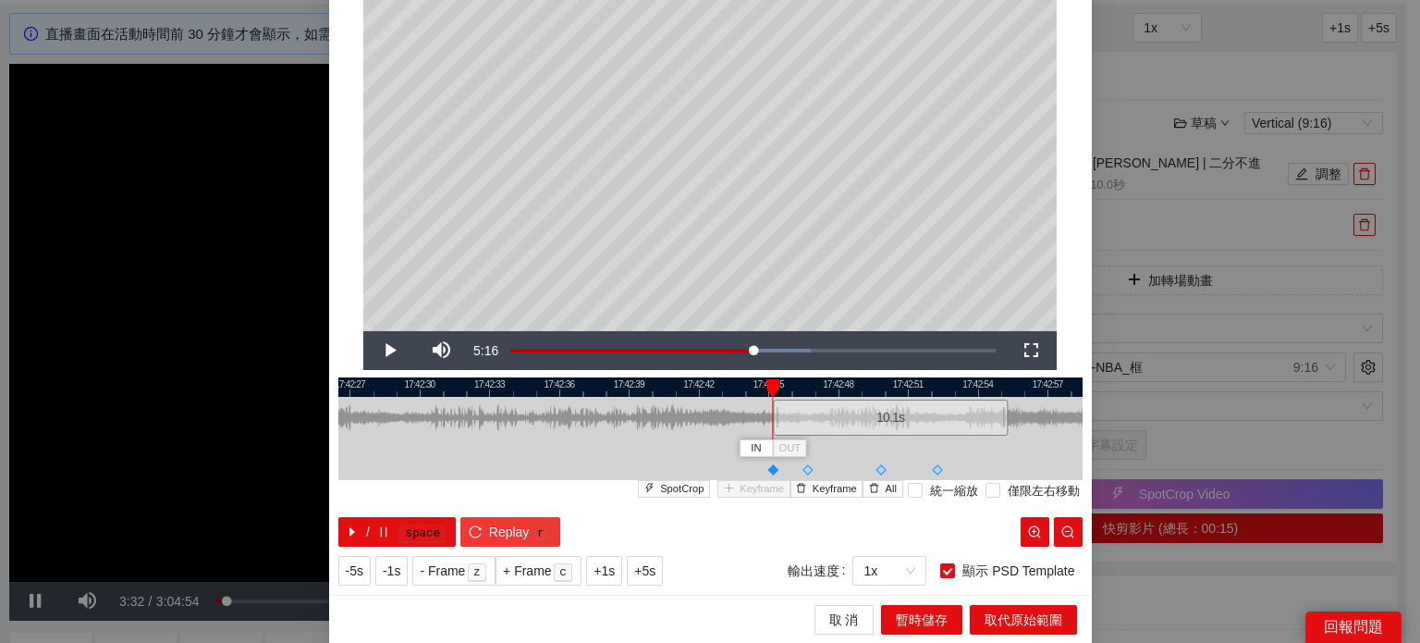
click at [489, 533] on span "Replay" at bounding box center [509, 531] width 41 height 20
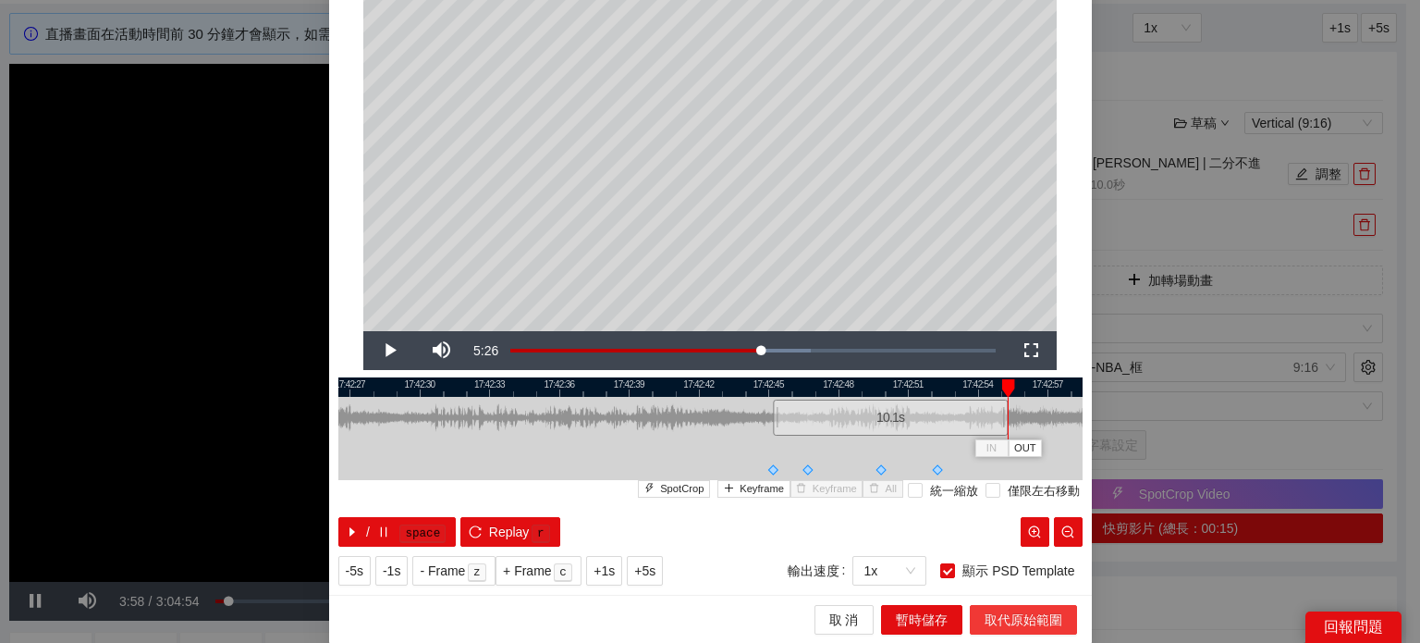
click at [1009, 620] on span "取代原始範圍" at bounding box center [1024, 619] width 78 height 20
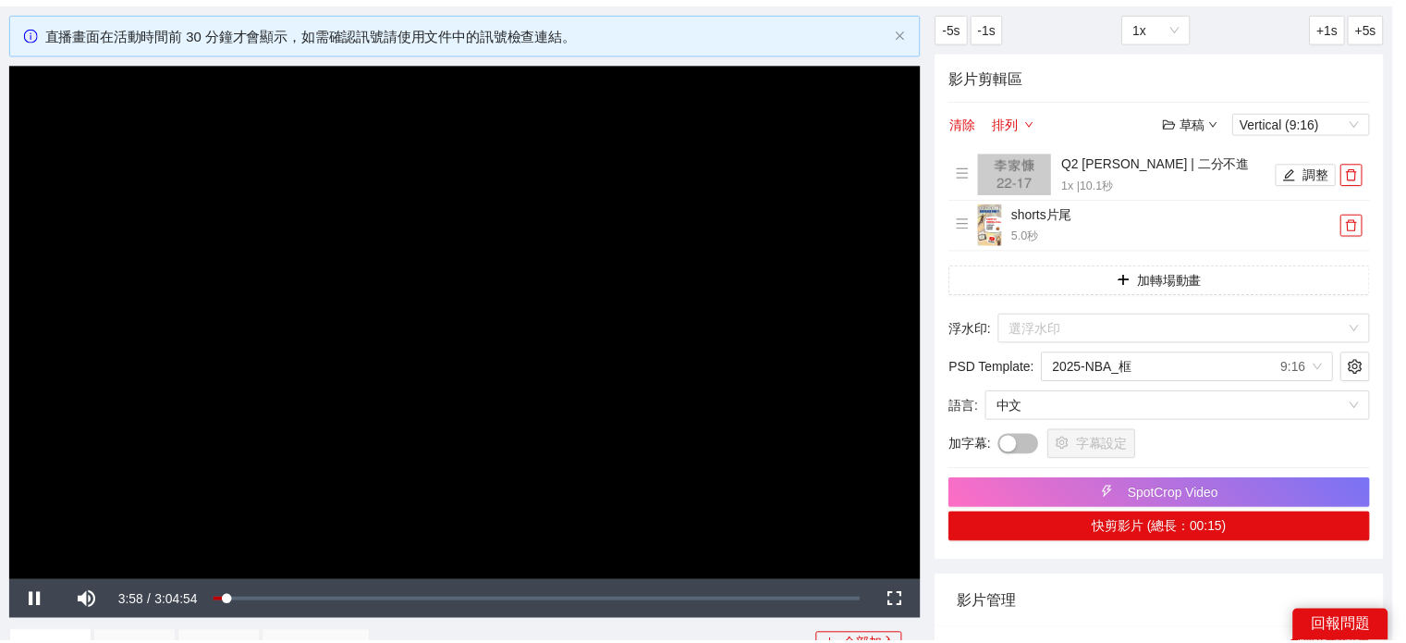
scroll to position [0, 0]
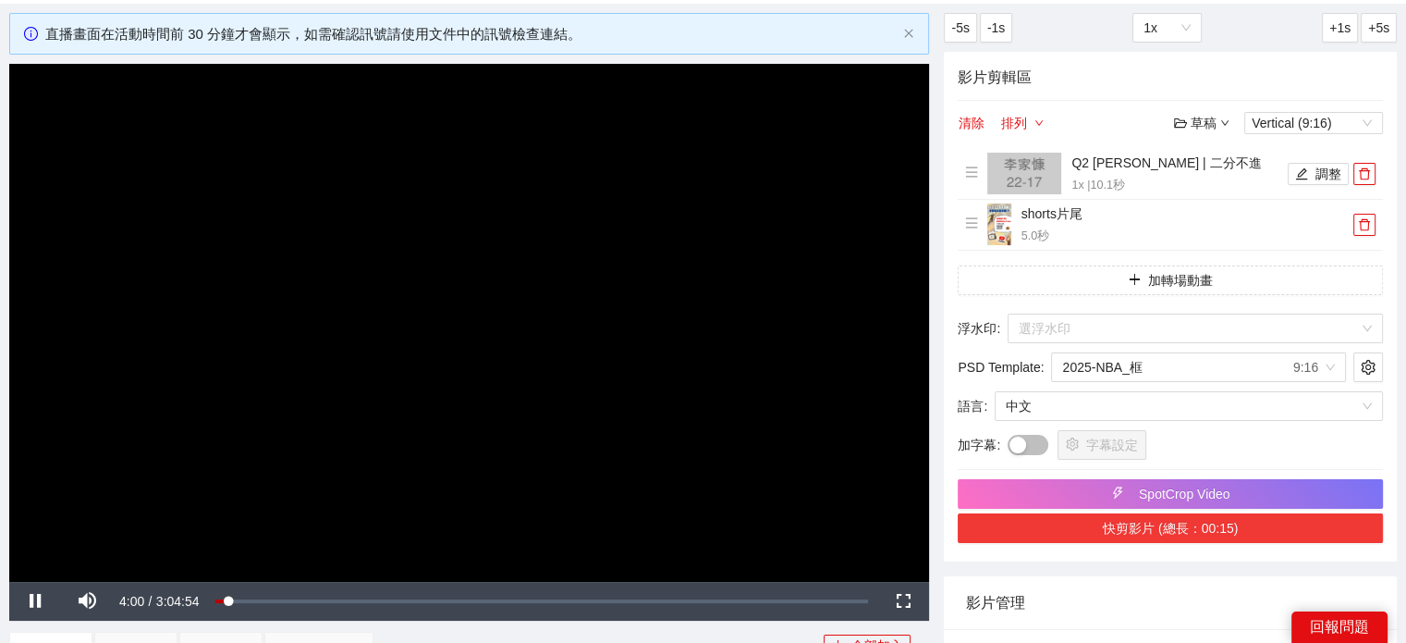
click at [1121, 529] on button "快剪影片 (總長：00:15)" at bounding box center [1170, 528] width 425 height 30
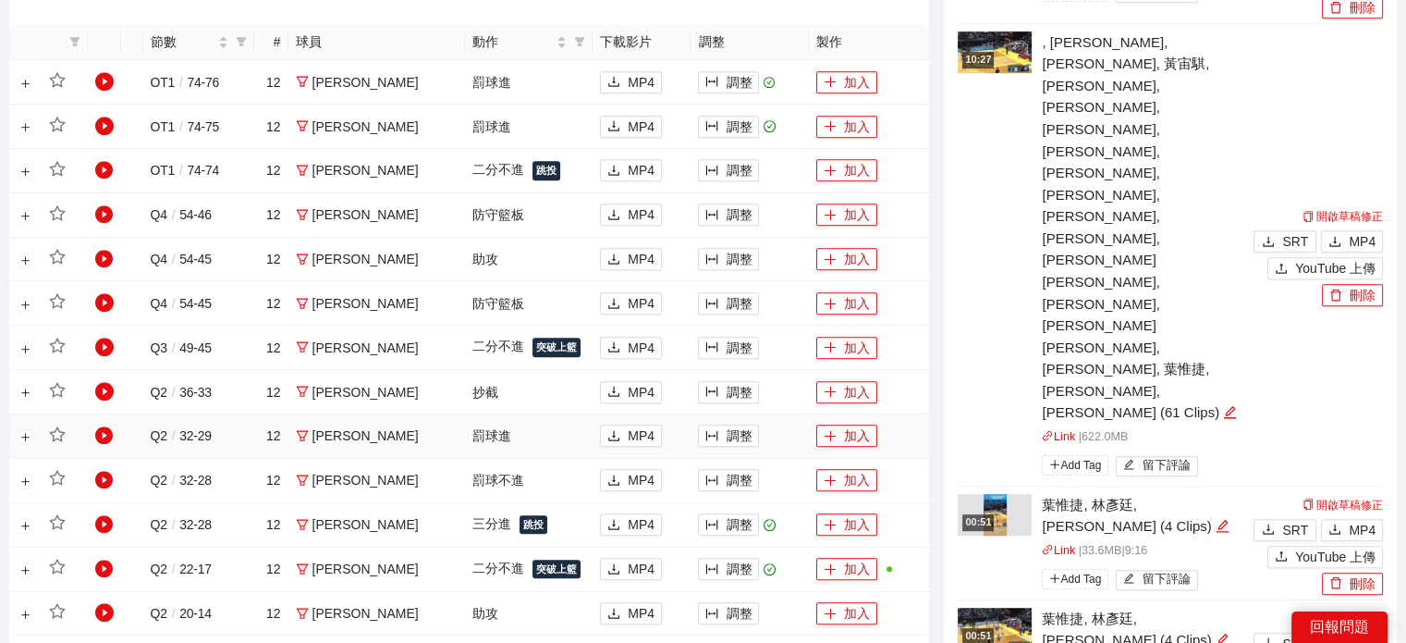
scroll to position [925, 0]
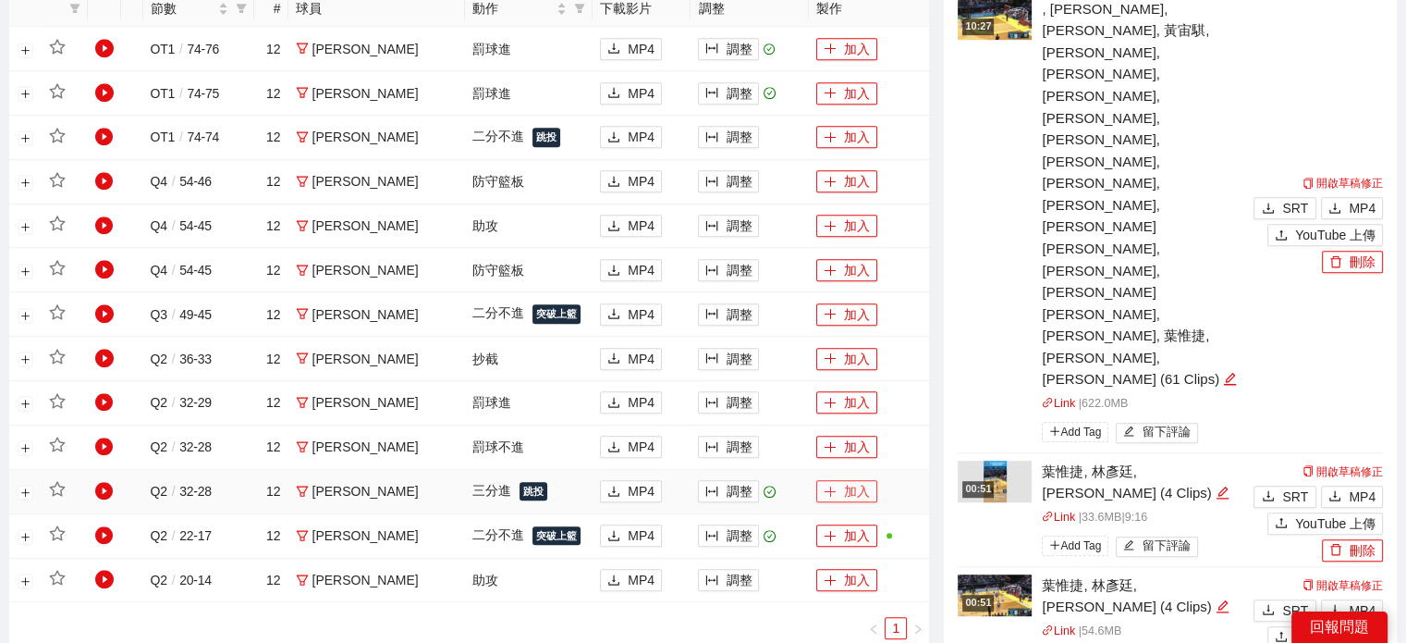
click at [853, 490] on button "加入" at bounding box center [846, 491] width 61 height 22
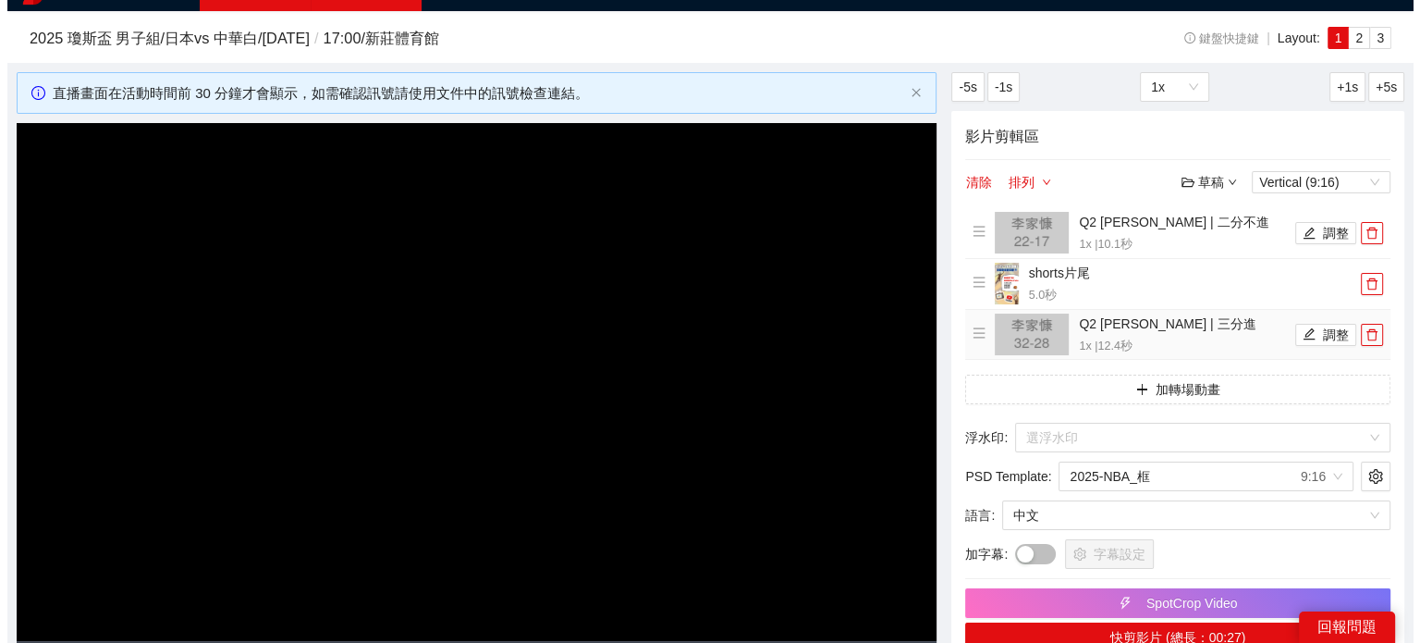
scroll to position [0, 0]
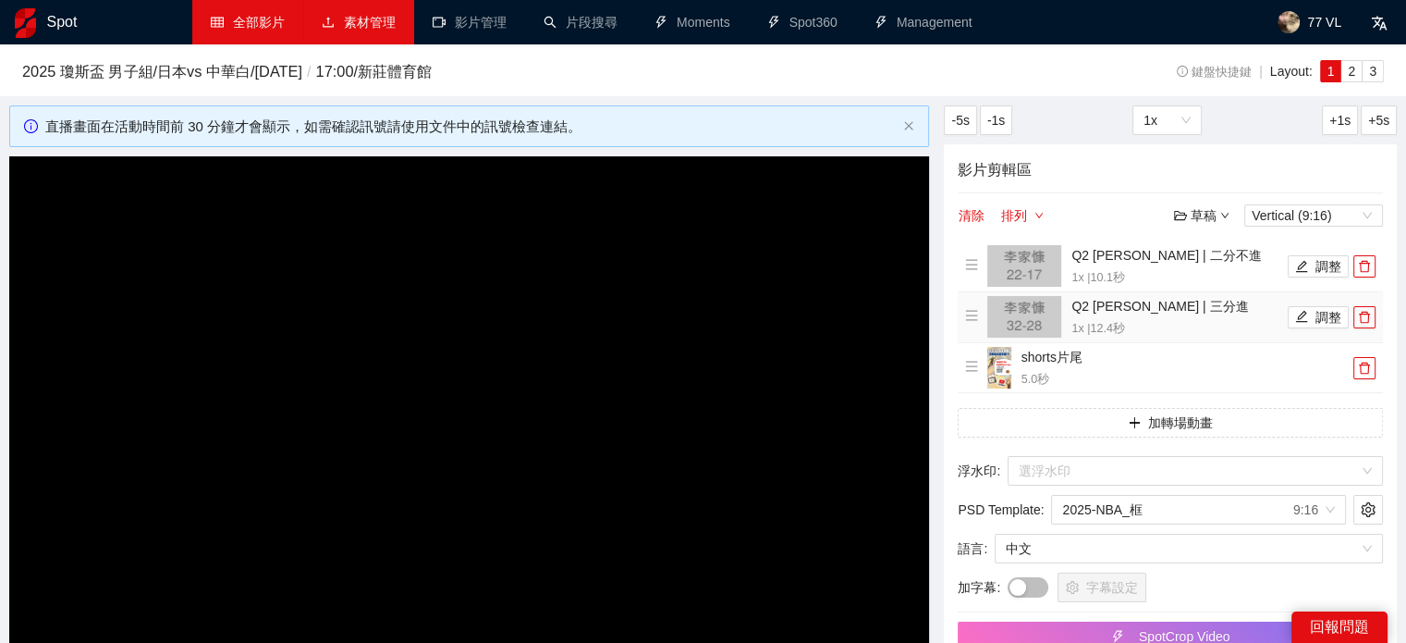
click at [1079, 325] on p "1x | 12.4 秒" at bounding box center [1178, 329] width 212 height 18
click at [1306, 321] on icon "edit" at bounding box center [1301, 316] width 13 height 13
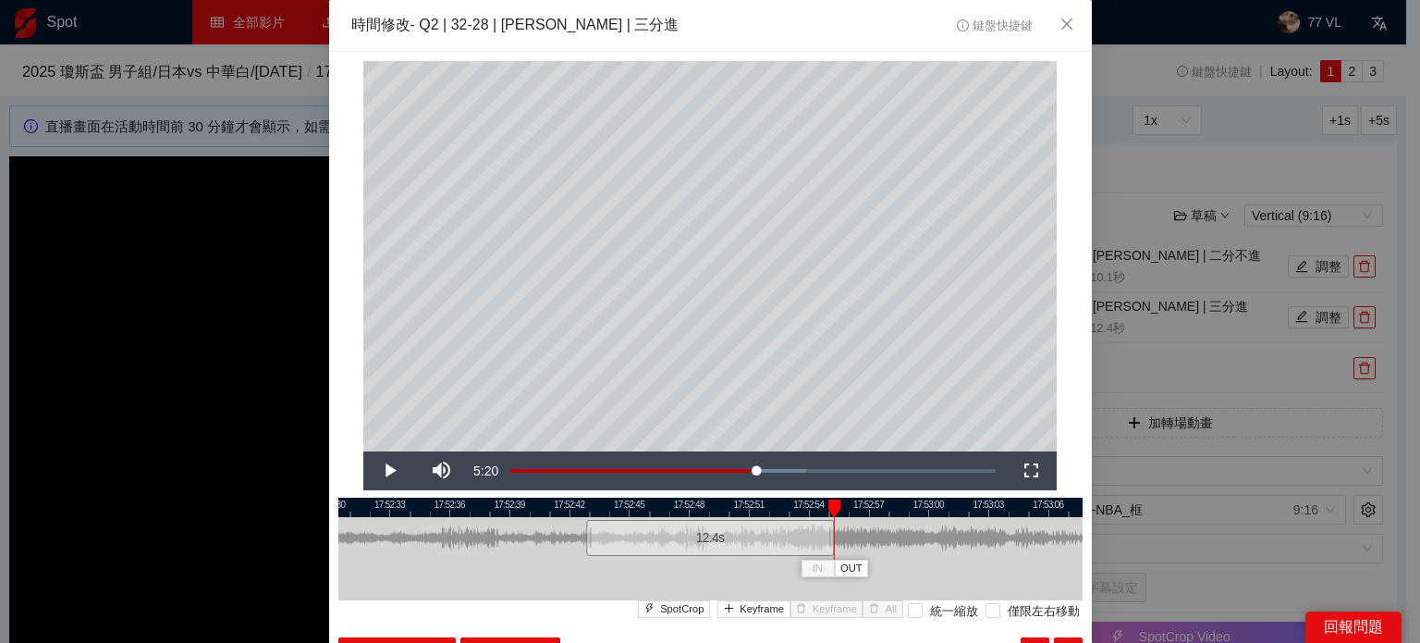
click at [1050, 448] on div "**********" at bounding box center [710, 383] width 763 height 663
click at [828, 509] on div at bounding box center [834, 508] width 13 height 18
click at [606, 498] on div at bounding box center [710, 506] width 744 height 19
drag, startPoint x: 607, startPoint y: 501, endPoint x: 589, endPoint y: 501, distance: 18.5
click at [589, 501] on div at bounding box center [593, 508] width 13 height 18
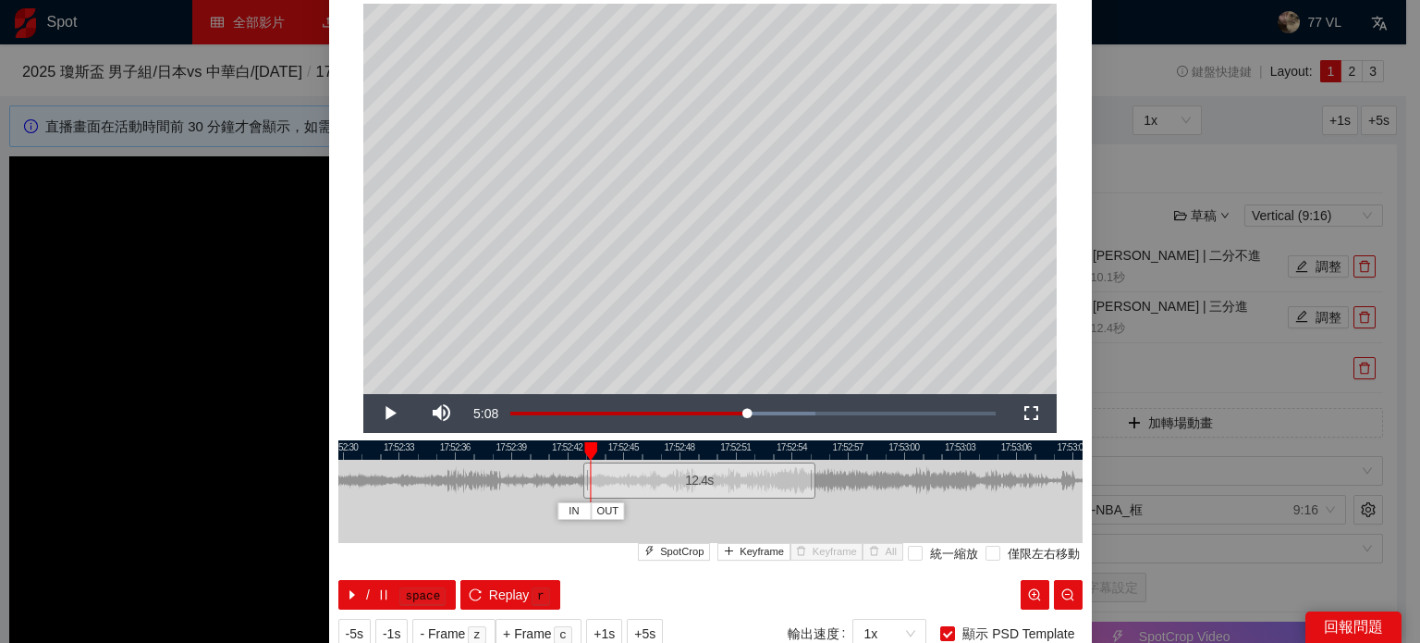
scroll to position [55, 0]
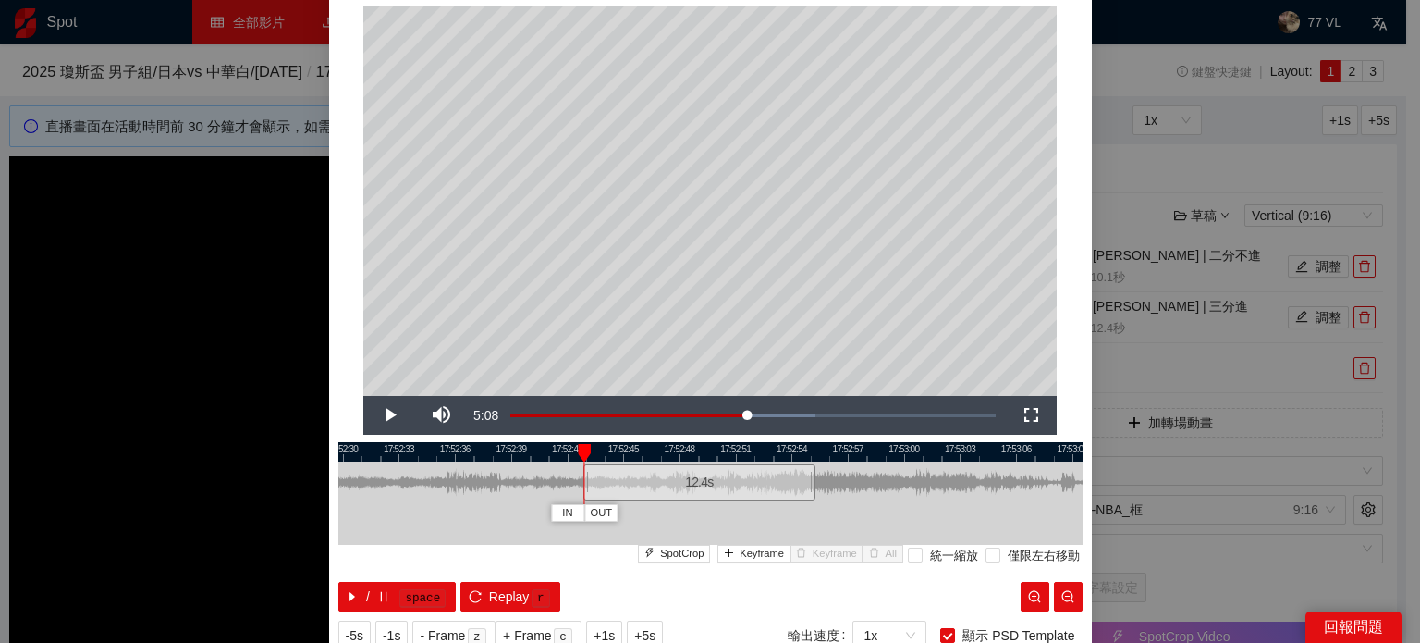
click at [578, 448] on div "IN OUT" at bounding box center [584, 453] width 13 height 18
click at [739, 551] on button "Keyframe" at bounding box center [753, 554] width 73 height 18
click at [503, 598] on span "Replay" at bounding box center [509, 596] width 41 height 20
click at [379, 415] on span "Video Player" at bounding box center [389, 415] width 52 height 0
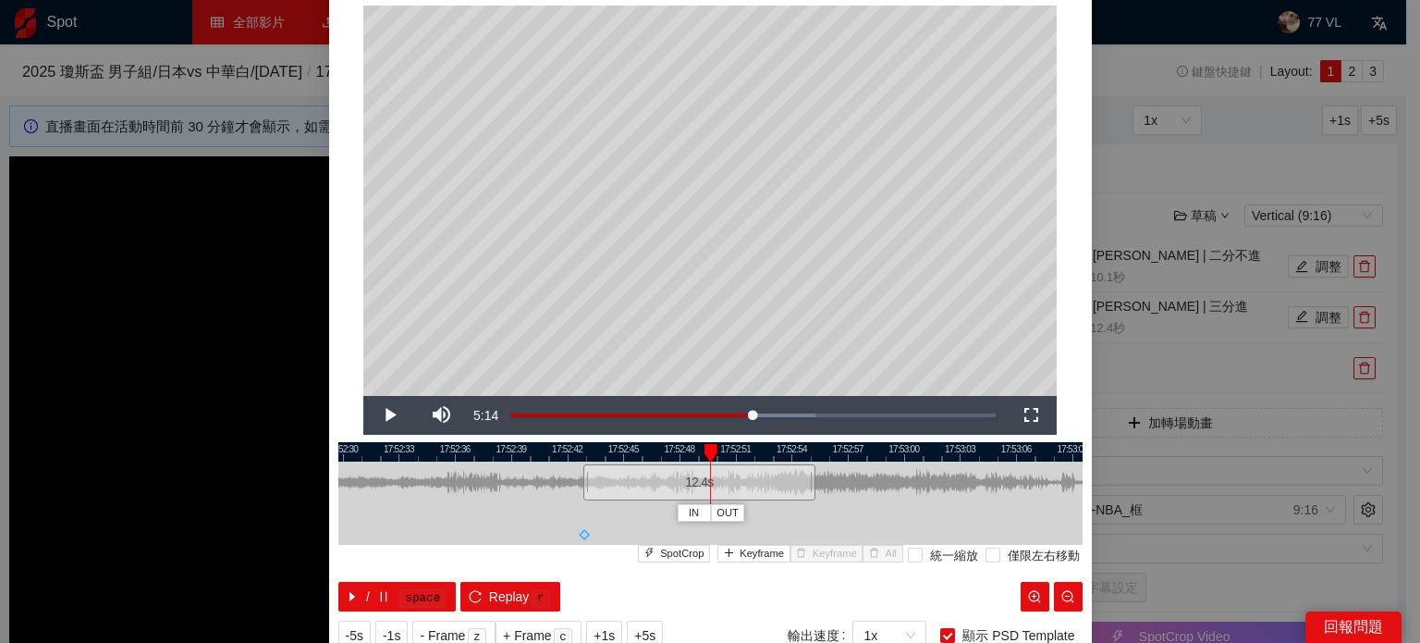
click at [704, 450] on div at bounding box center [710, 453] width 13 height 18
click at [759, 554] on span "Keyframe" at bounding box center [762, 553] width 44 height 17
drag, startPoint x: 706, startPoint y: 451, endPoint x: 566, endPoint y: 459, distance: 140.8
click at [566, 459] on div "IN OUT" at bounding box center [570, 453] width 13 height 18
click at [375, 415] on span "Video Player" at bounding box center [389, 415] width 52 height 0
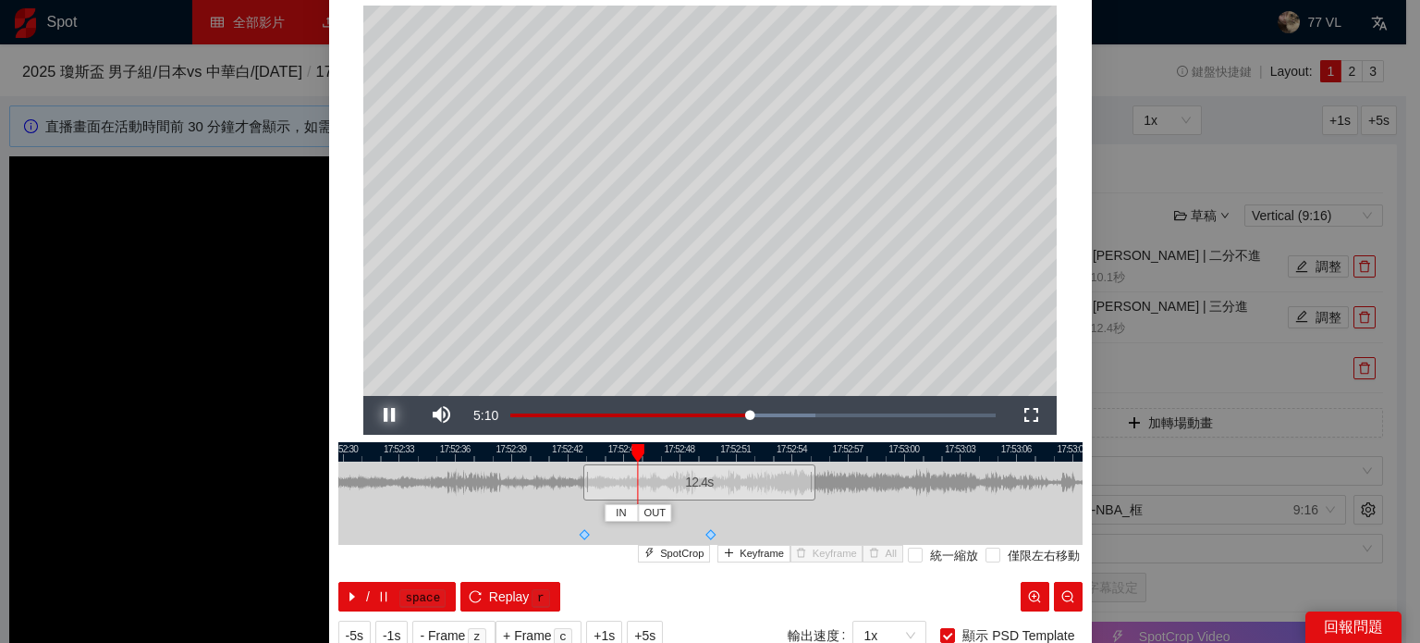
click at [375, 415] on span "Video Player" at bounding box center [389, 415] width 52 height 0
drag, startPoint x: 631, startPoint y: 447, endPoint x: 600, endPoint y: 447, distance: 31.4
click at [604, 447] on div at bounding box center [610, 453] width 13 height 18
drag, startPoint x: 702, startPoint y: 532, endPoint x: 691, endPoint y: 533, distance: 11.1
click at [694, 533] on span at bounding box center [699, 534] width 10 height 10
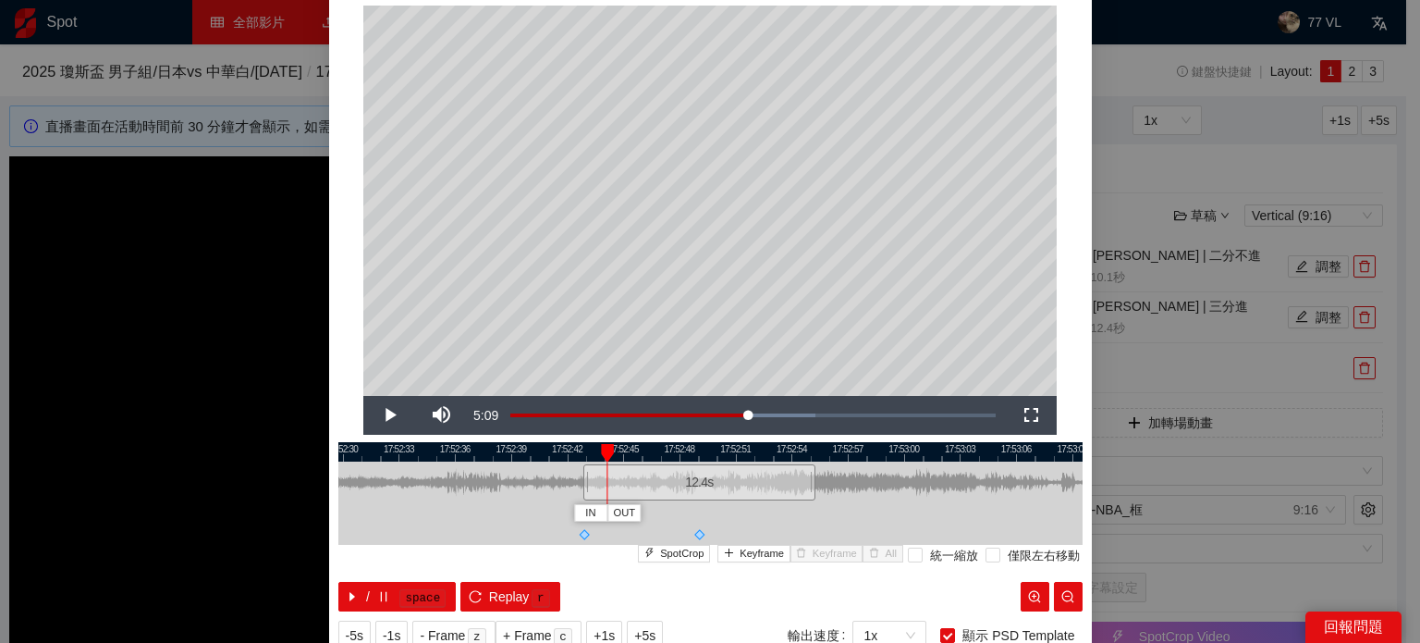
click at [573, 445] on div at bounding box center [710, 451] width 744 height 19
click at [375, 415] on span "Video Player" at bounding box center [389, 415] width 52 height 0
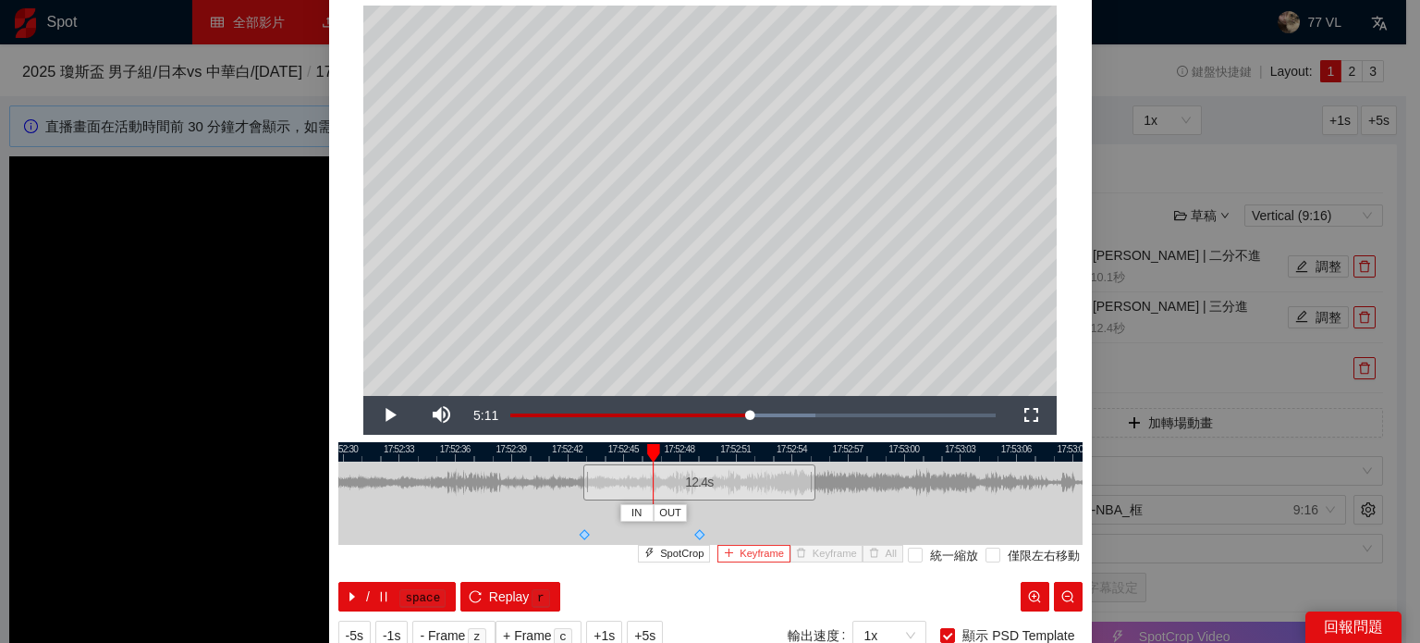
click at [740, 551] on span "Keyframe" at bounding box center [762, 553] width 44 height 17
click at [566, 450] on div at bounding box center [710, 451] width 744 height 19
click at [390, 415] on span "Video Player" at bounding box center [389, 415] width 52 height 0
drag, startPoint x: 692, startPoint y: 534, endPoint x: 704, endPoint y: 533, distance: 12.2
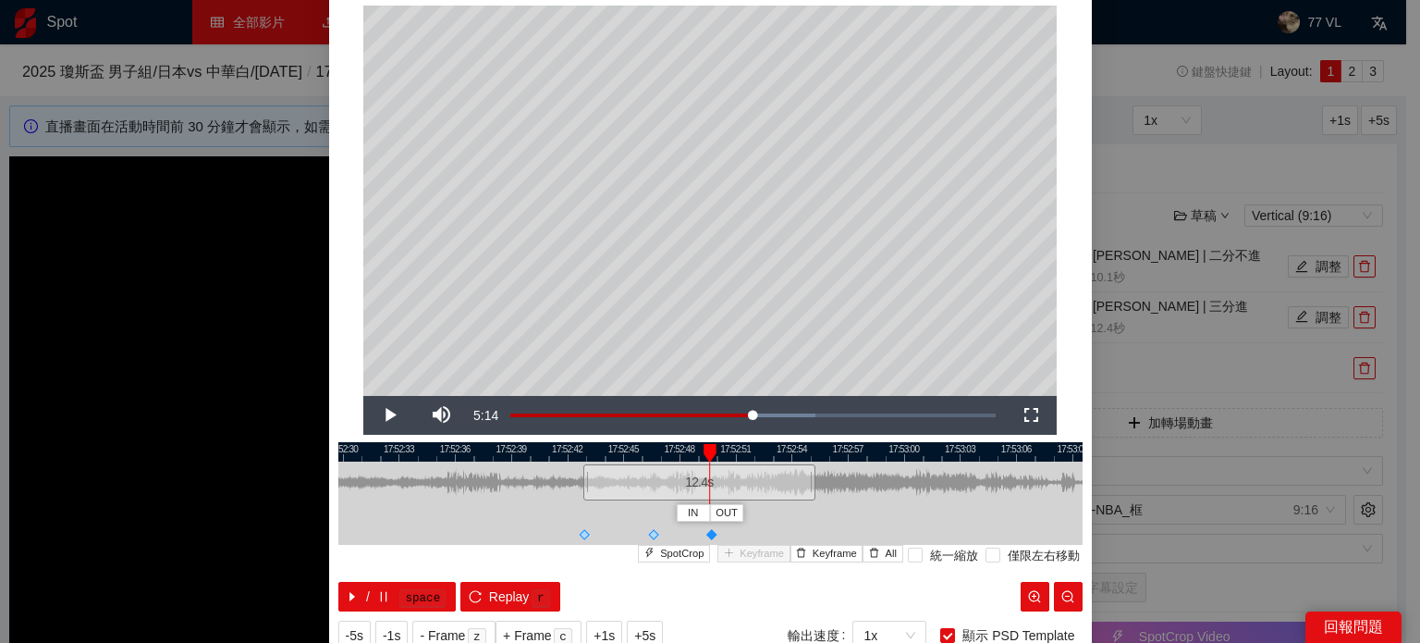
click at [706, 533] on span at bounding box center [711, 534] width 10 height 10
click at [645, 443] on div at bounding box center [710, 451] width 744 height 19
click at [392, 415] on span "Video Player" at bounding box center [389, 415] width 52 height 0
drag, startPoint x: 644, startPoint y: 533, endPoint x: 677, endPoint y: 531, distance: 32.4
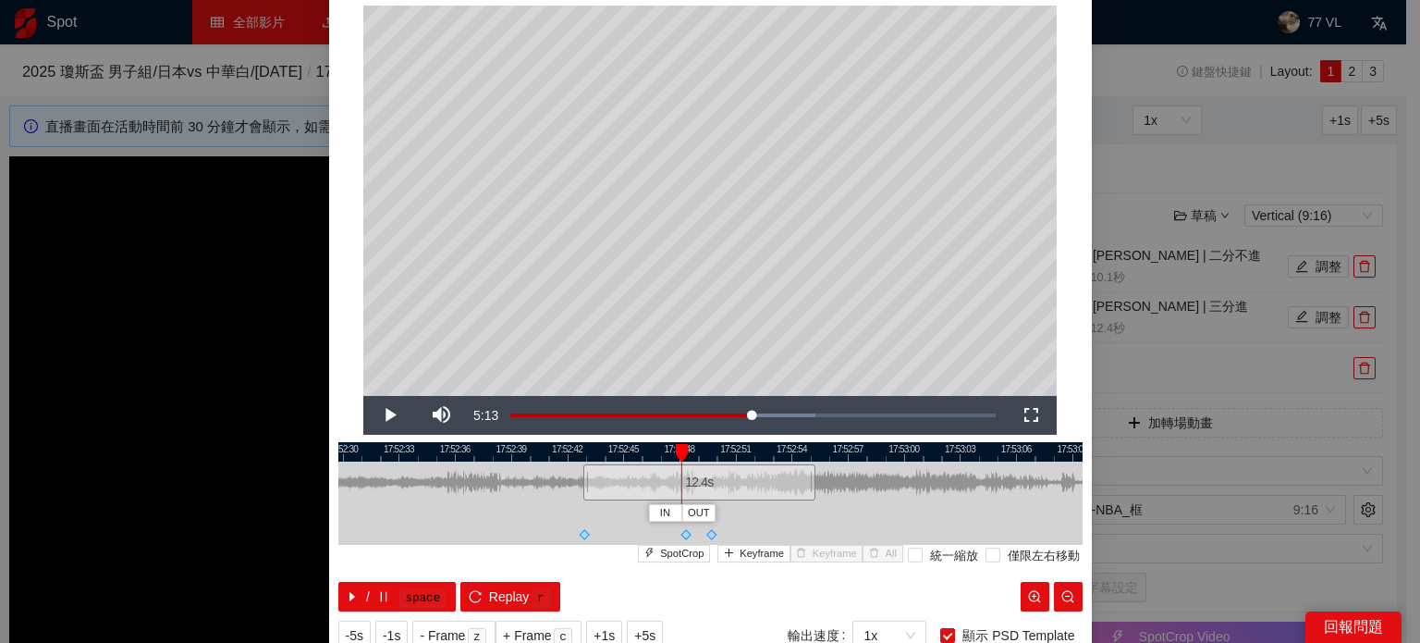
click at [680, 531] on span at bounding box center [685, 534] width 10 height 10
click at [618, 455] on div at bounding box center [710, 451] width 744 height 19
click at [386, 415] on span "Video Player" at bounding box center [389, 415] width 52 height 0
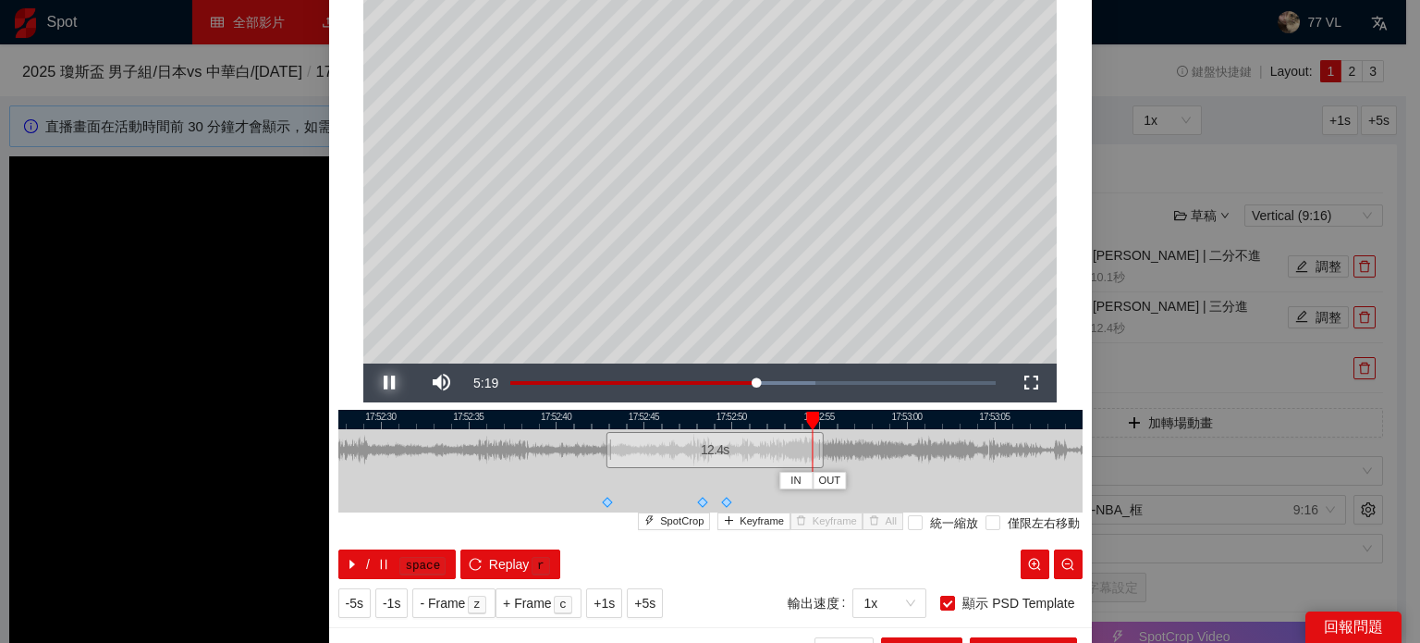
scroll to position [120, 0]
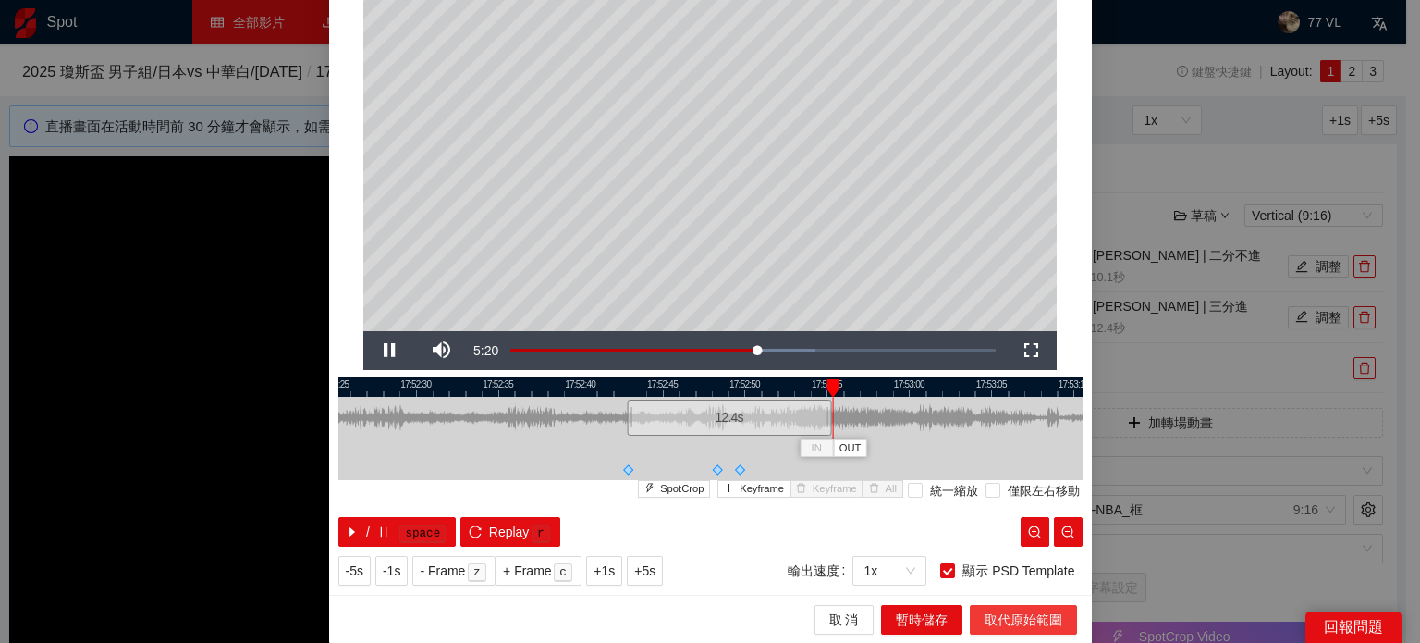
click at [995, 612] on span "取代原始範圍" at bounding box center [1024, 619] width 78 height 20
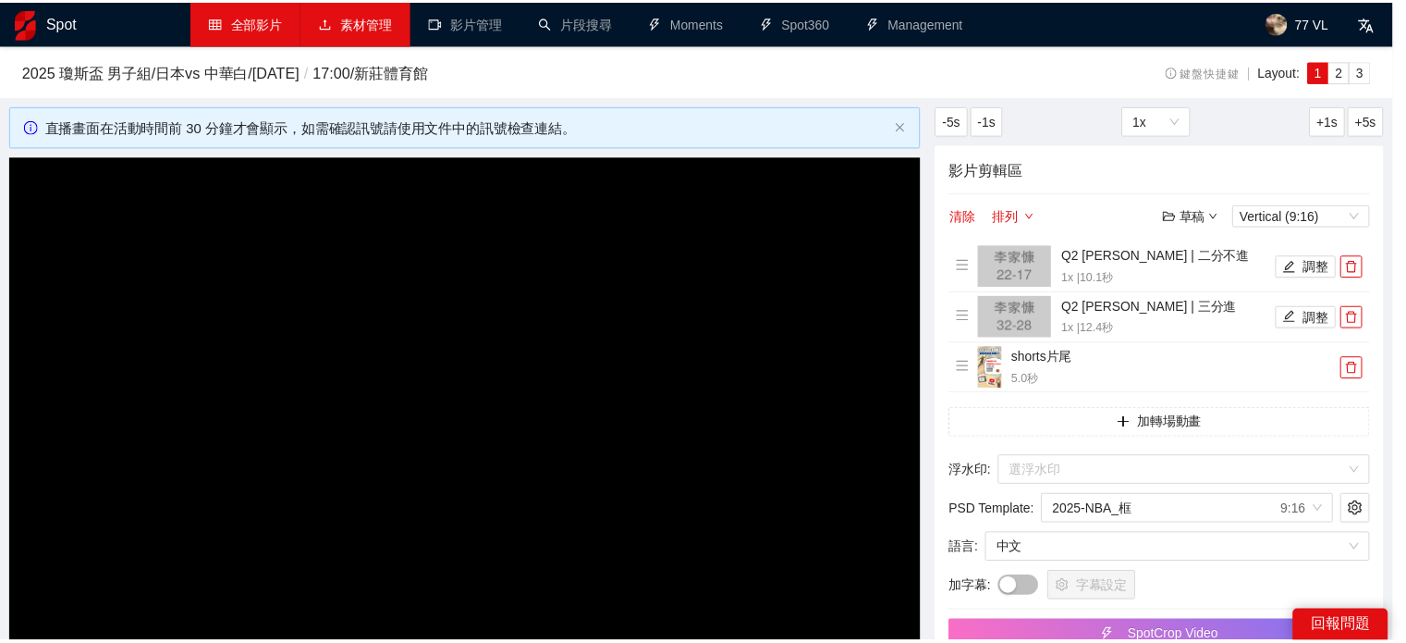
scroll to position [0, 0]
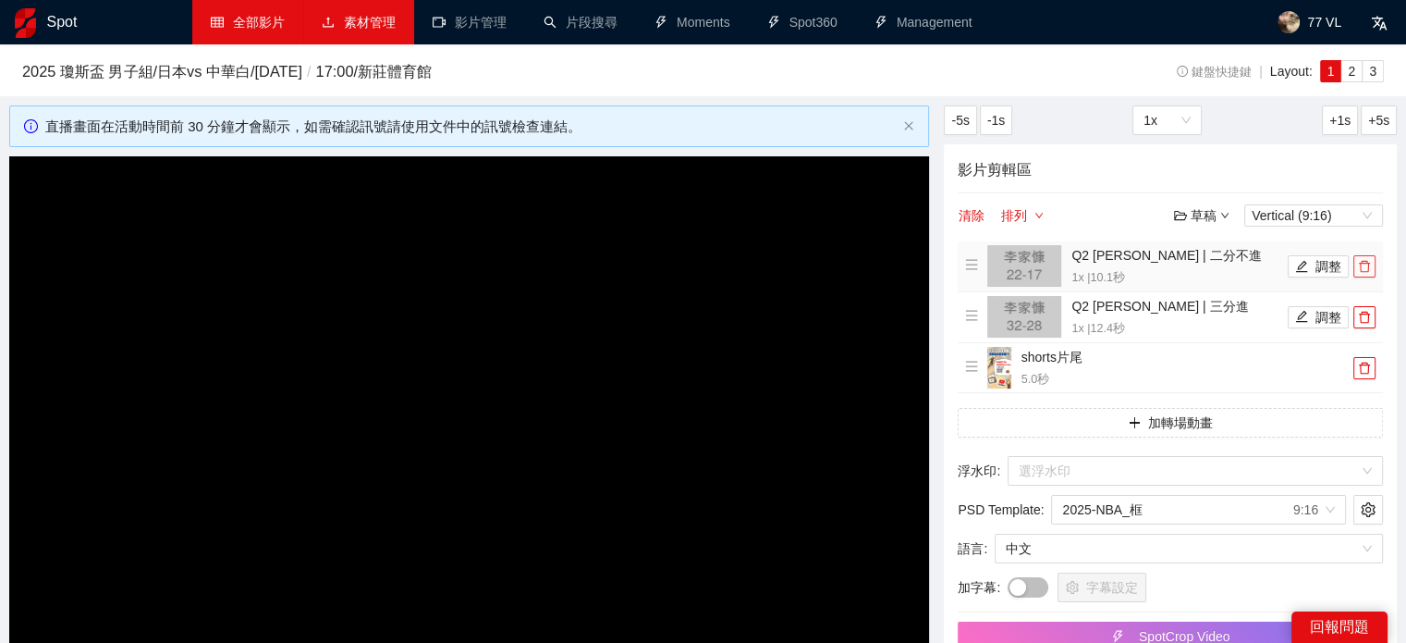
click at [1368, 269] on icon "delete" at bounding box center [1364, 267] width 11 height 12
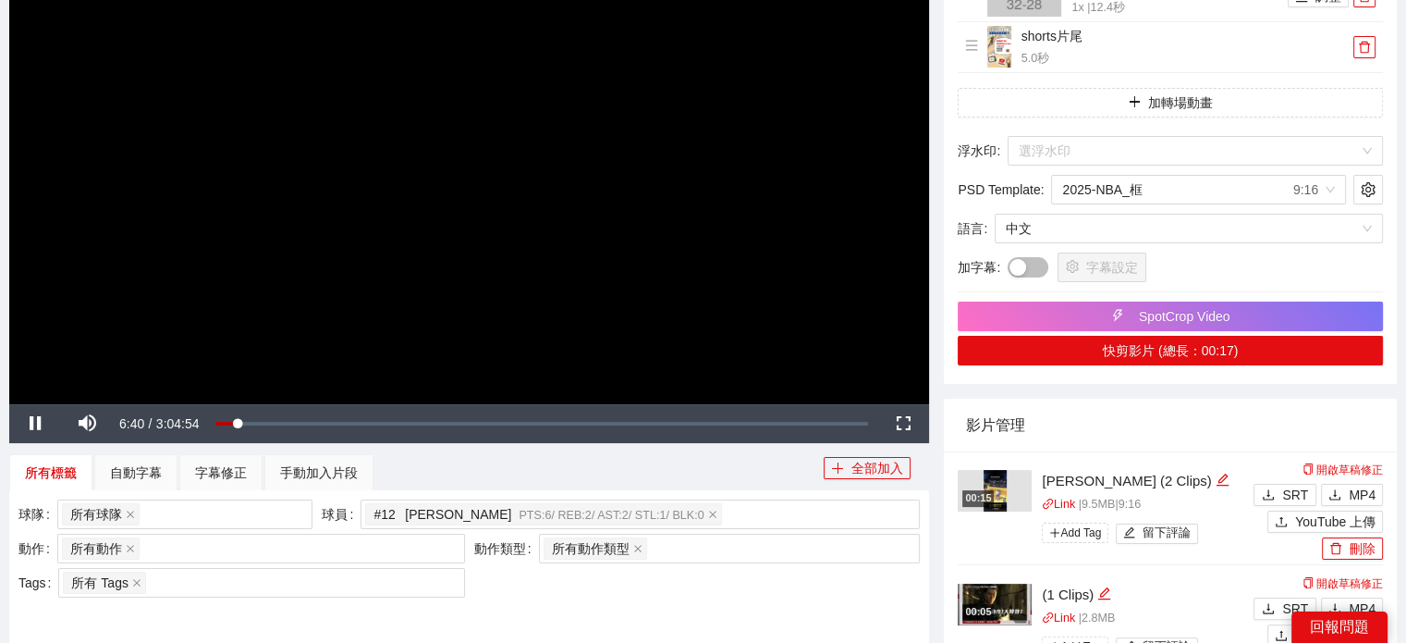
scroll to position [277, 0]
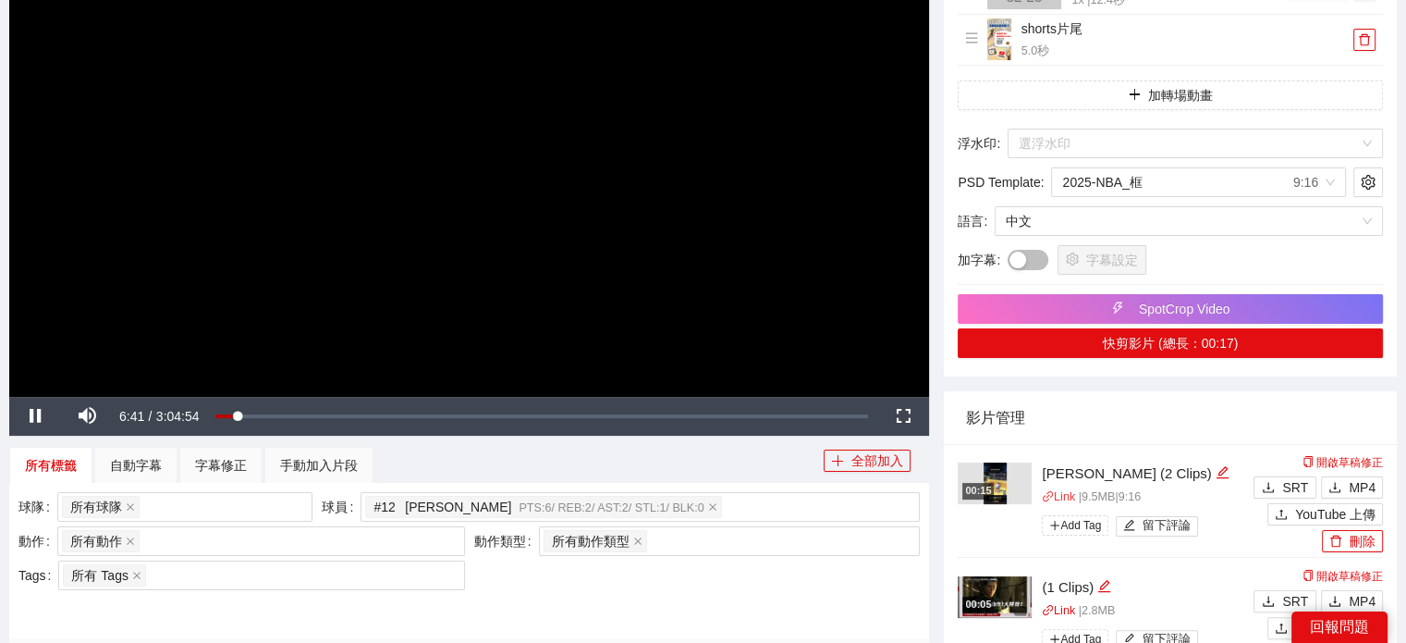
click at [1062, 498] on link "Link" at bounding box center [1058, 496] width 33 height 13
click at [90, 416] on span "Video Player" at bounding box center [87, 416] width 52 height 0
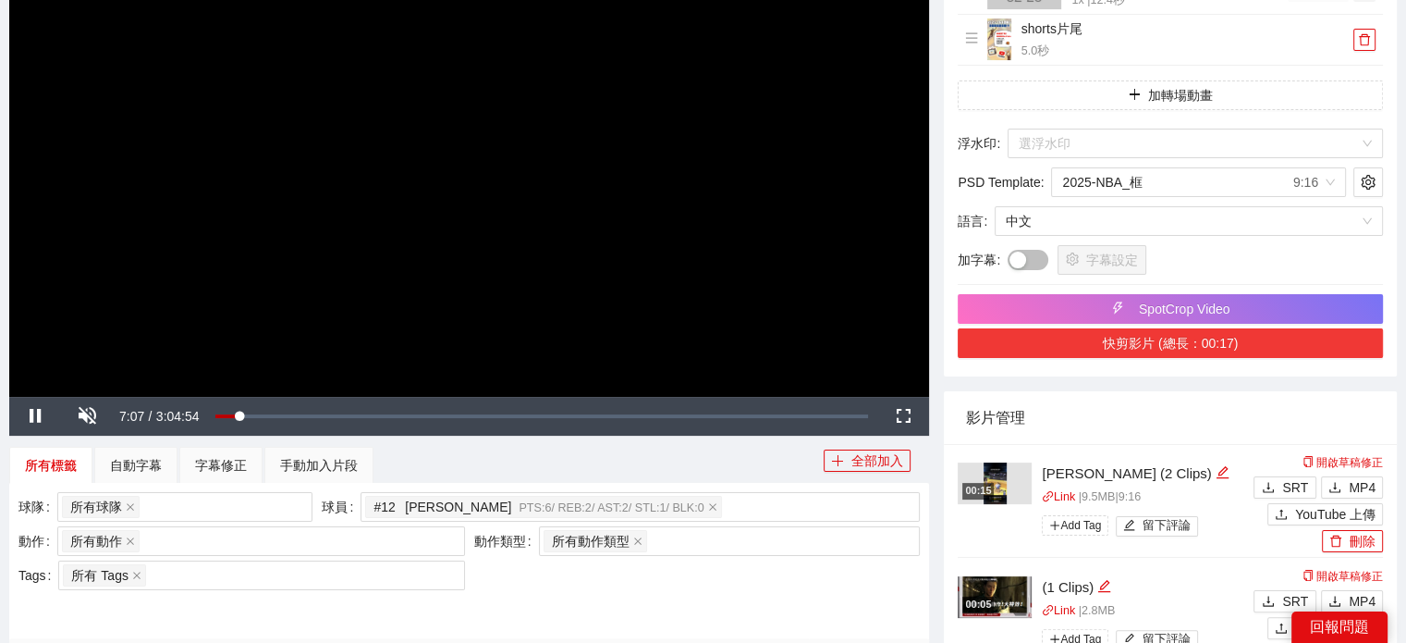
click at [1188, 335] on button "快剪影片 (總長：00:17)" at bounding box center [1170, 343] width 425 height 30
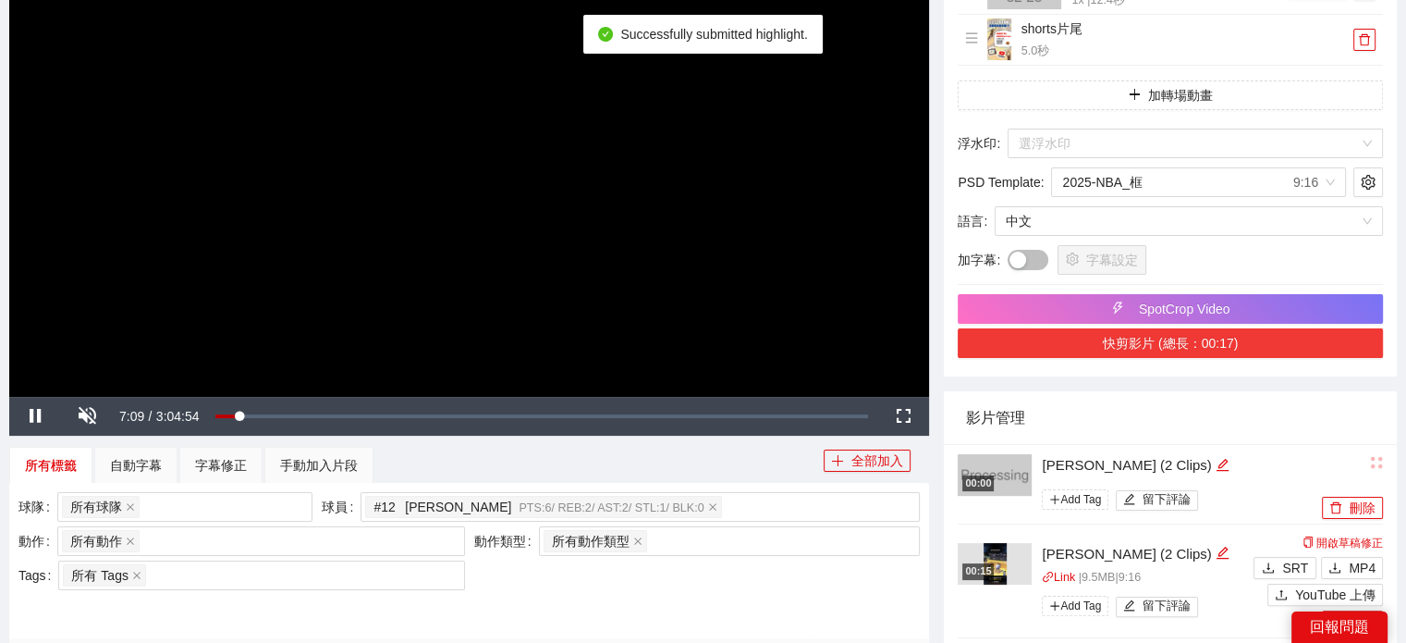
scroll to position [370, 0]
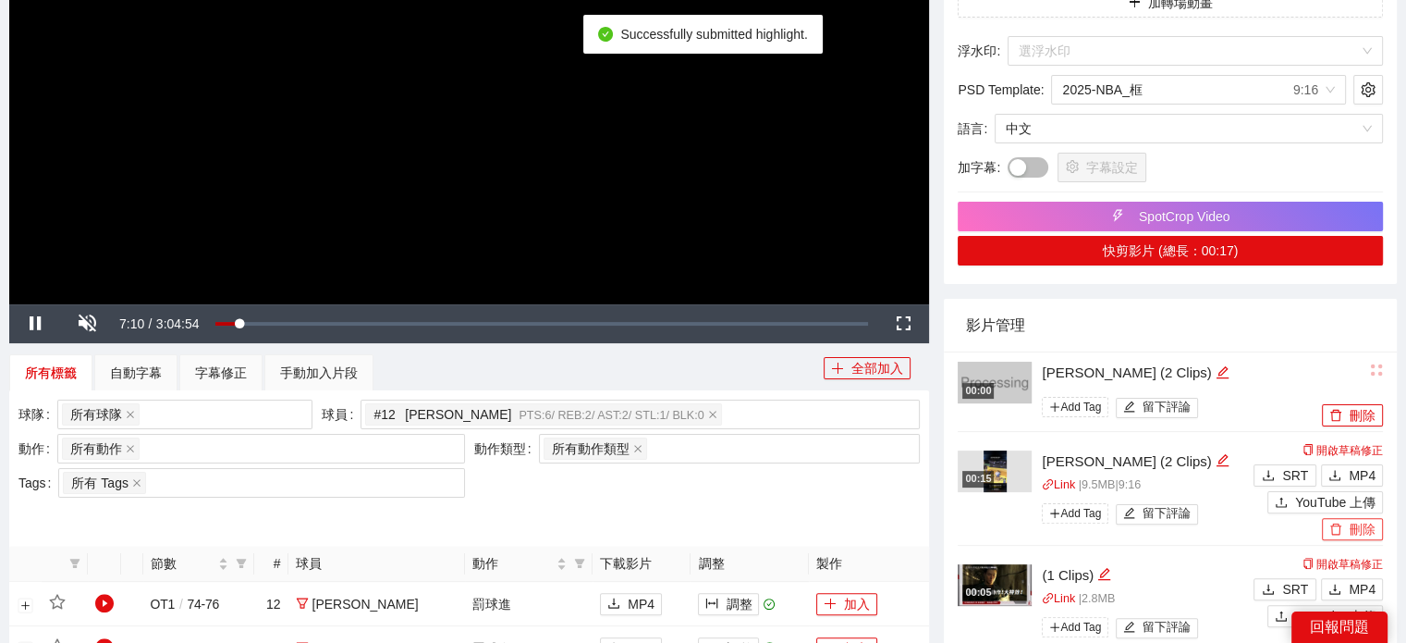
click at [1351, 529] on button "刪除" at bounding box center [1352, 529] width 61 height 22
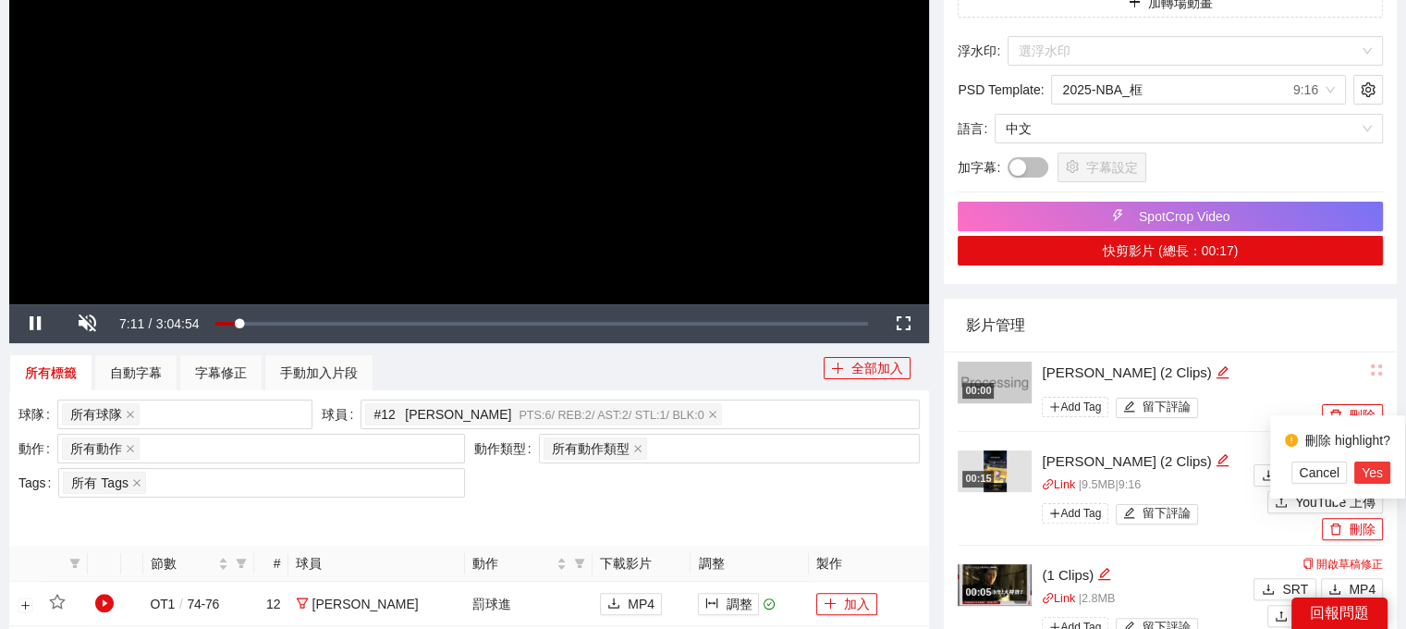
click at [1375, 472] on span "Yes" at bounding box center [1372, 472] width 21 height 20
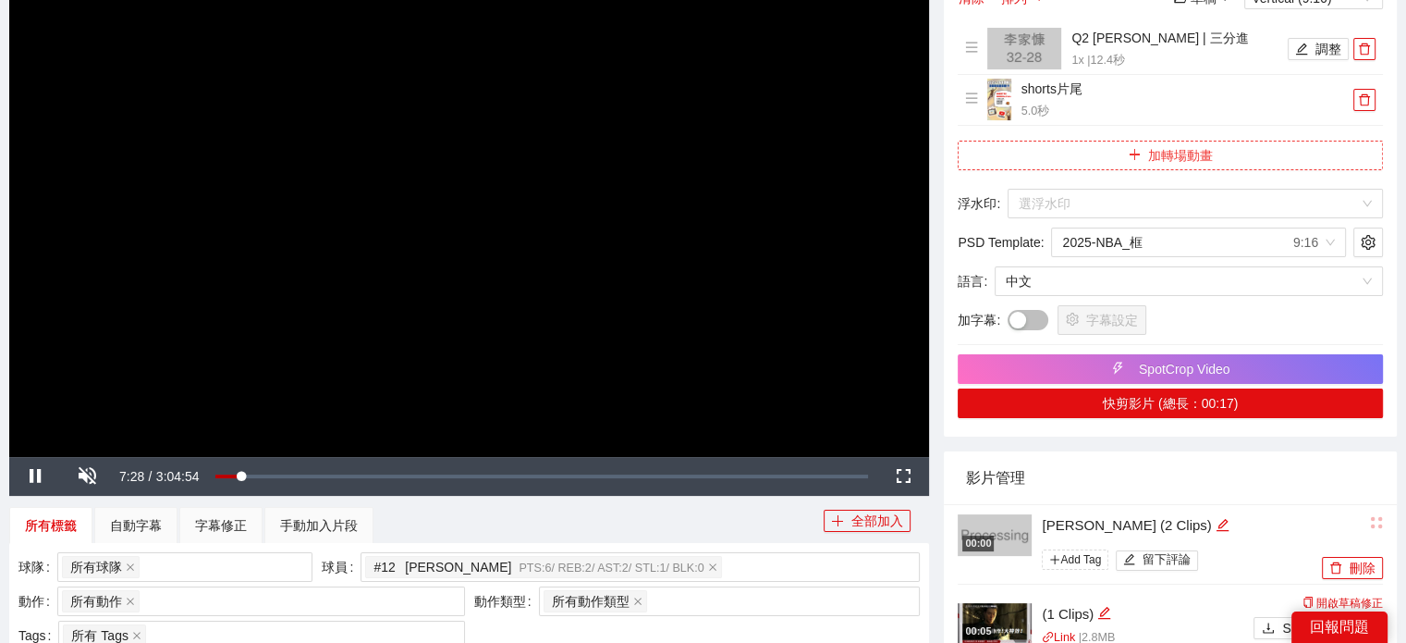
scroll to position [185, 0]
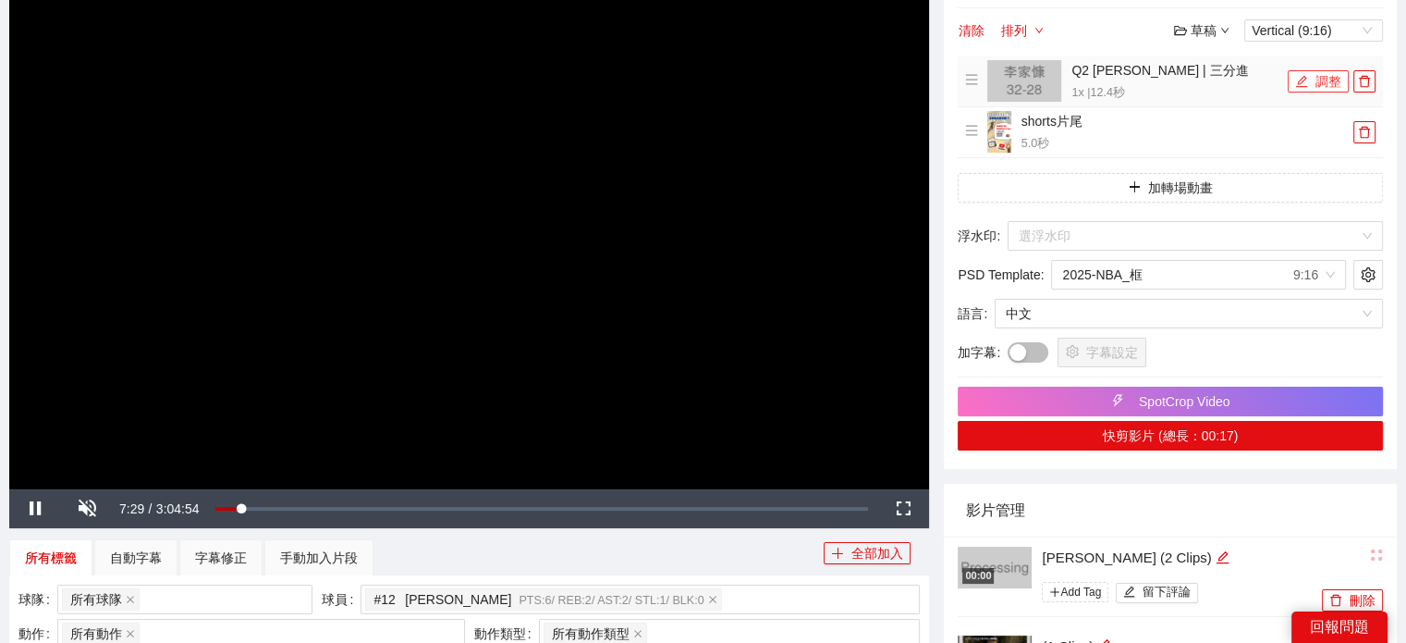
click at [1321, 87] on button "調整" at bounding box center [1318, 81] width 61 height 22
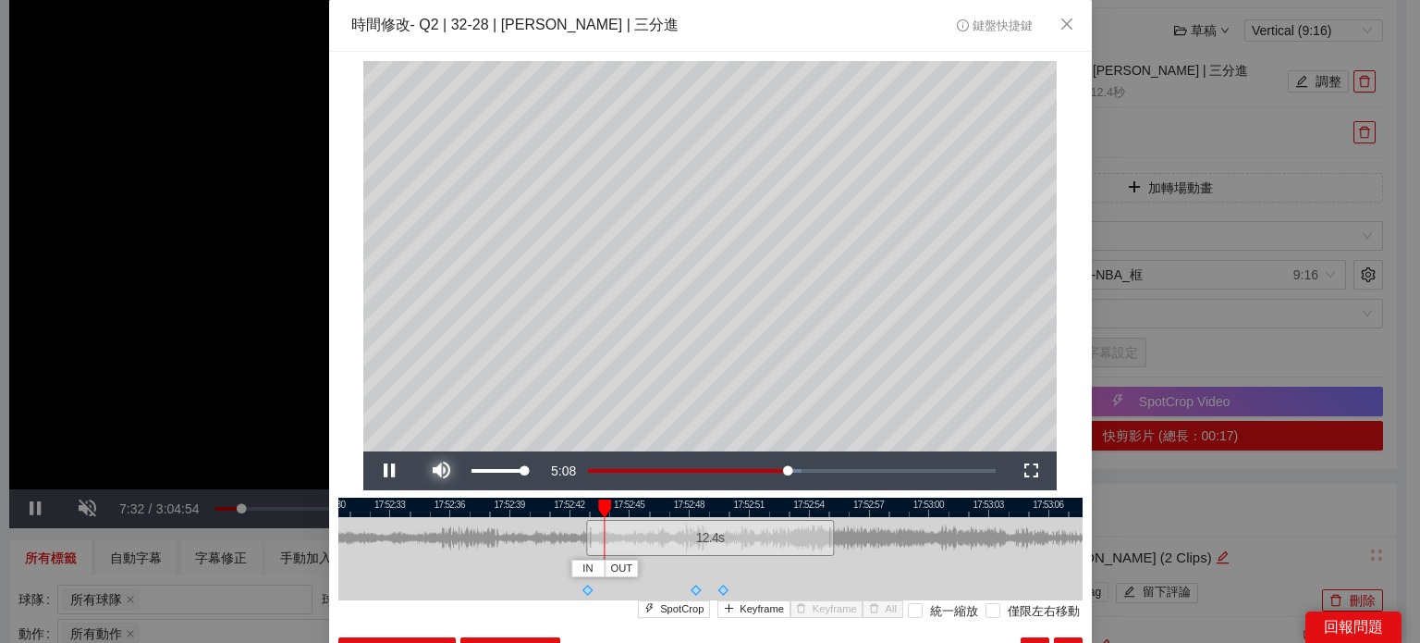
click at [440, 471] on span "Video Player" at bounding box center [441, 471] width 52 height 0
click at [1060, 18] on icon "close" at bounding box center [1067, 24] width 15 height 15
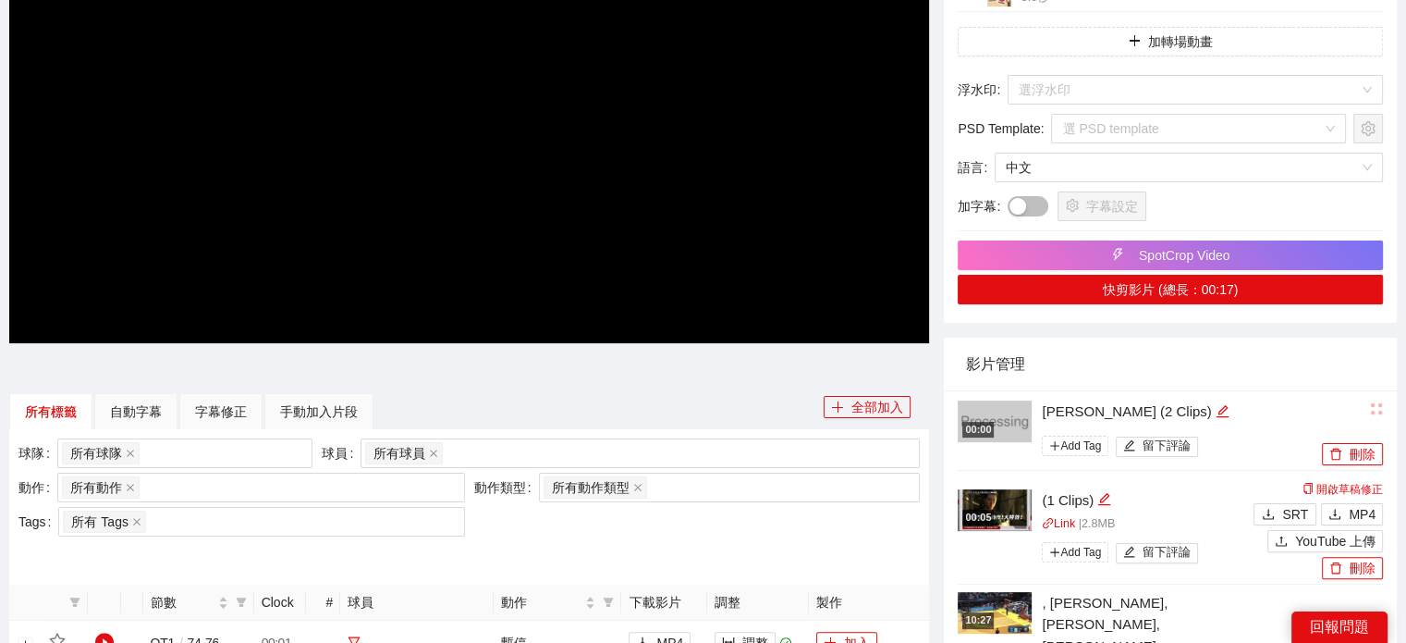
scroll to position [370, 0]
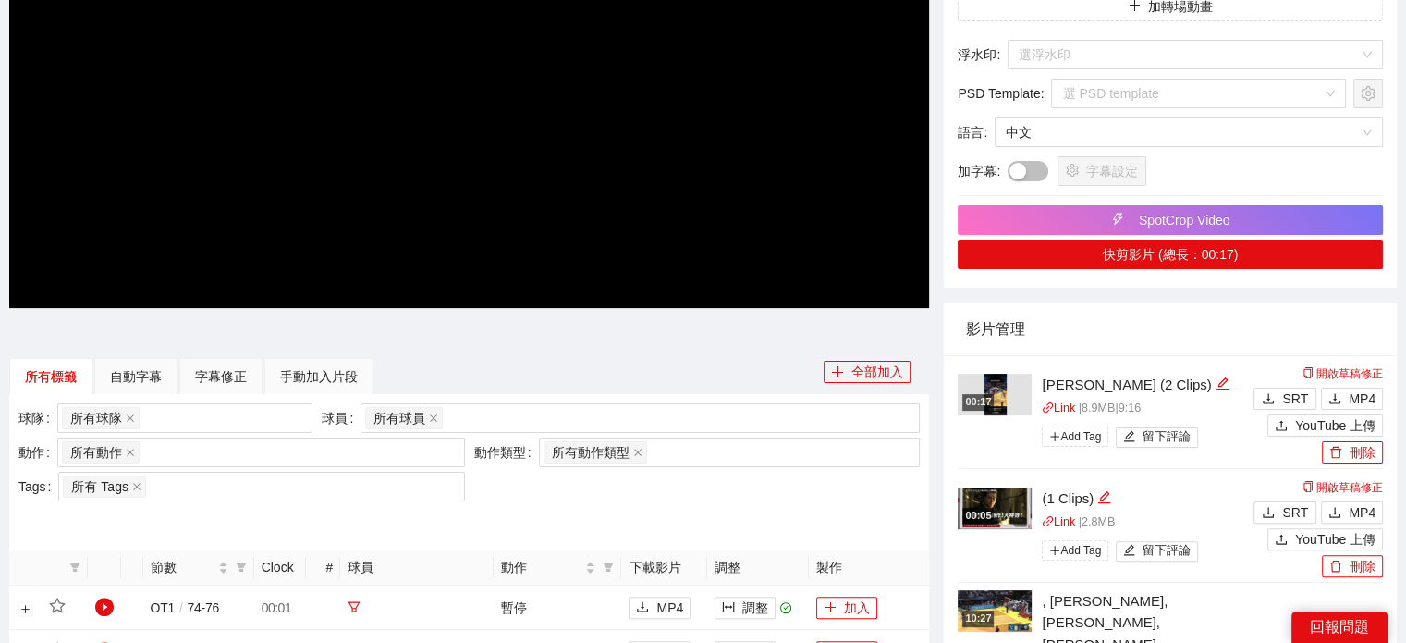
scroll to position [462, 0]
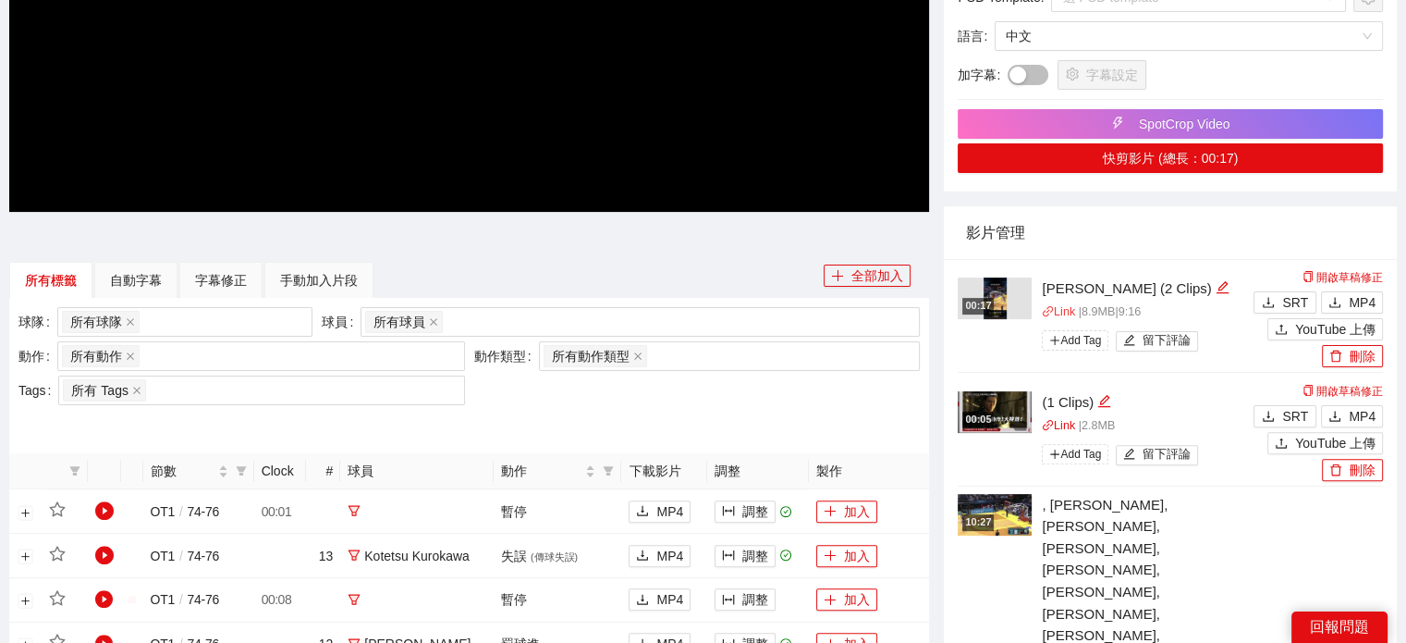
click at [1069, 306] on link "Link" at bounding box center [1058, 311] width 33 height 13
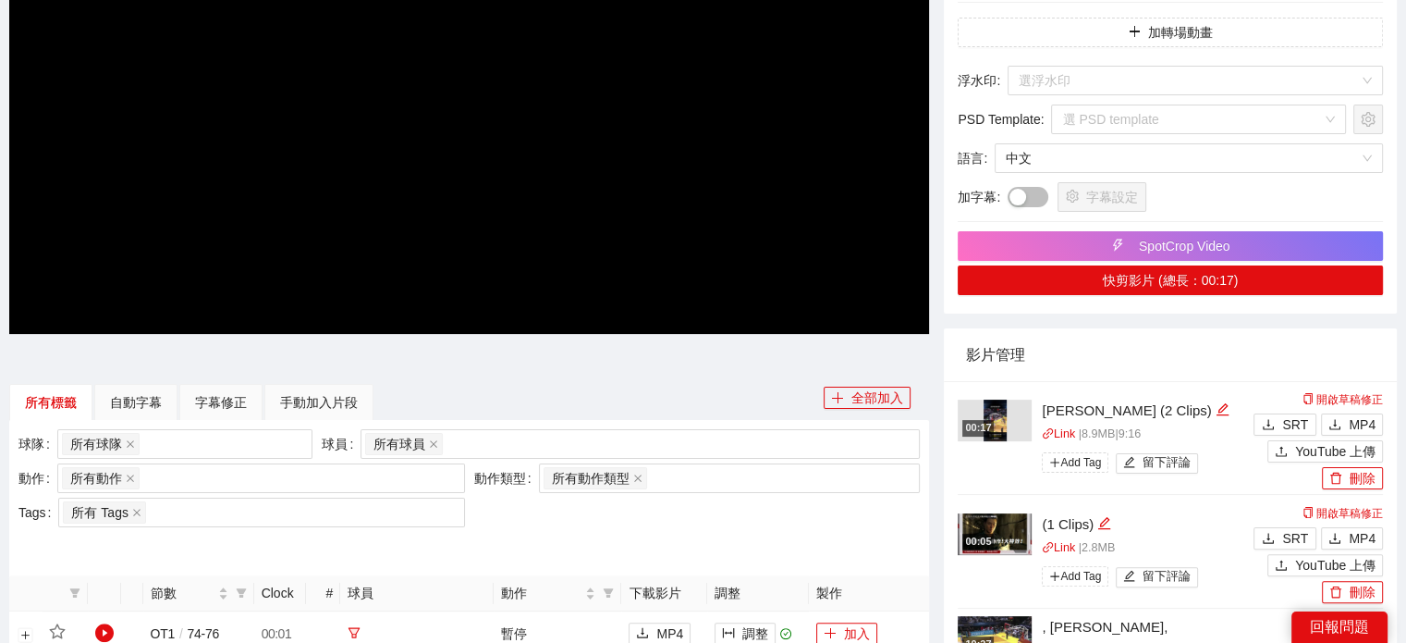
scroll to position [370, 0]
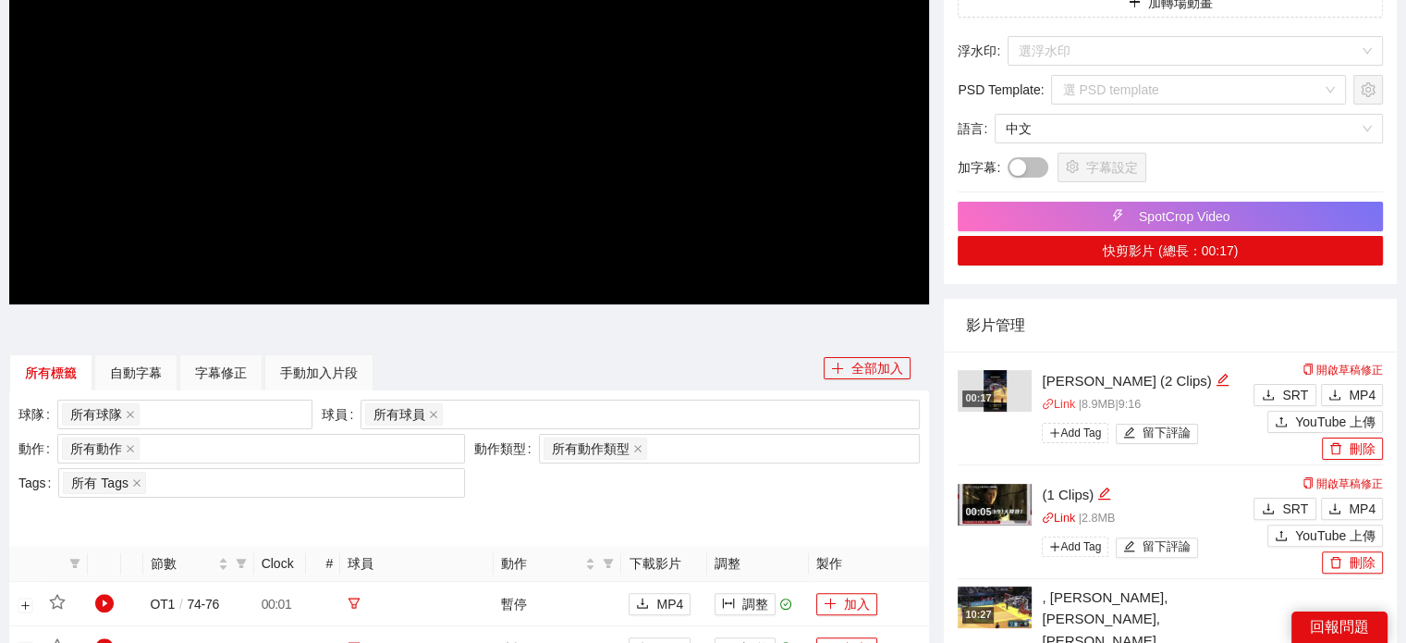
click at [1066, 402] on link "Link" at bounding box center [1058, 404] width 33 height 13
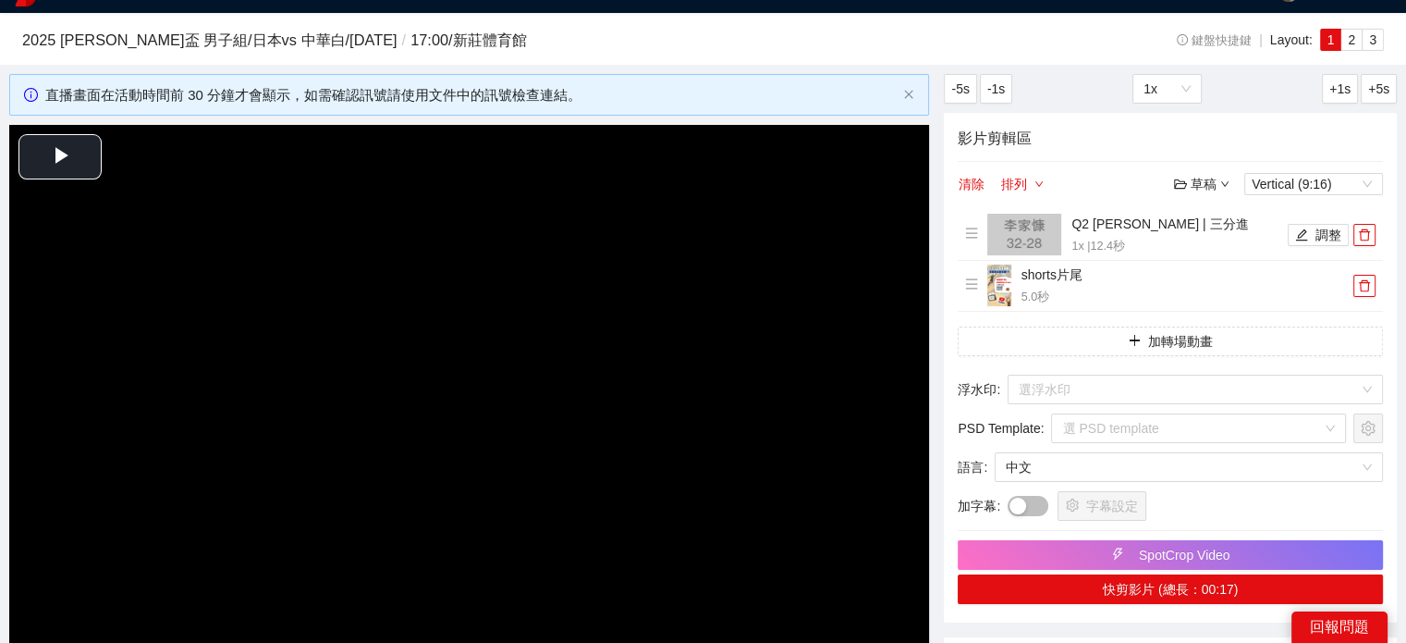
scroll to position [0, 0]
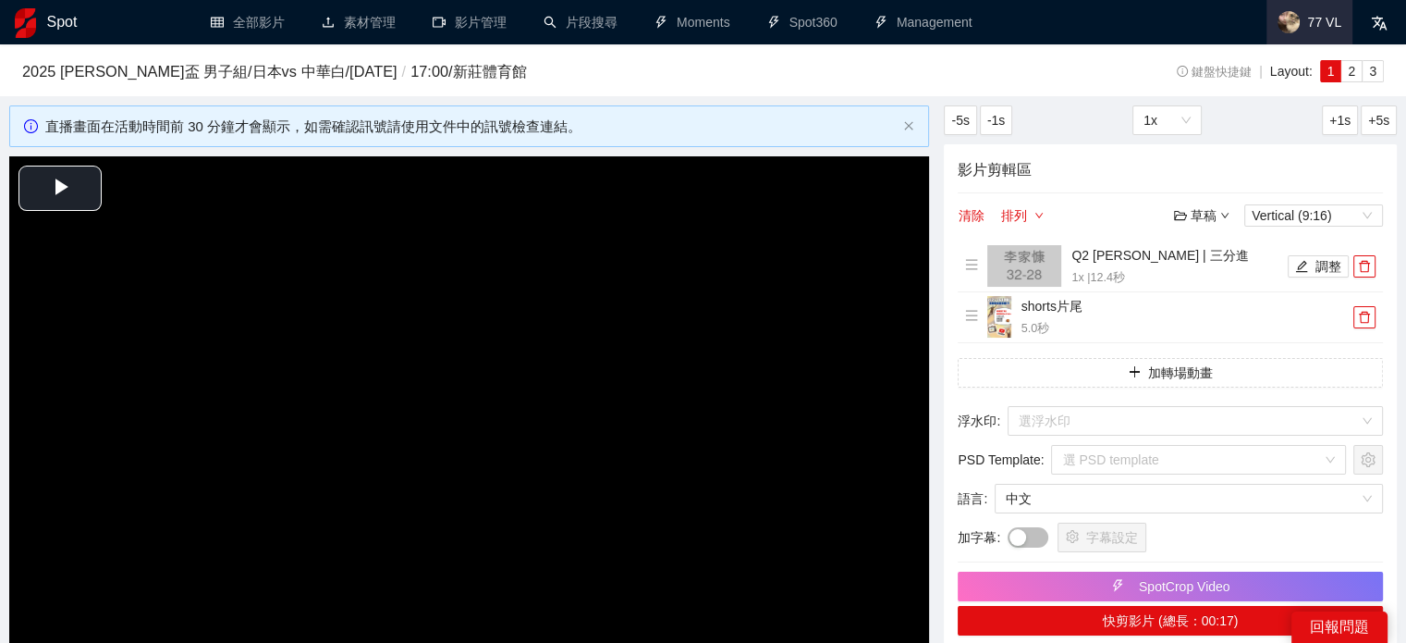
click at [1304, 21] on span "77 VL" at bounding box center [1310, 22] width 86 height 44
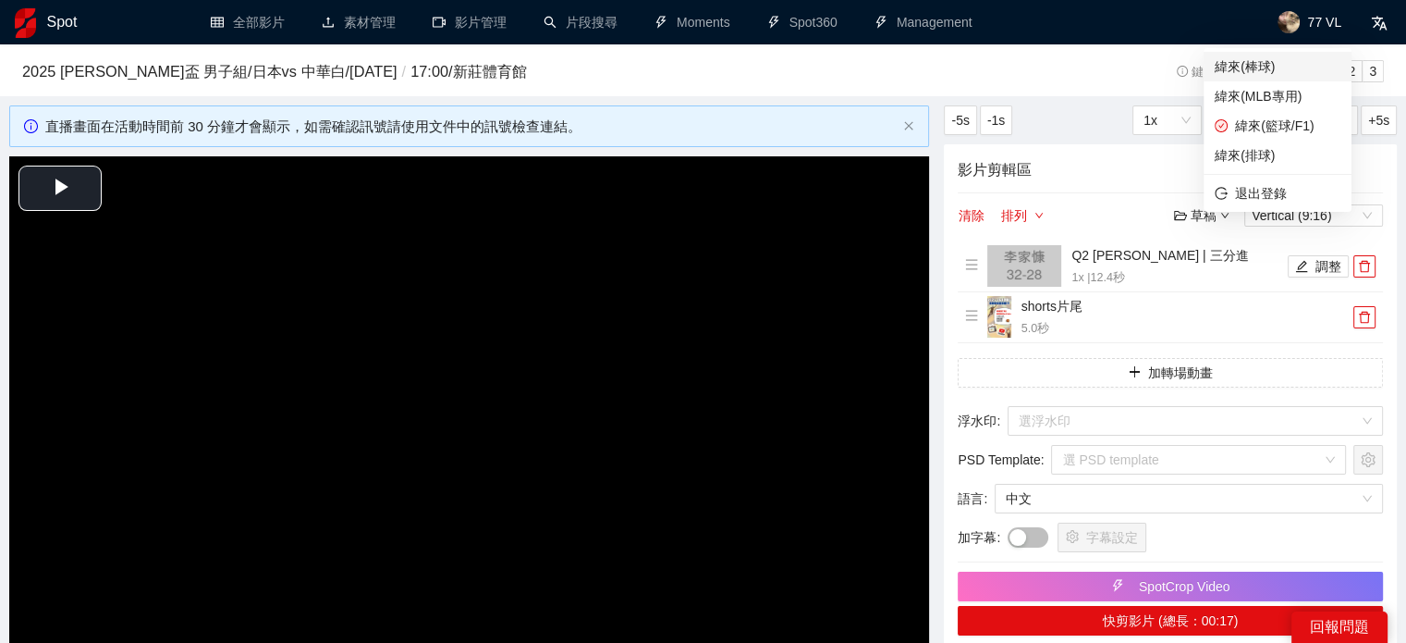
click at [1259, 59] on span "緯來(棒球)" at bounding box center [1278, 66] width 126 height 20
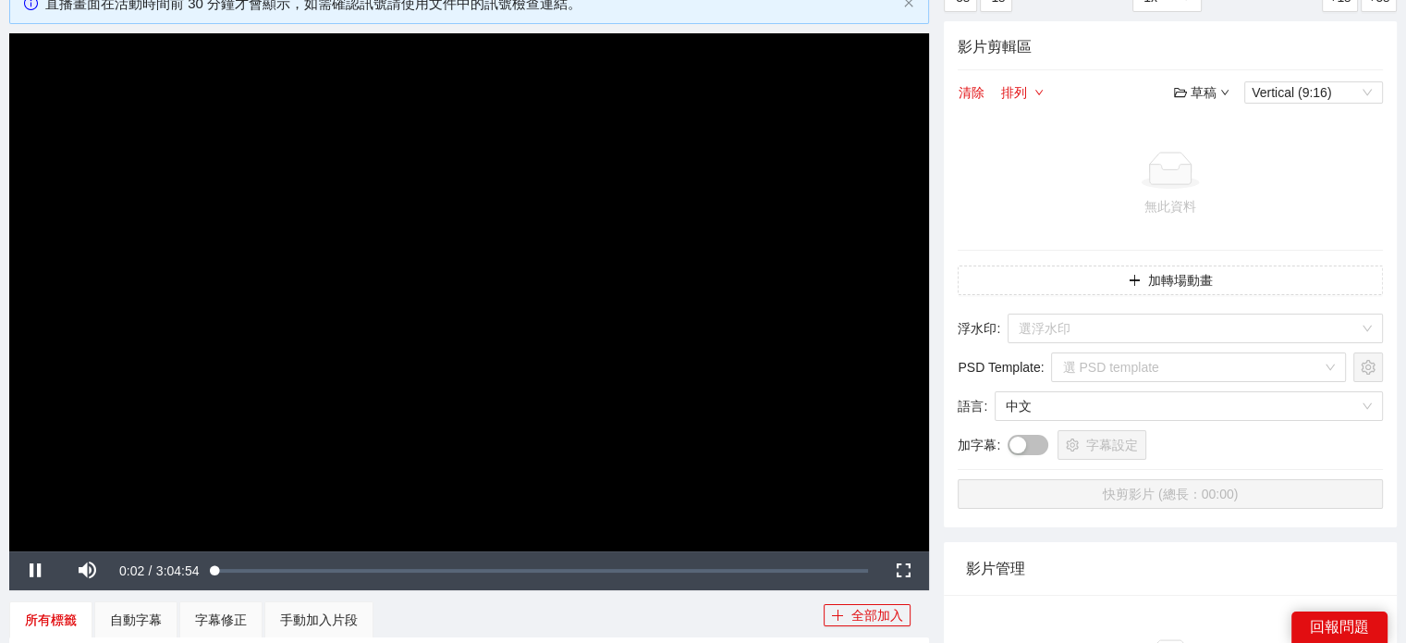
scroll to position [277, 0]
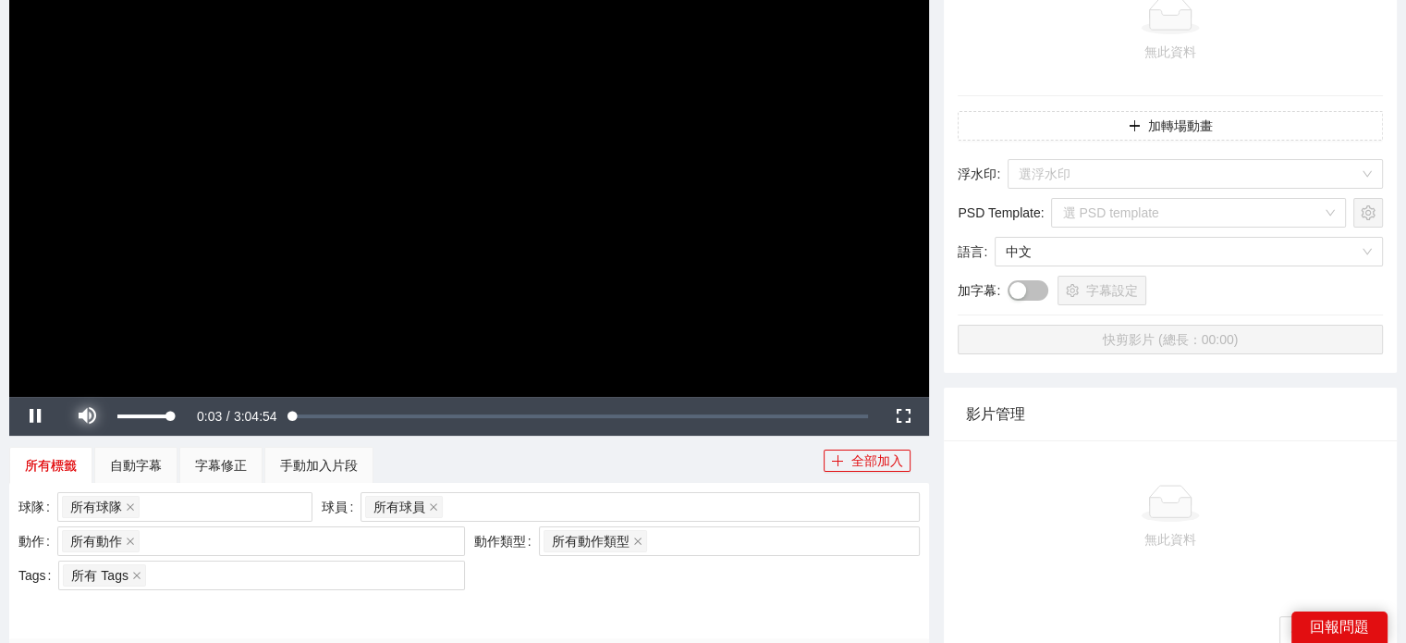
click at [99, 416] on span "Video Player" at bounding box center [87, 416] width 52 height 0
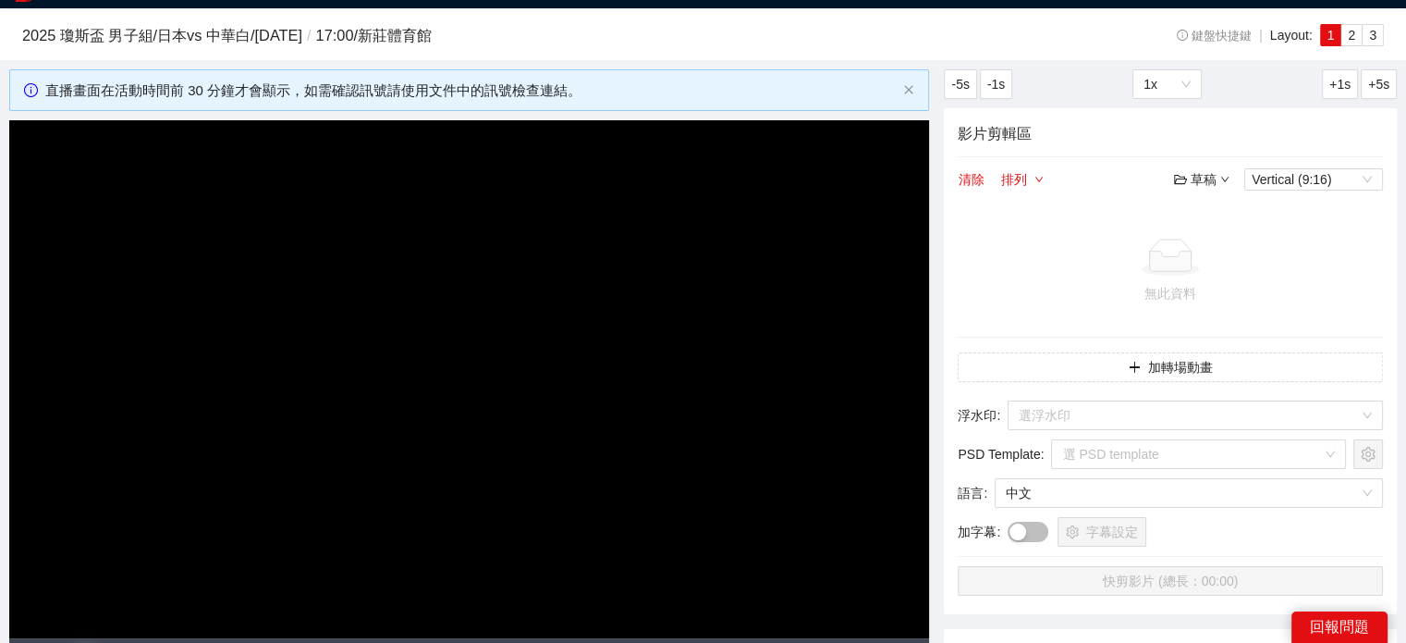
scroll to position [0, 0]
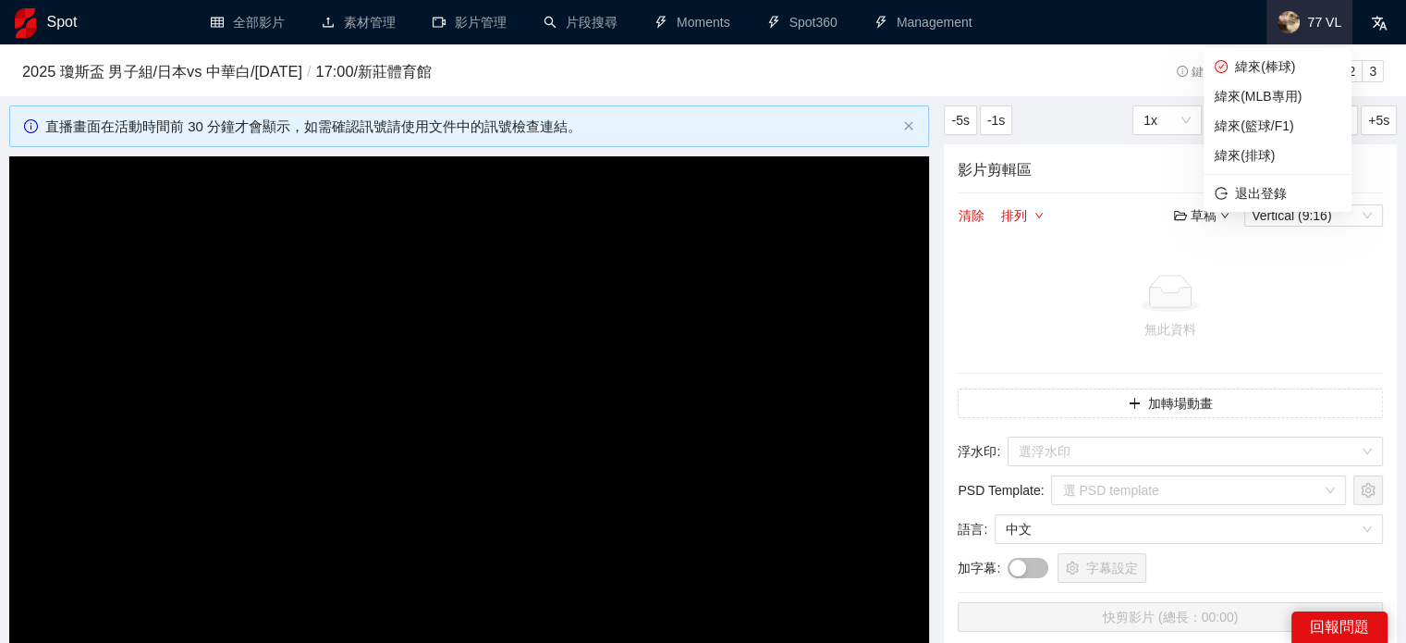
click at [1312, 22] on span "77 VL" at bounding box center [1324, 22] width 34 height 0
click at [1283, 11] on span "77 VL" at bounding box center [1310, 22] width 86 height 44
click at [1268, 62] on span "緯來(棒球)" at bounding box center [1278, 66] width 126 height 20
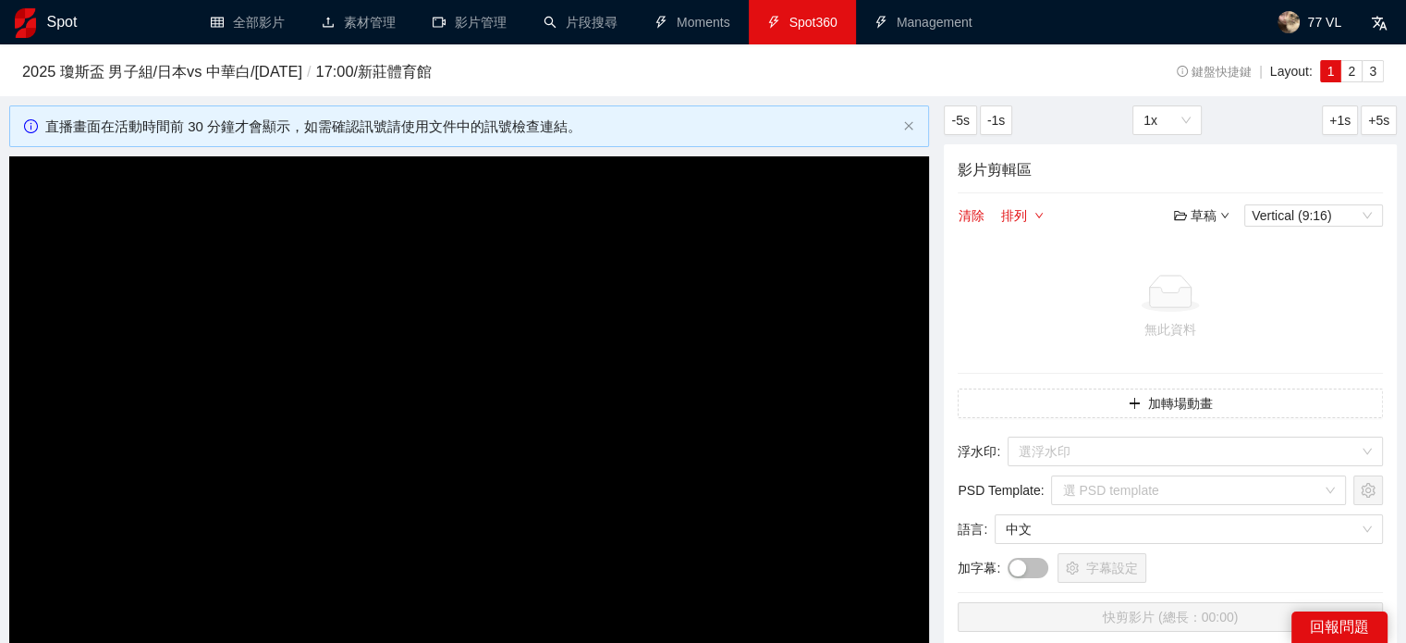
click at [799, 19] on link "Spot360" at bounding box center [802, 22] width 70 height 15
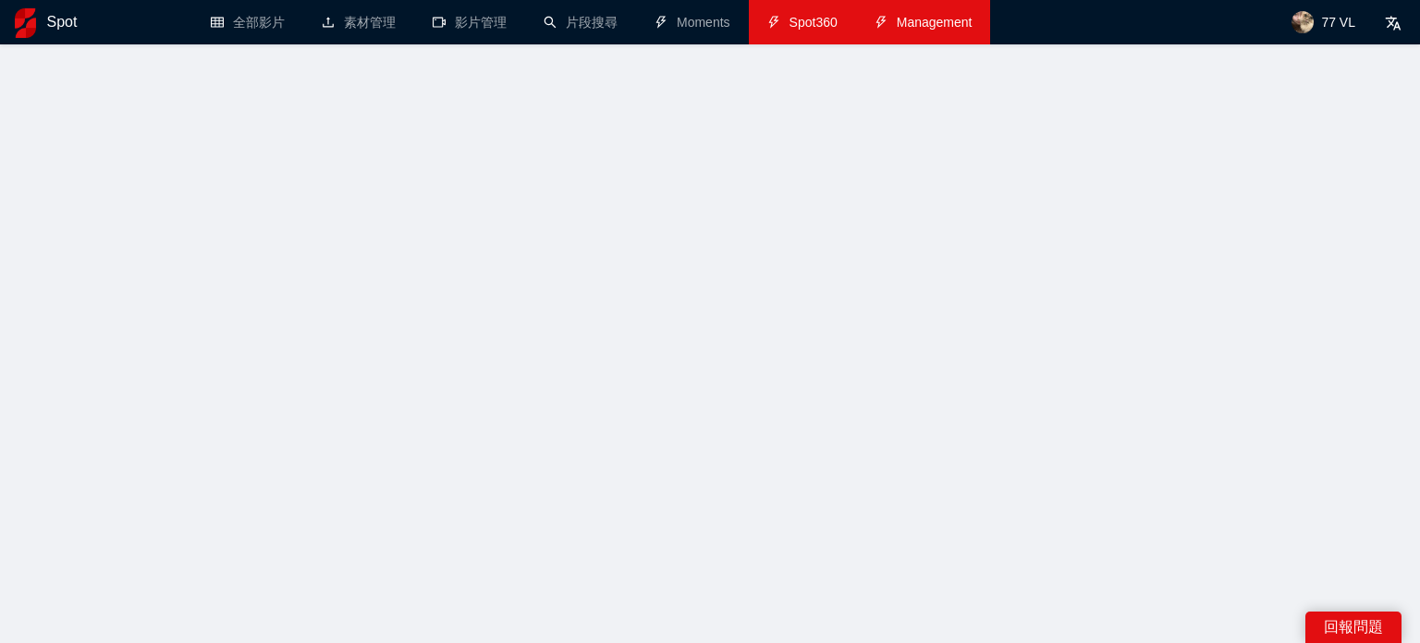
click at [900, 30] on link "Management" at bounding box center [924, 22] width 98 height 15
